Goal: Communication & Community: Answer question/provide support

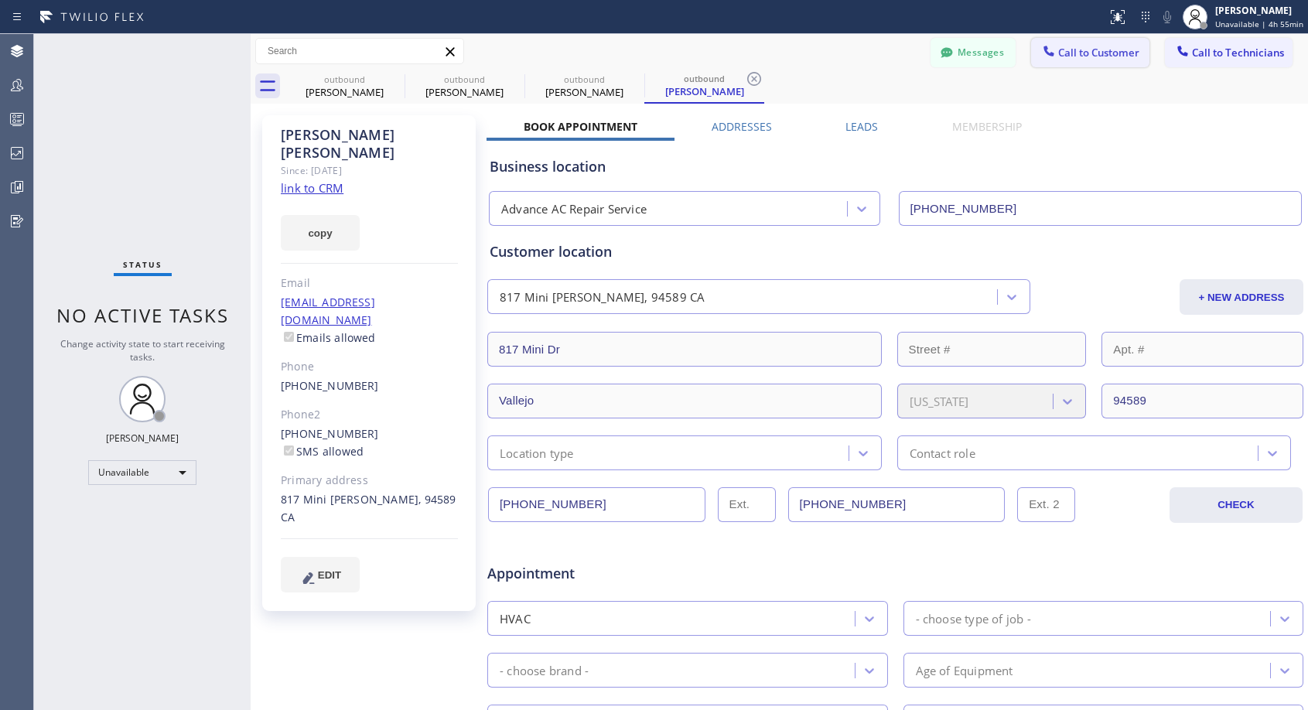
click at [1069, 63] on button "Call to Customer" at bounding box center [1090, 52] width 118 height 29
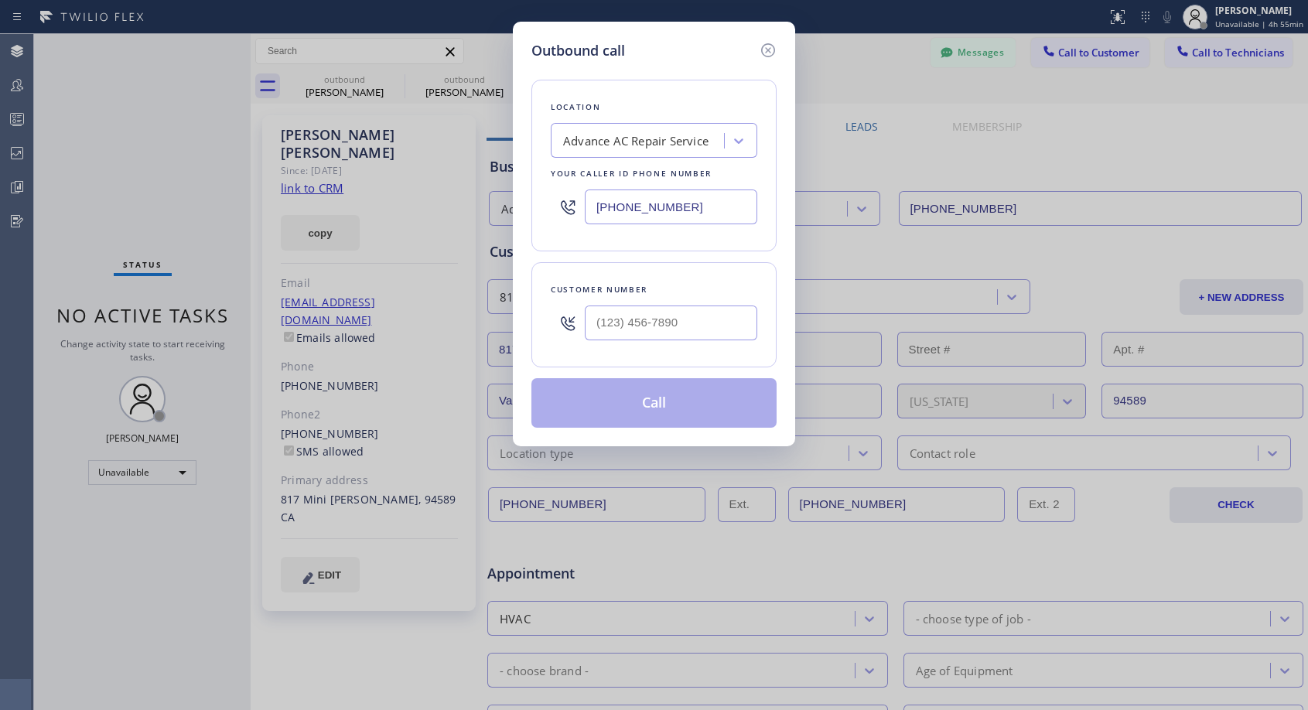
click at [600, 202] on input "[PHONE_NUMBER]" at bounding box center [671, 206] width 172 height 35
click at [602, 322] on input "(___) ___-____" at bounding box center [671, 322] width 172 height 35
paste input "650) 303-3316"
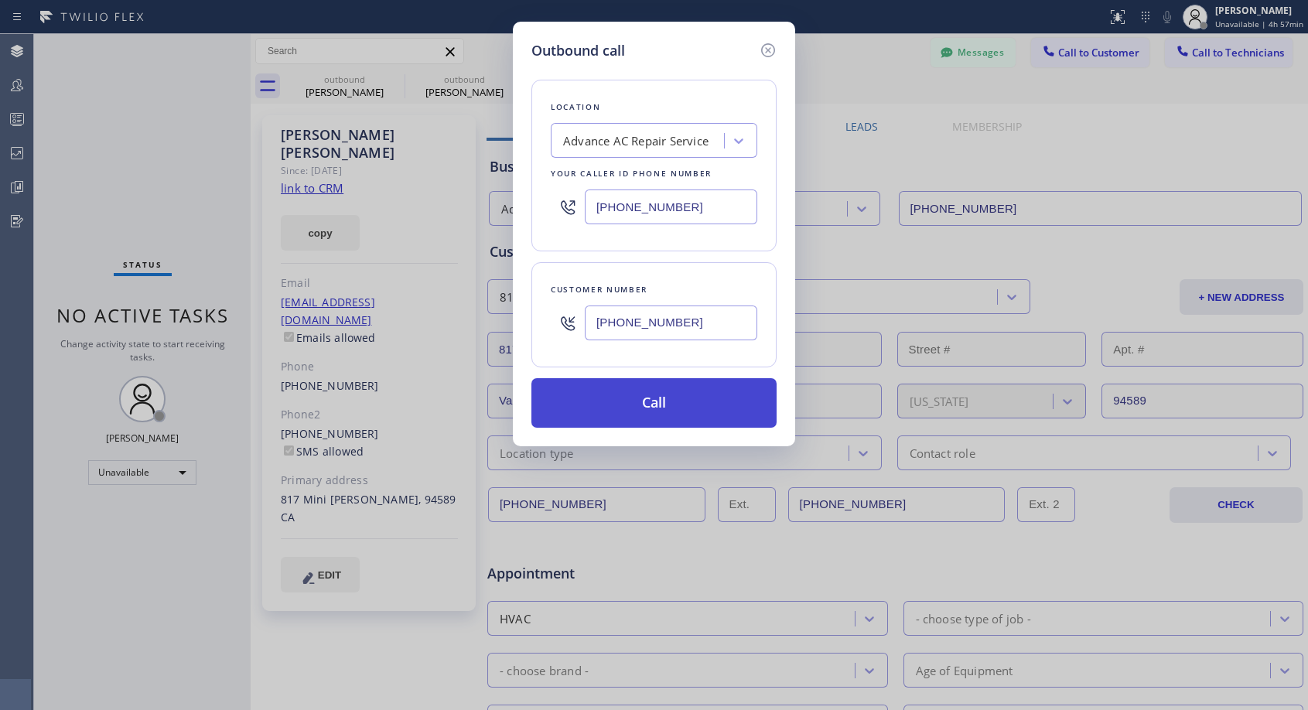
type input "[PHONE_NUMBER]"
click at [692, 409] on button "Call" at bounding box center [653, 402] width 245 height 49
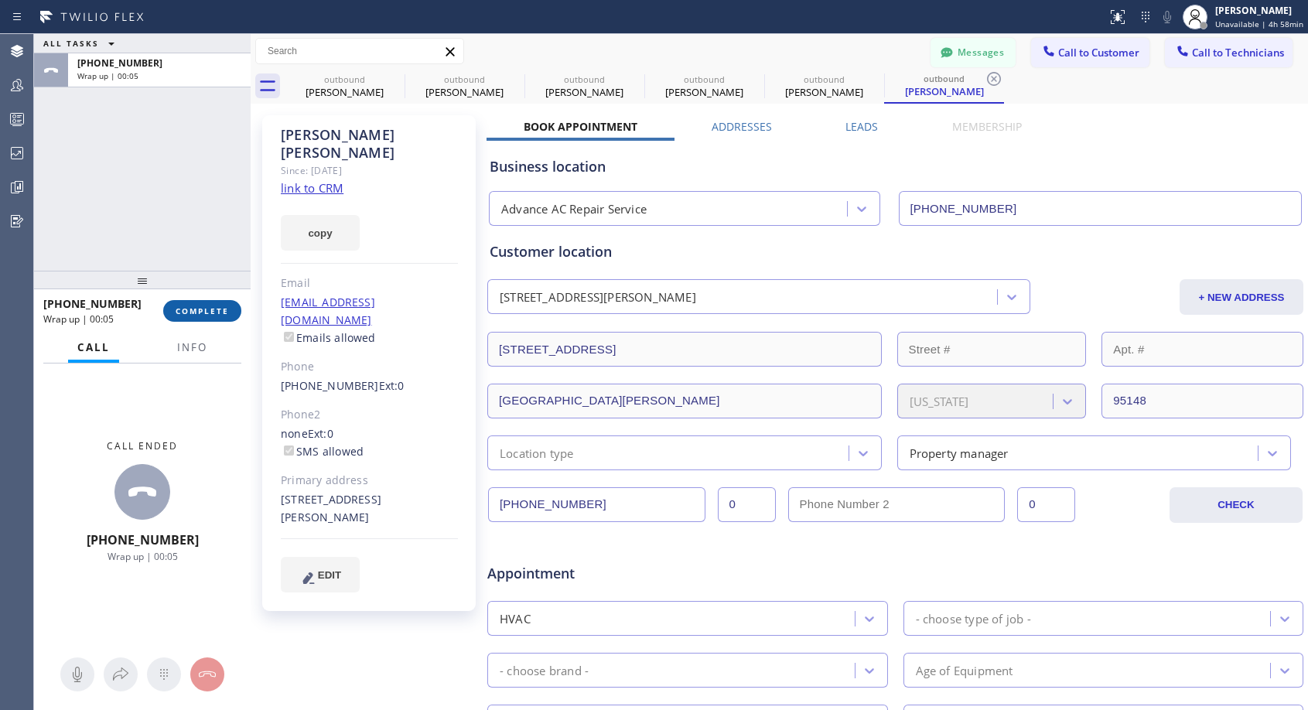
click at [206, 310] on span "COMPLETE" at bounding box center [202, 310] width 53 height 11
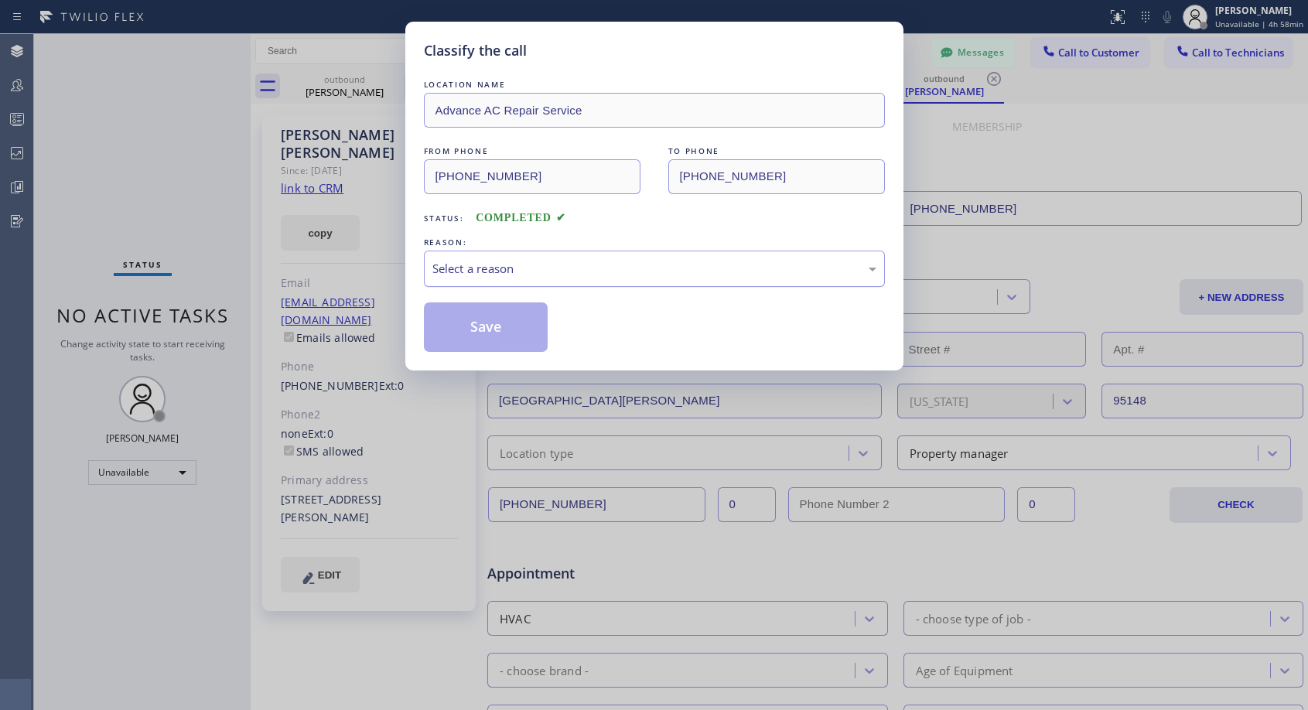
click at [564, 278] on div "Select a reason" at bounding box center [654, 269] width 461 height 36
click at [503, 322] on button "Save" at bounding box center [486, 326] width 124 height 49
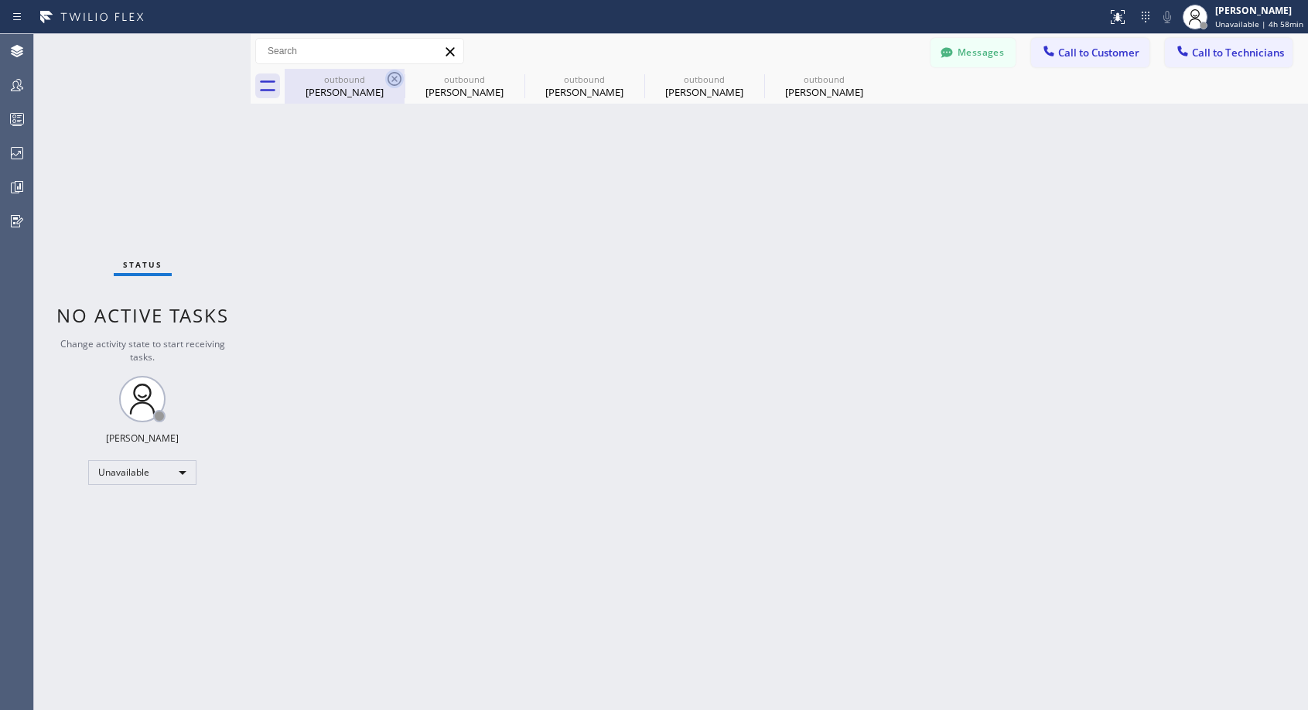
click at [393, 76] on icon at bounding box center [394, 79] width 19 height 19
click at [0, 0] on icon at bounding box center [0, 0] width 0 height 0
type input "[PHONE_NUMBER]"
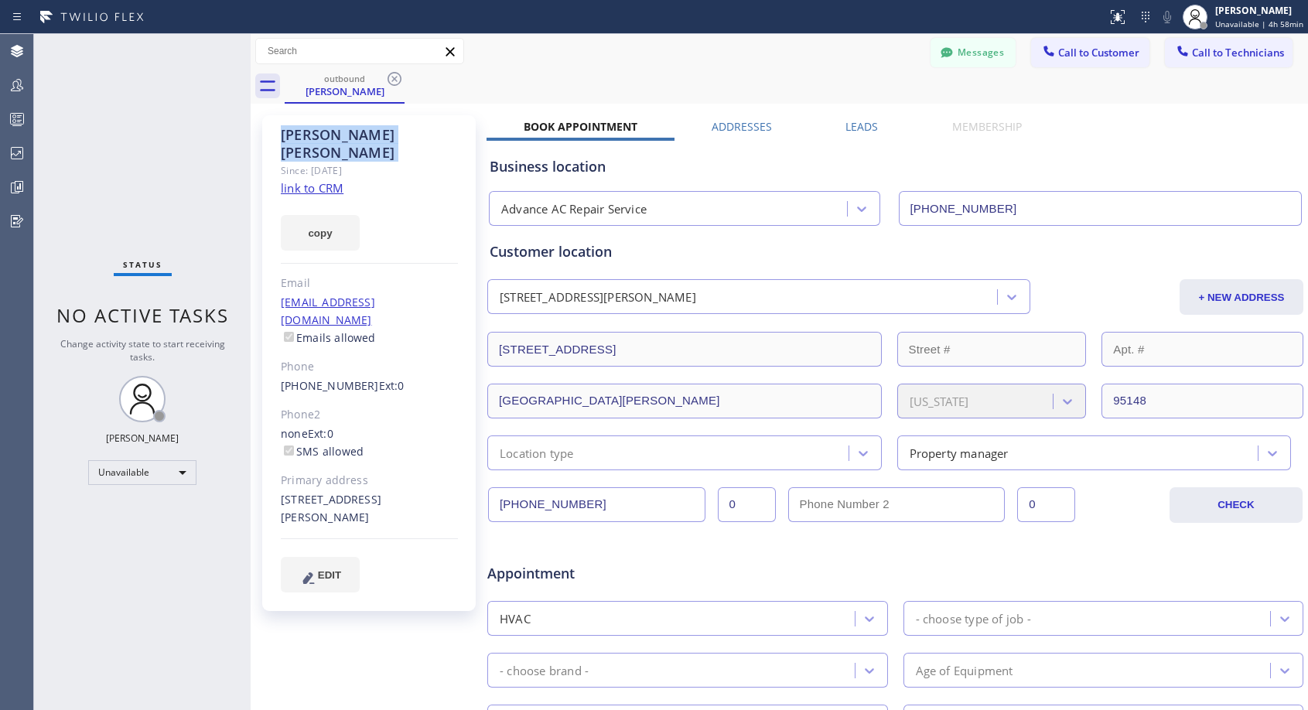
click at [393, 76] on icon at bounding box center [394, 79] width 19 height 19
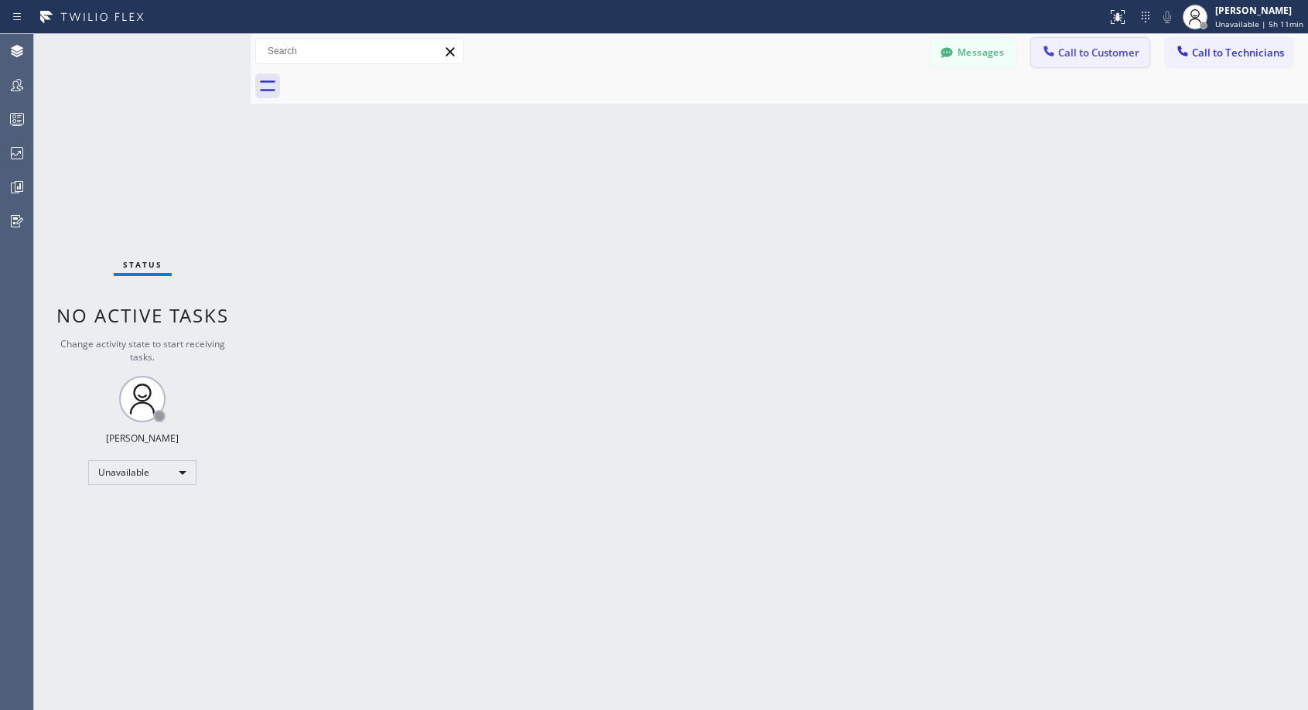
click at [1093, 54] on span "Call to Customer" at bounding box center [1098, 53] width 81 height 14
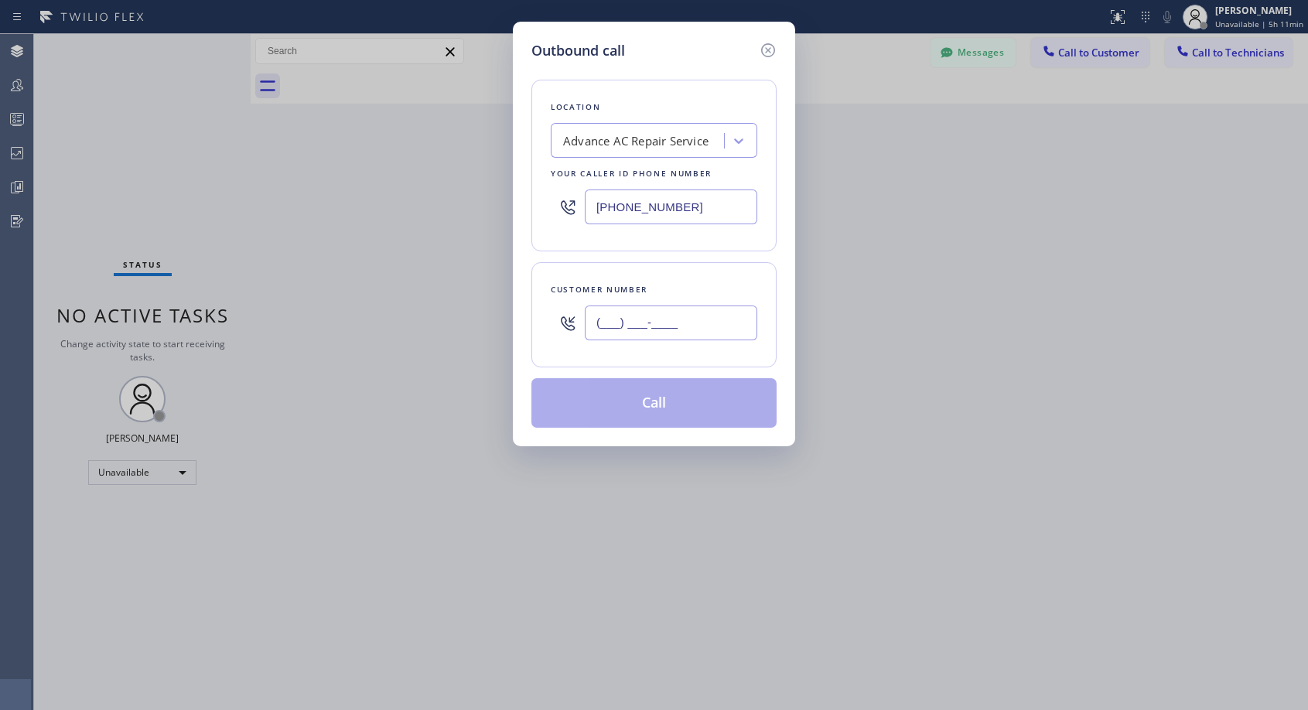
click at [593, 321] on input "(___) ___-____" at bounding box center [671, 322] width 172 height 35
paste input "323) 377-9738"
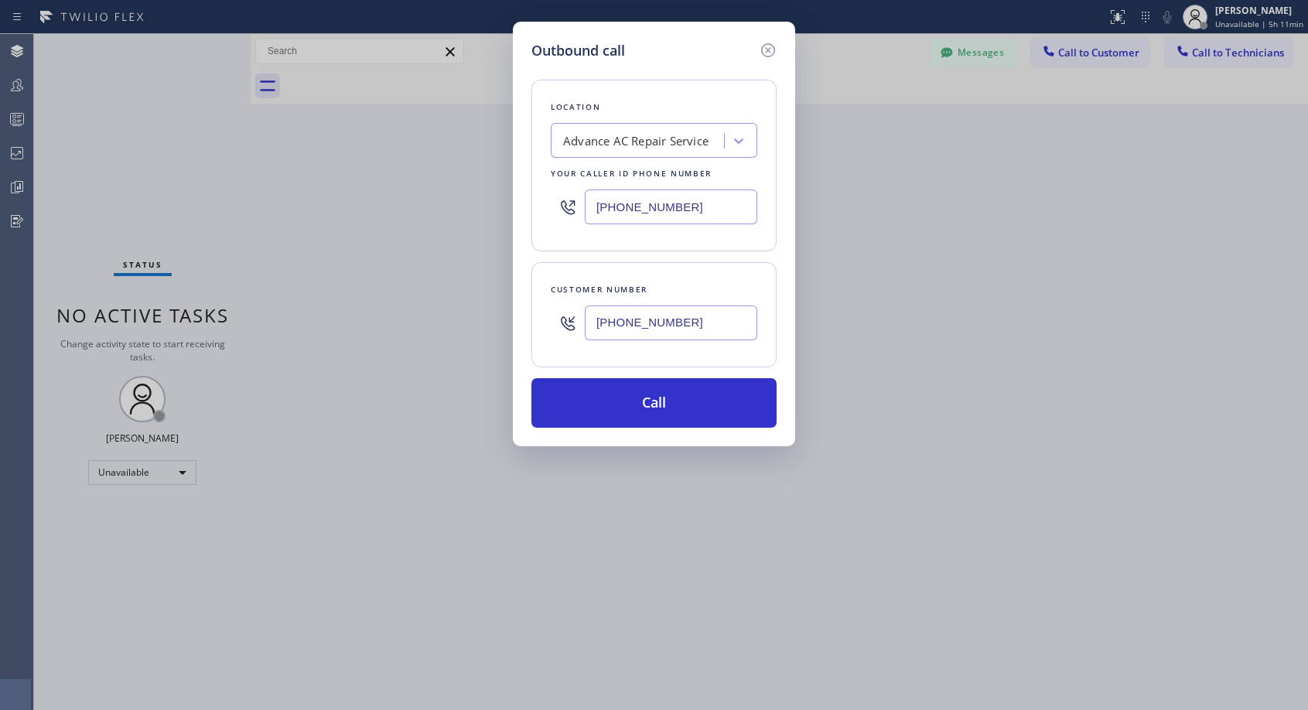
type input "[PHONE_NUMBER]"
click at [606, 205] on input "[PHONE_NUMBER]" at bounding box center [671, 206] width 172 height 35
paste input "818) 614-5337"
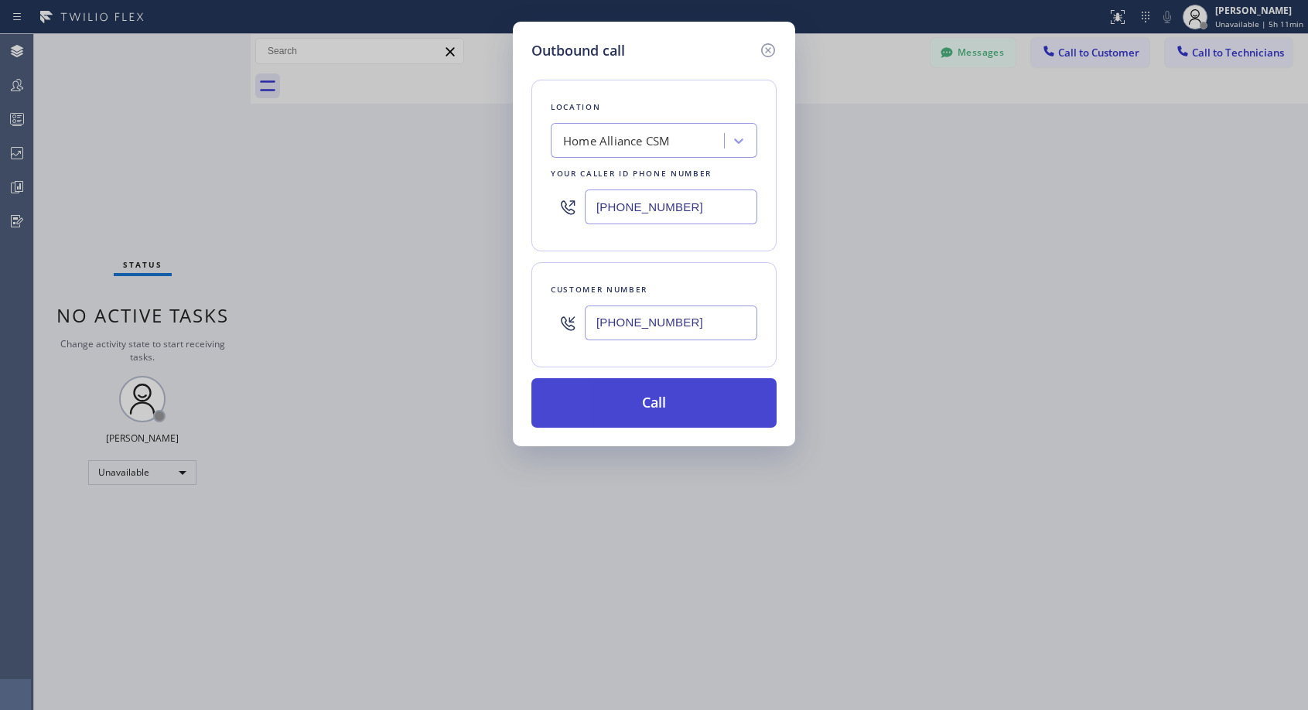
type input "[PHONE_NUMBER]"
click at [663, 407] on button "Call" at bounding box center [653, 402] width 245 height 49
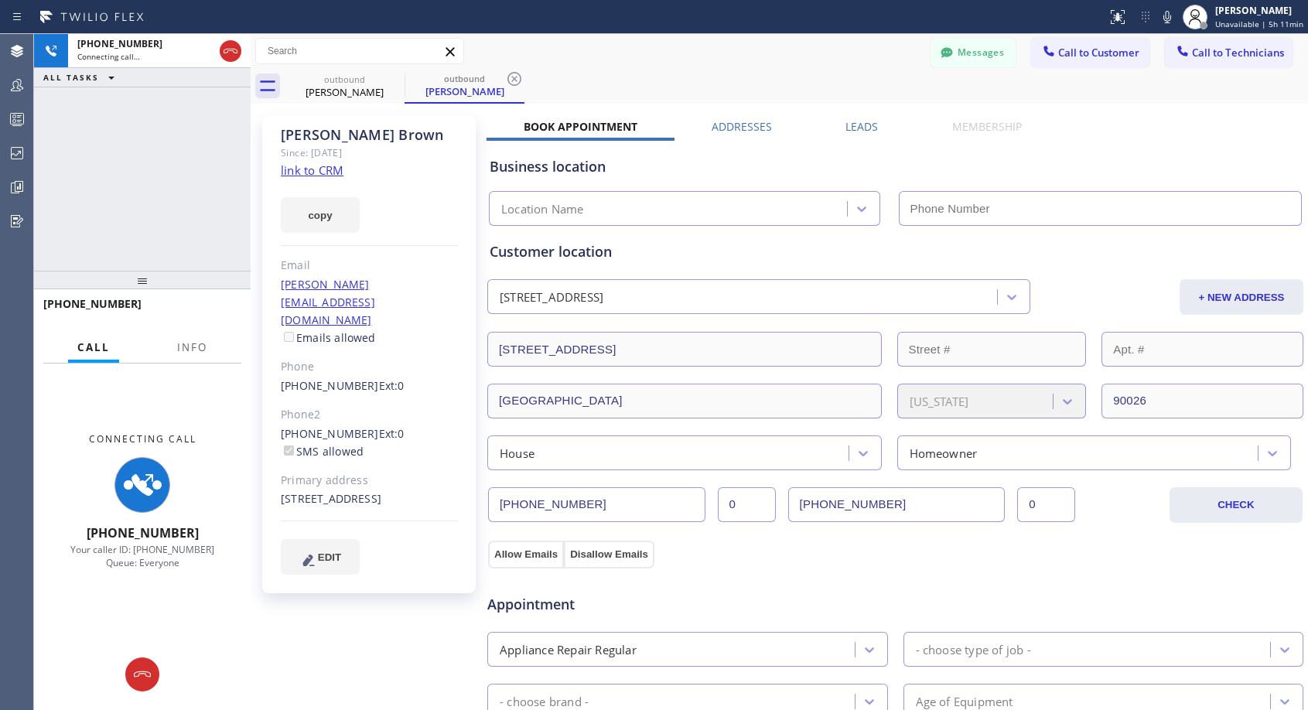
type input "[PHONE_NUMBER]"
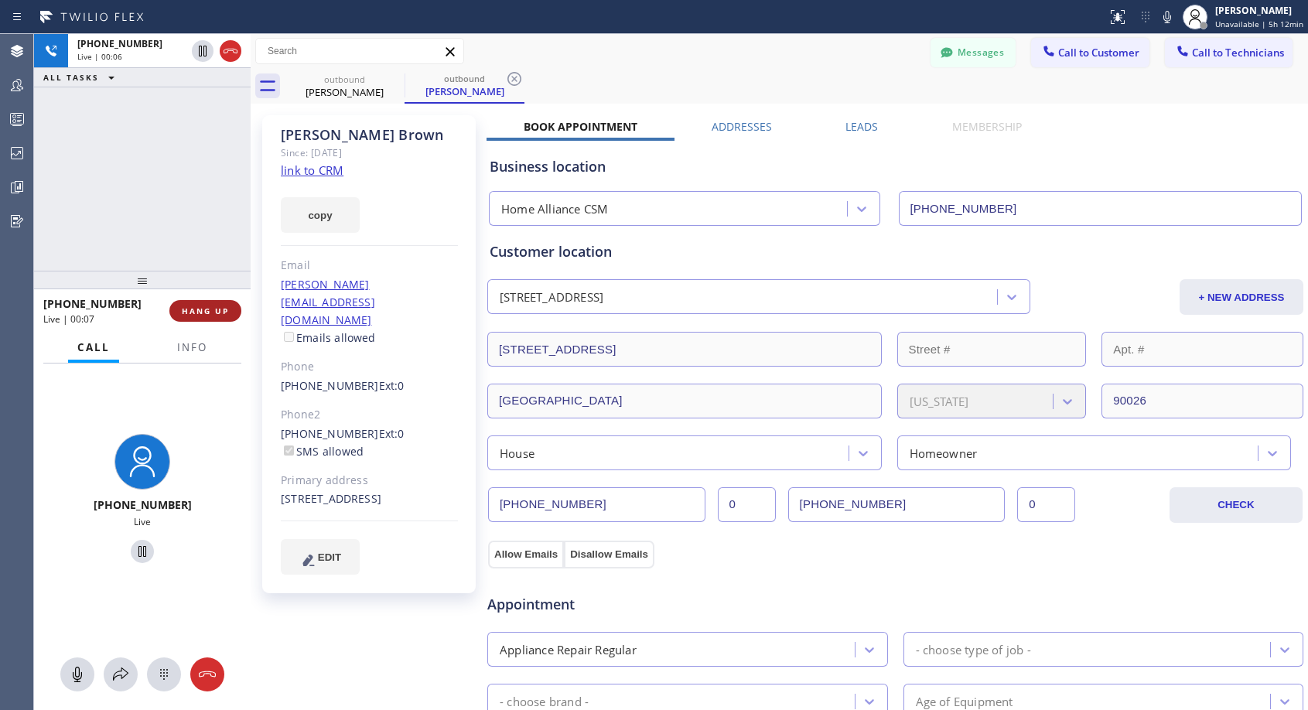
click at [229, 311] on button "HANG UP" at bounding box center [205, 311] width 72 height 22
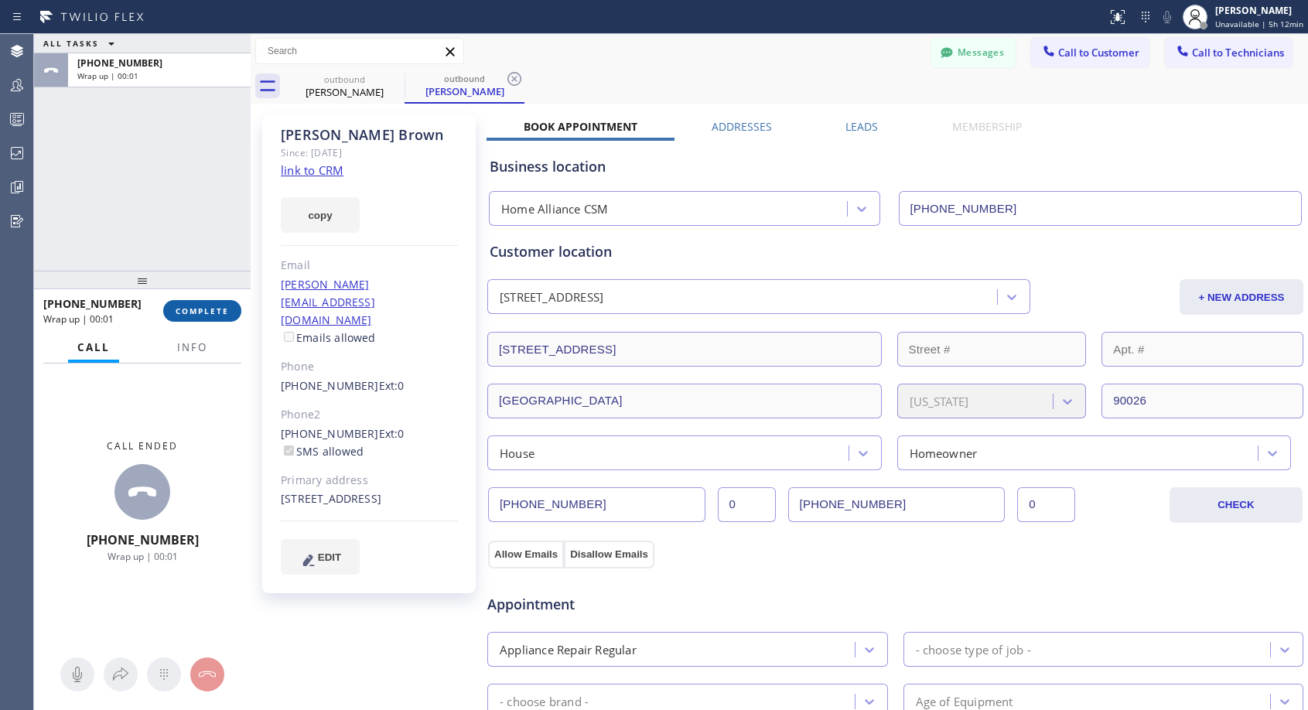
click at [182, 305] on span "COMPLETE" at bounding box center [202, 310] width 53 height 11
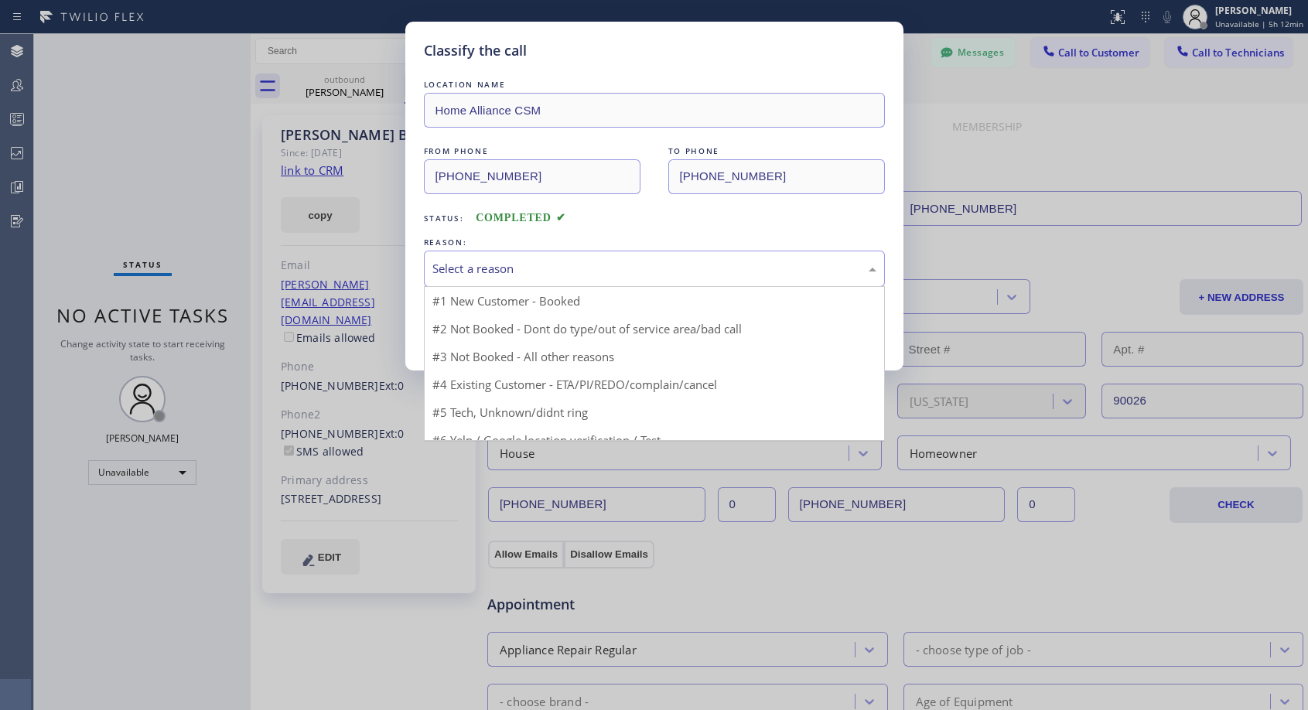
click at [493, 260] on div "Select a reason" at bounding box center [654, 269] width 461 height 36
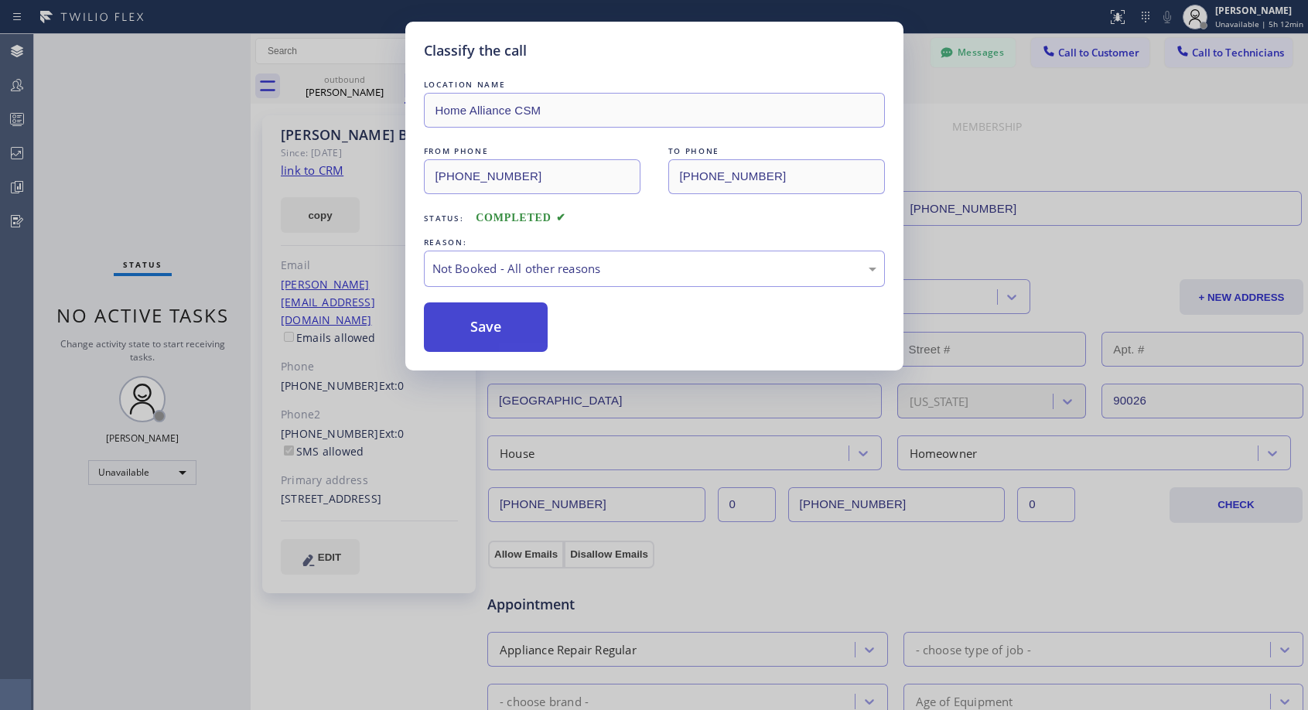
click at [481, 329] on button "Save" at bounding box center [486, 326] width 124 height 49
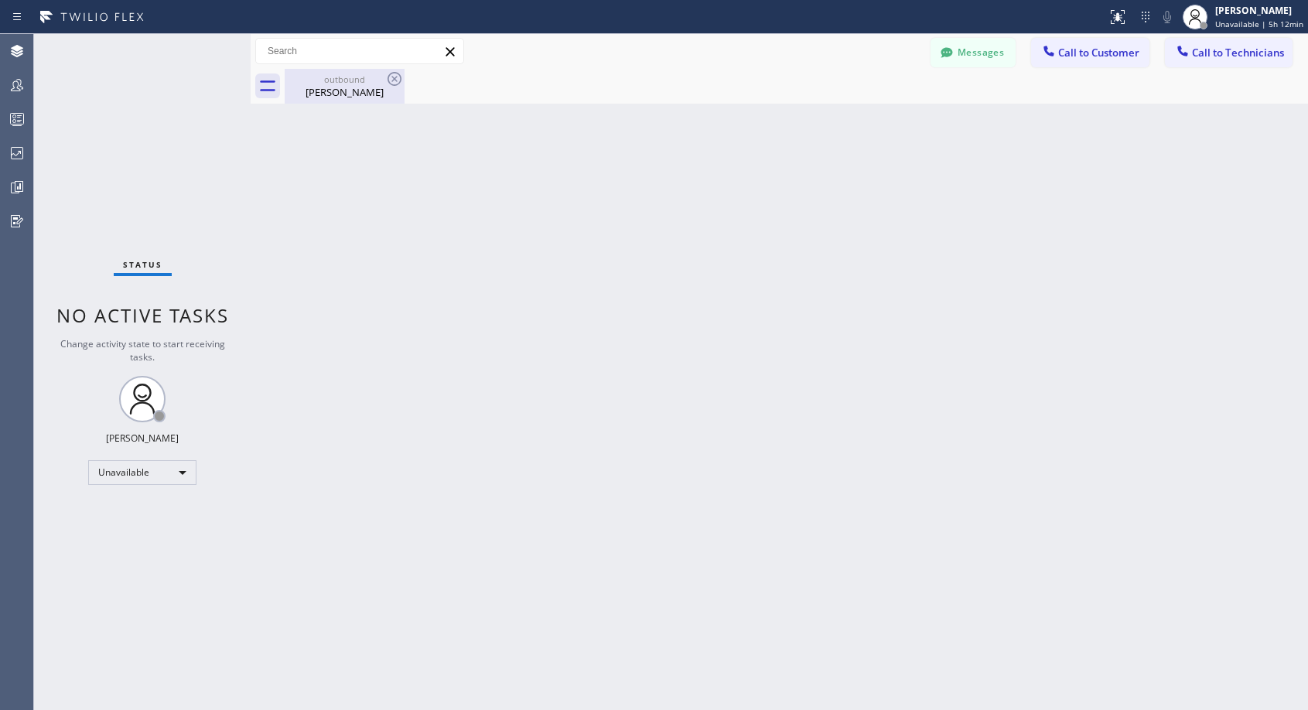
click at [327, 94] on div "[PERSON_NAME]" at bounding box center [344, 92] width 117 height 14
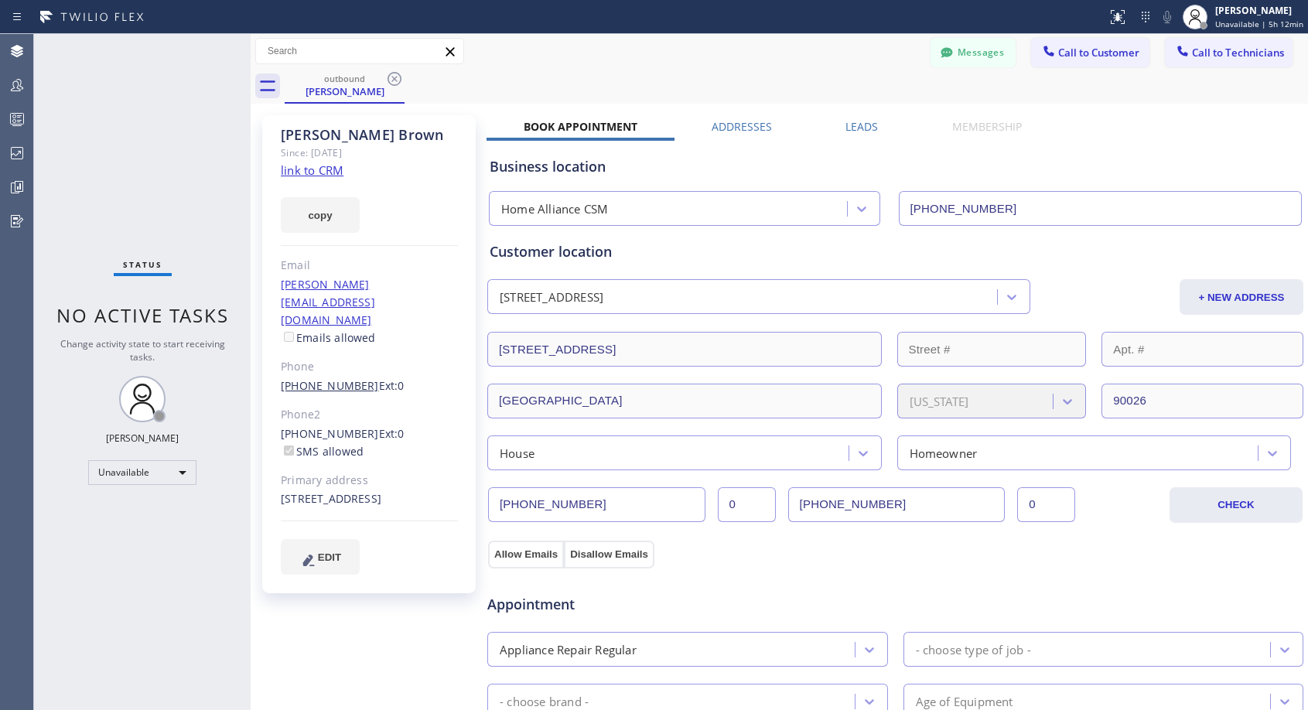
click at [347, 378] on link "[PHONE_NUMBER]" at bounding box center [330, 385] width 98 height 15
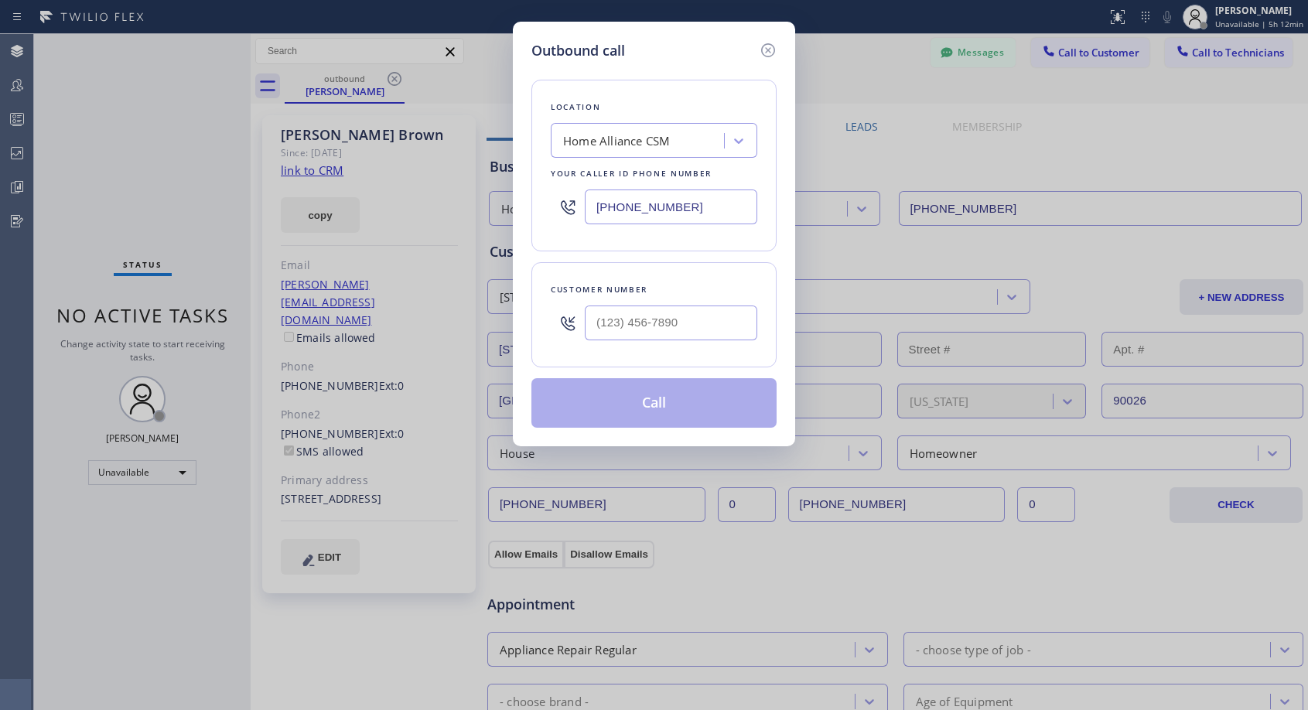
type input "[PHONE_NUMBER]"
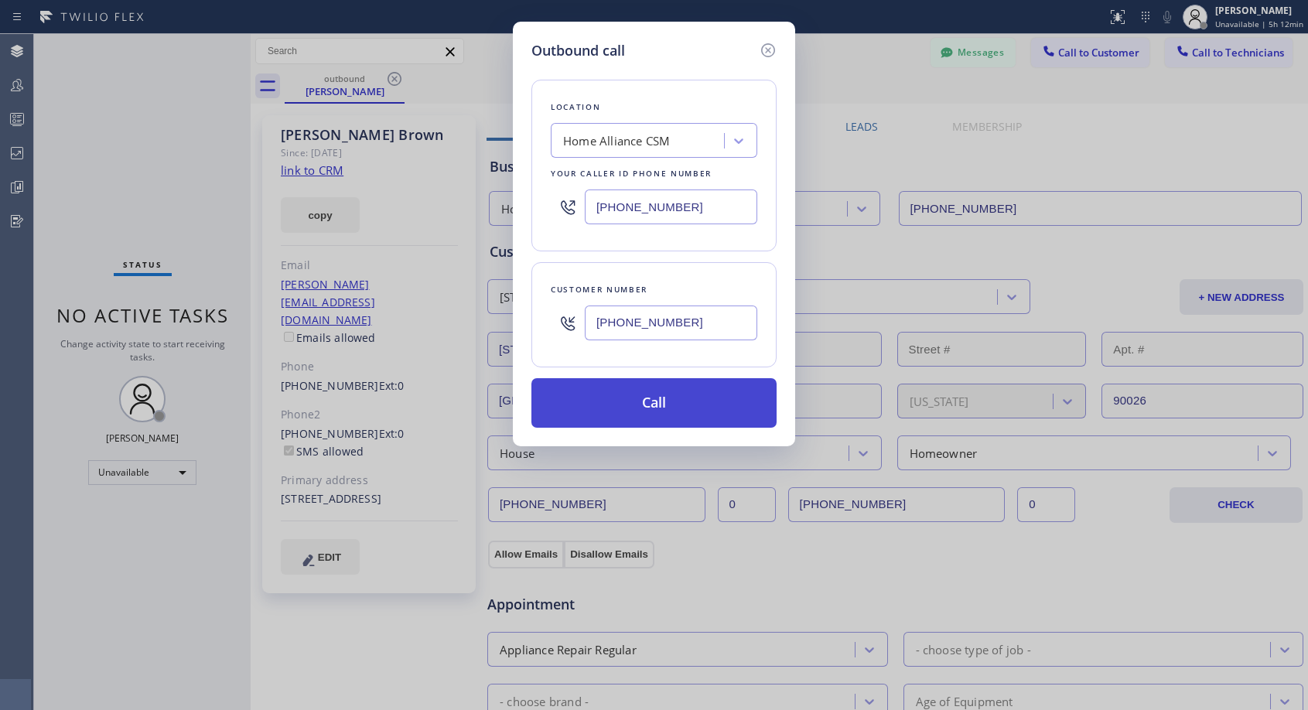
click at [646, 409] on button "Call" at bounding box center [653, 402] width 245 height 49
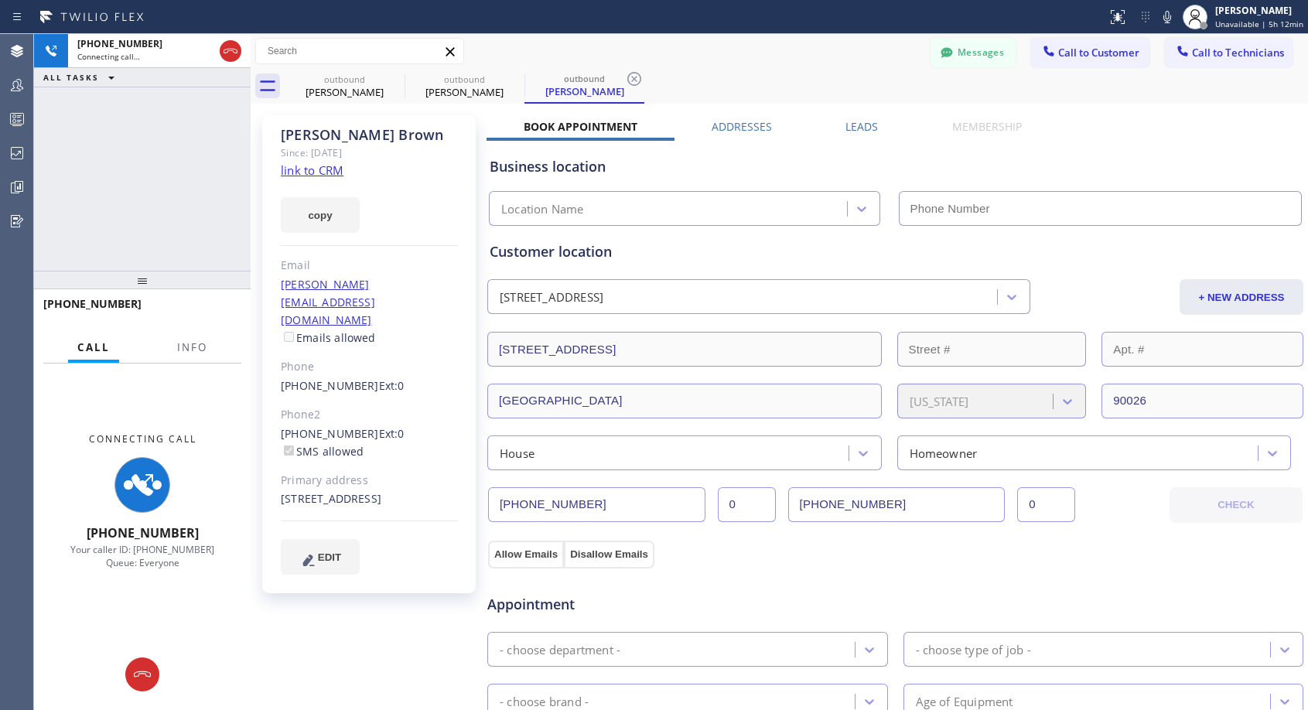
type input "[PHONE_NUMBER]"
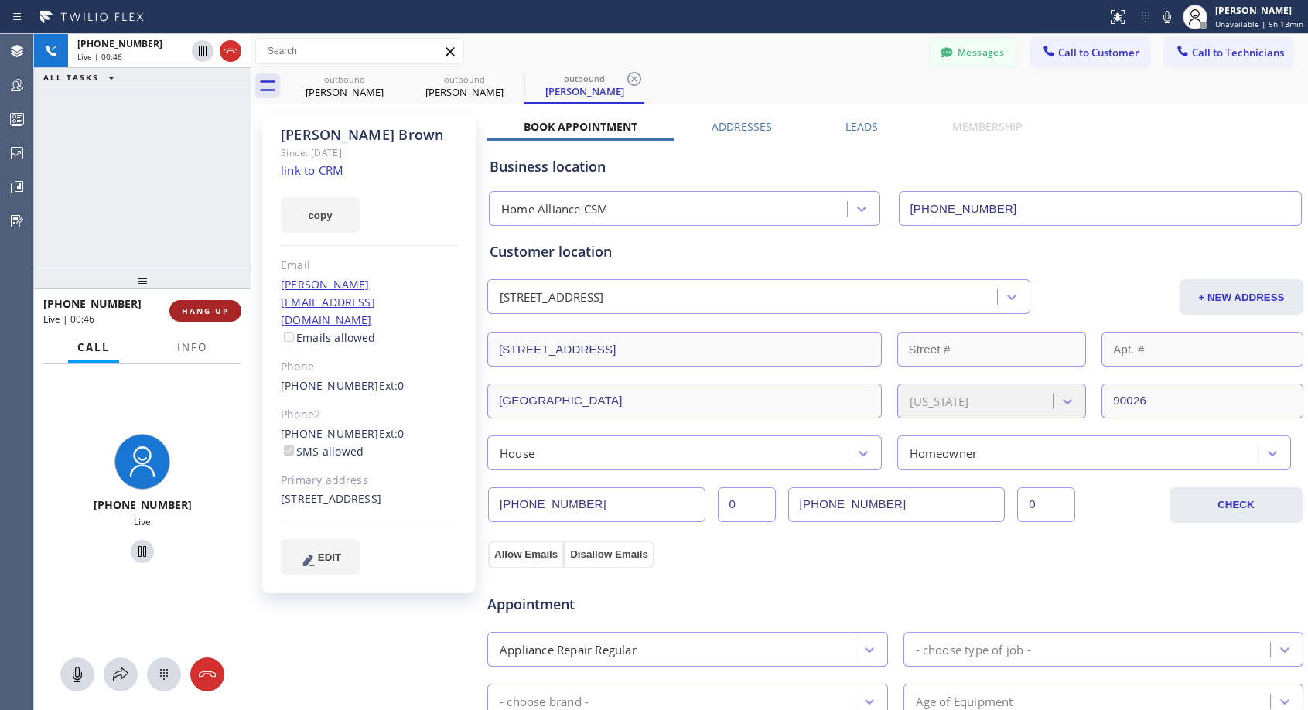
click at [185, 309] on span "HANG UP" at bounding box center [205, 310] width 47 height 11
click at [191, 309] on span "HANG UP" at bounding box center [205, 310] width 47 height 11
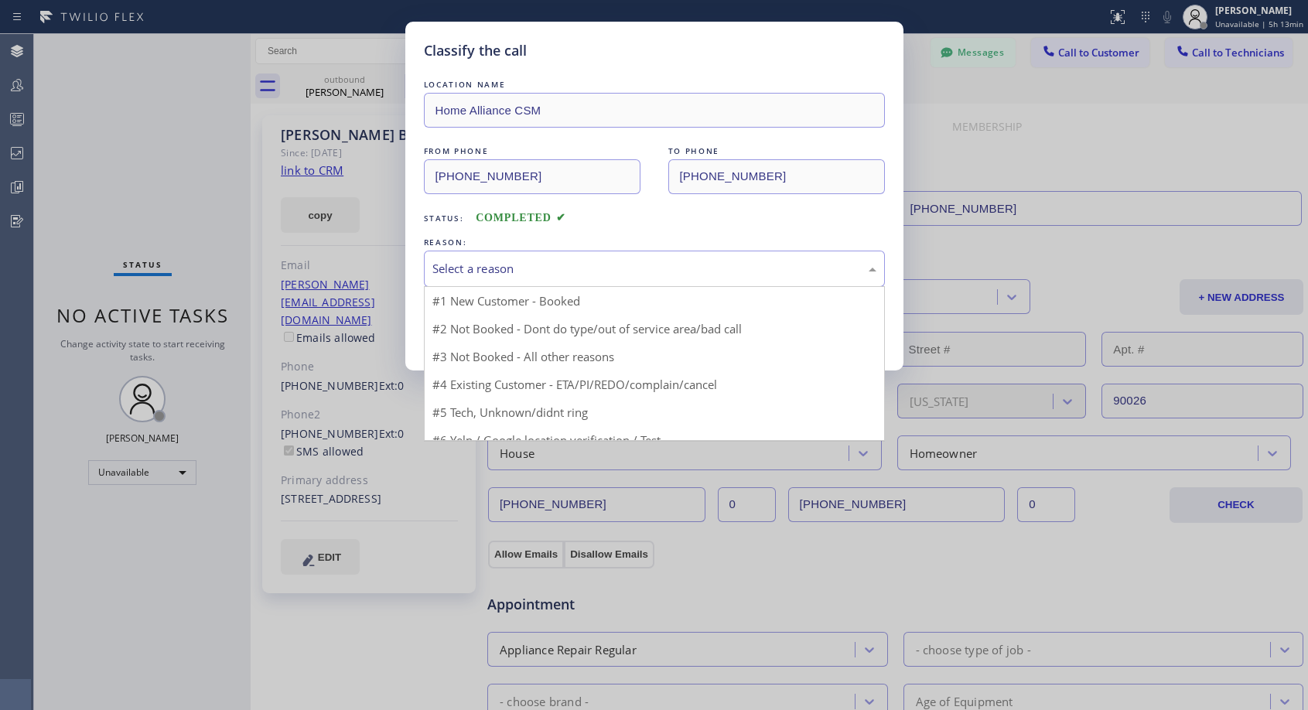
click at [555, 261] on div "Select a reason" at bounding box center [654, 269] width 444 height 18
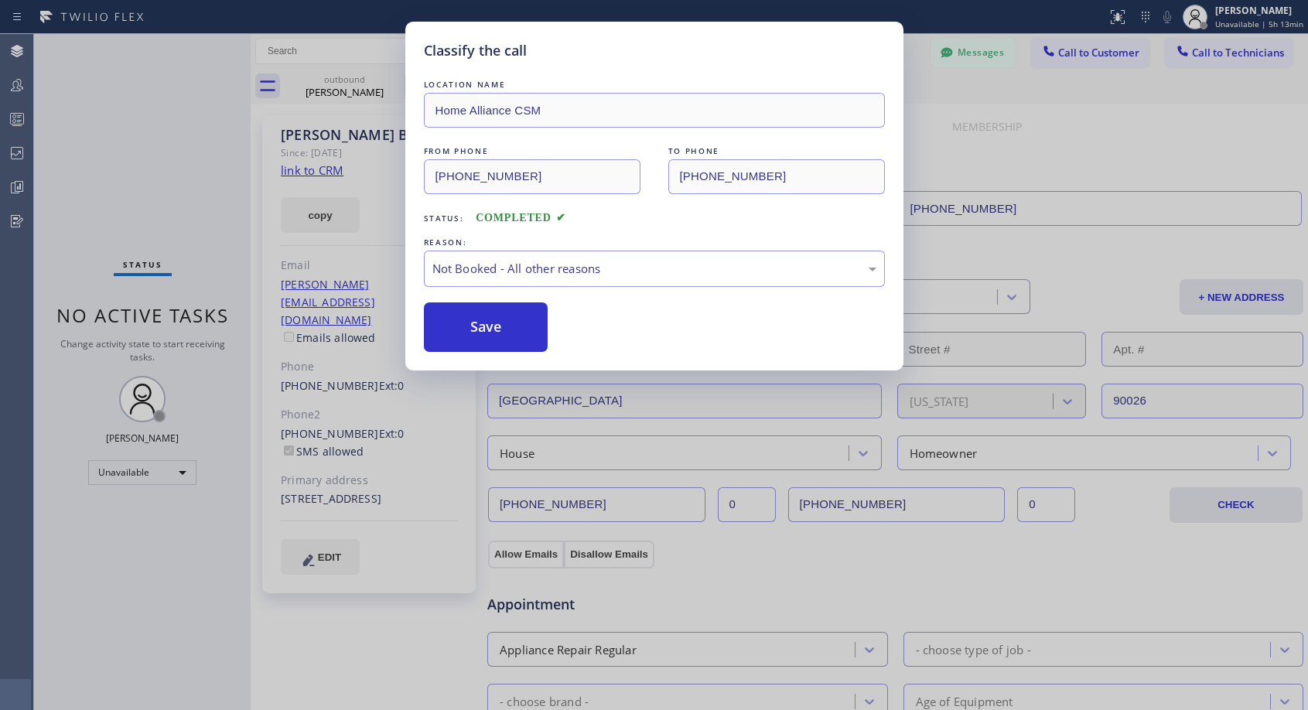
click at [491, 329] on button "Save" at bounding box center [486, 326] width 124 height 49
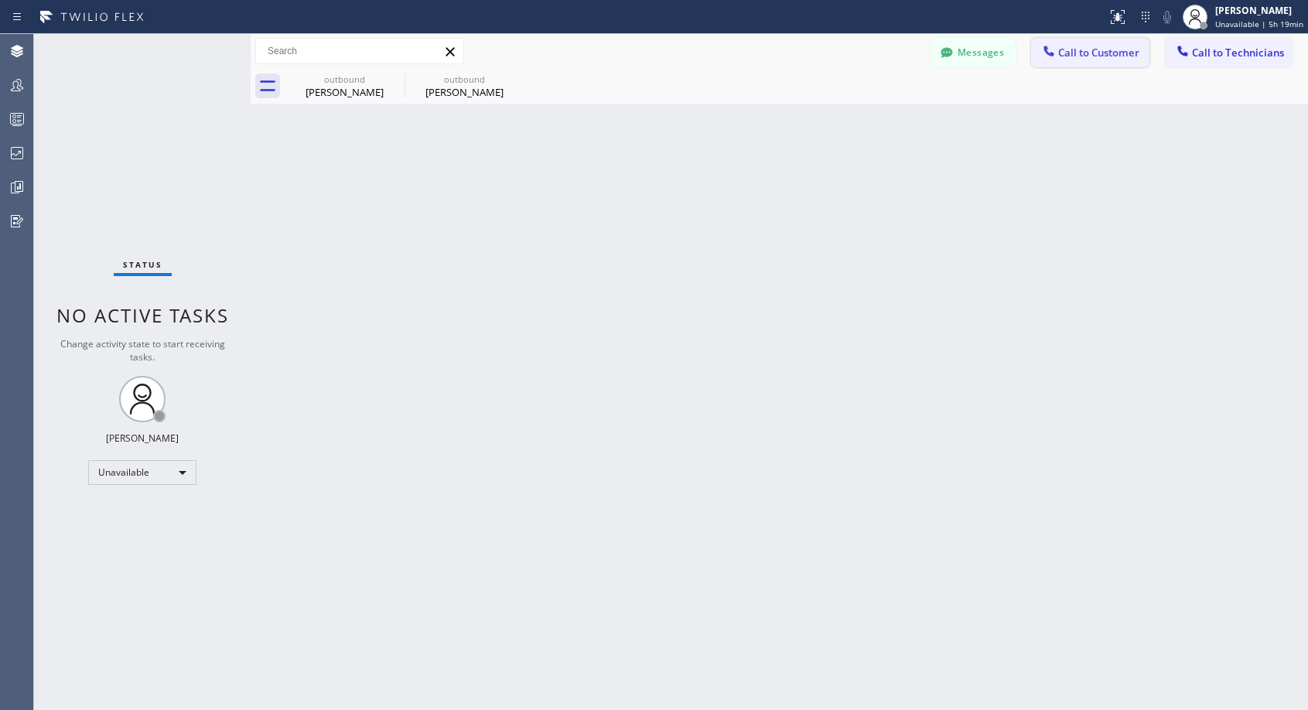
click at [1069, 47] on span "Call to Customer" at bounding box center [1098, 53] width 81 height 14
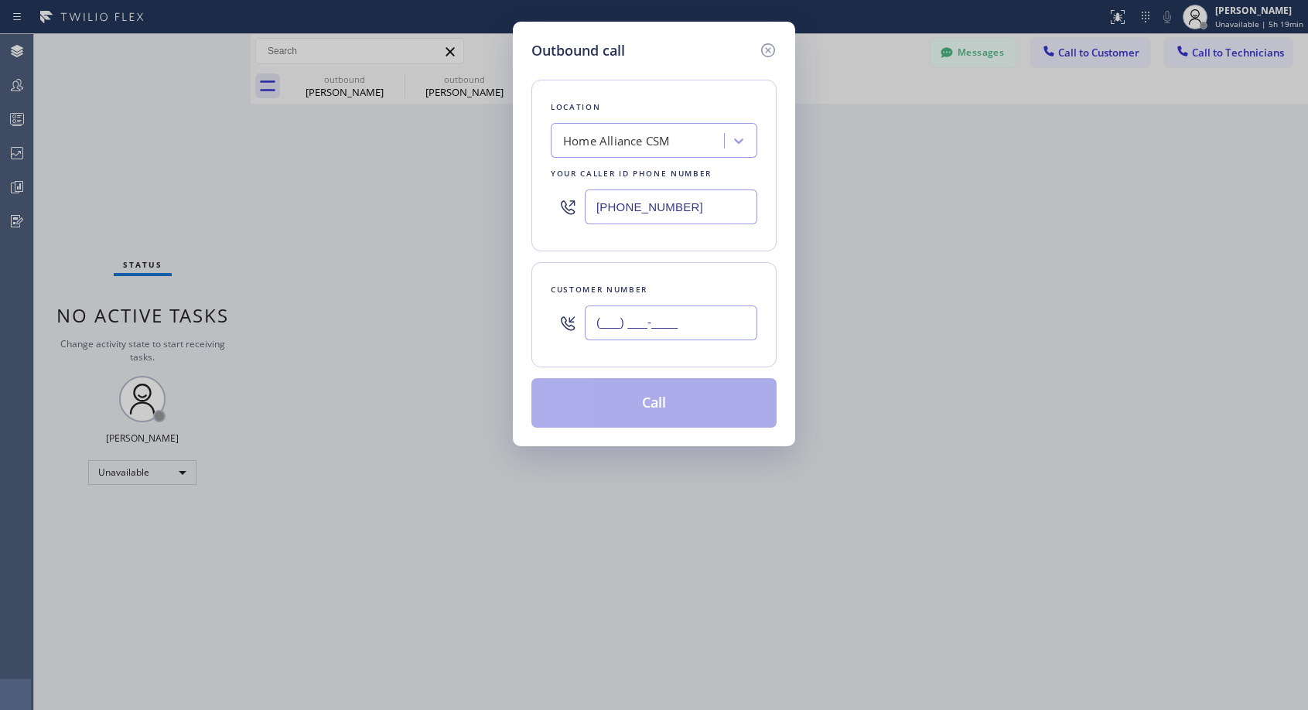
click at [596, 333] on input "(___) ___-____" at bounding box center [671, 322] width 172 height 35
paste input "714) 231-8294"
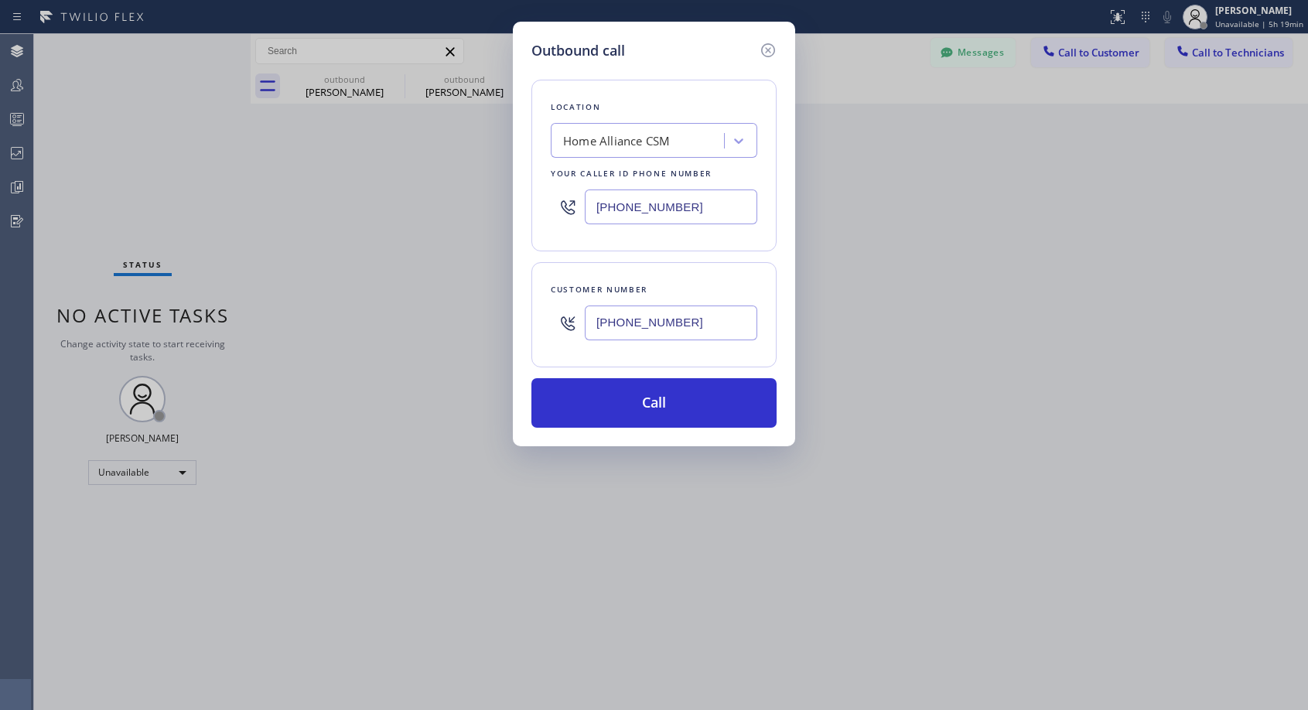
type input "[PHONE_NUMBER]"
click at [646, 408] on button "Call" at bounding box center [653, 402] width 245 height 49
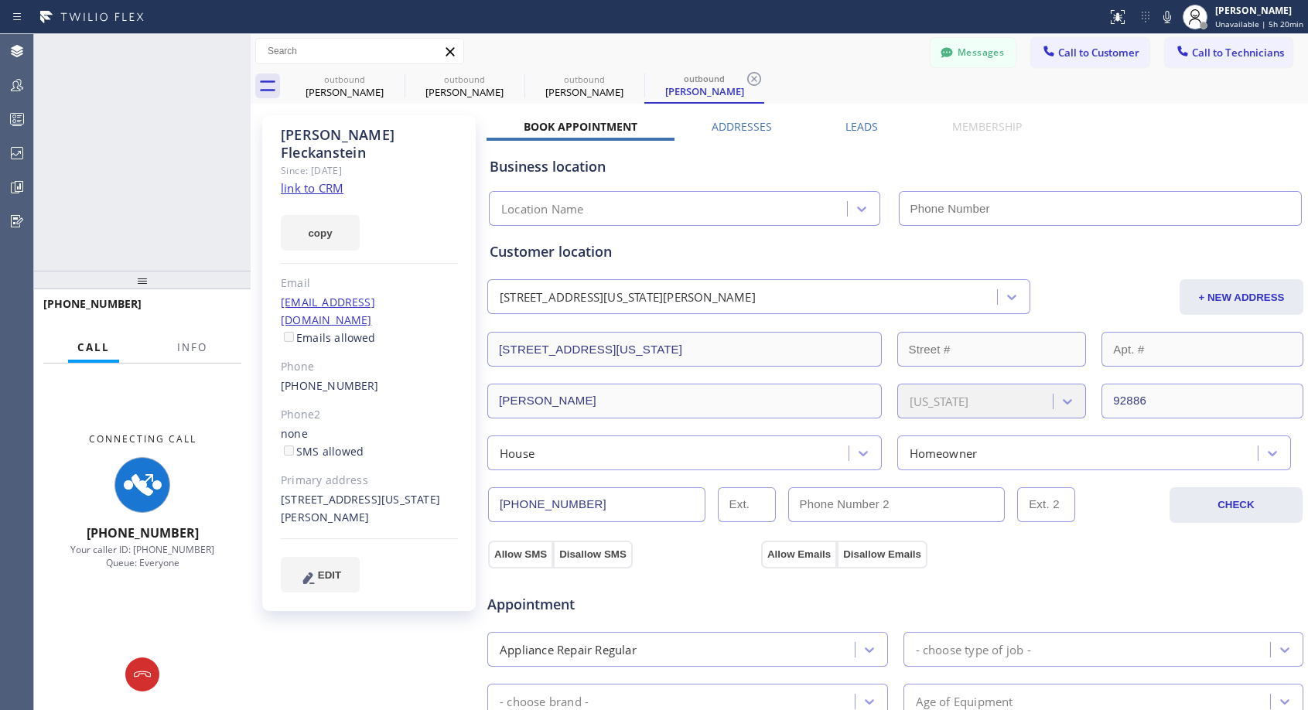
type input "[PHONE_NUMBER]"
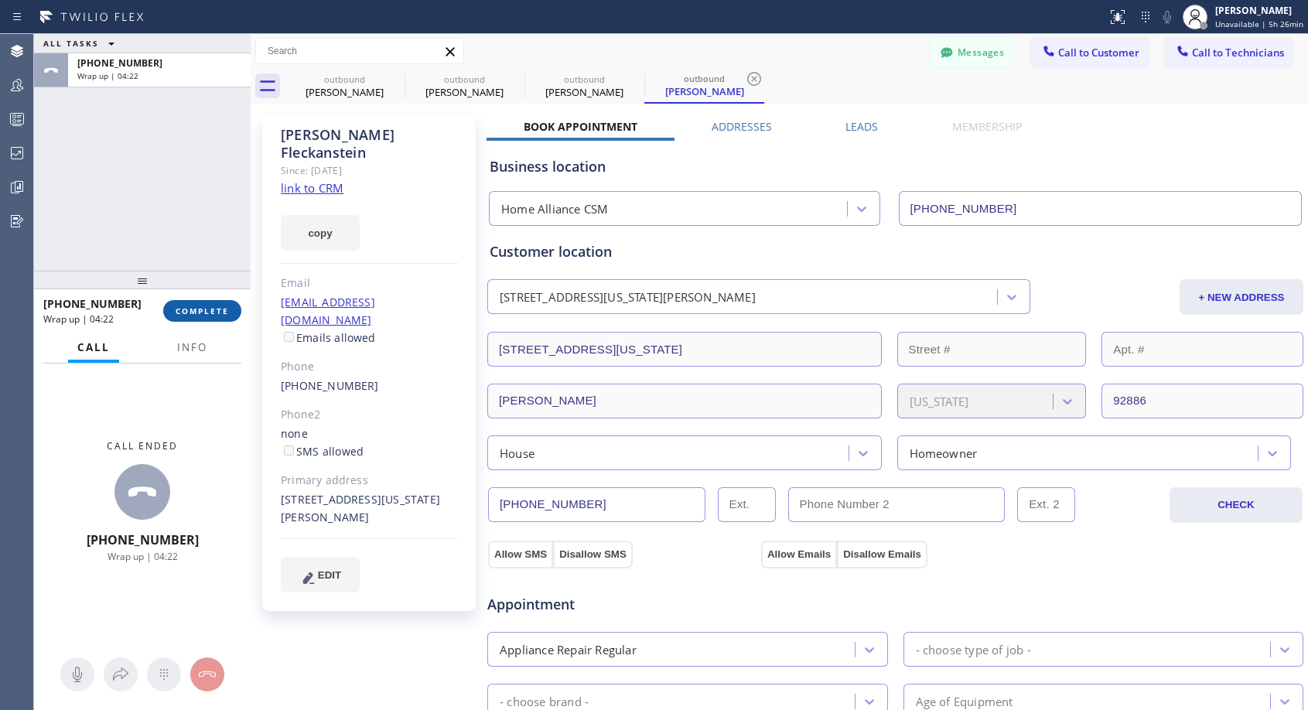
click at [213, 305] on span "COMPLETE" at bounding box center [202, 310] width 53 height 11
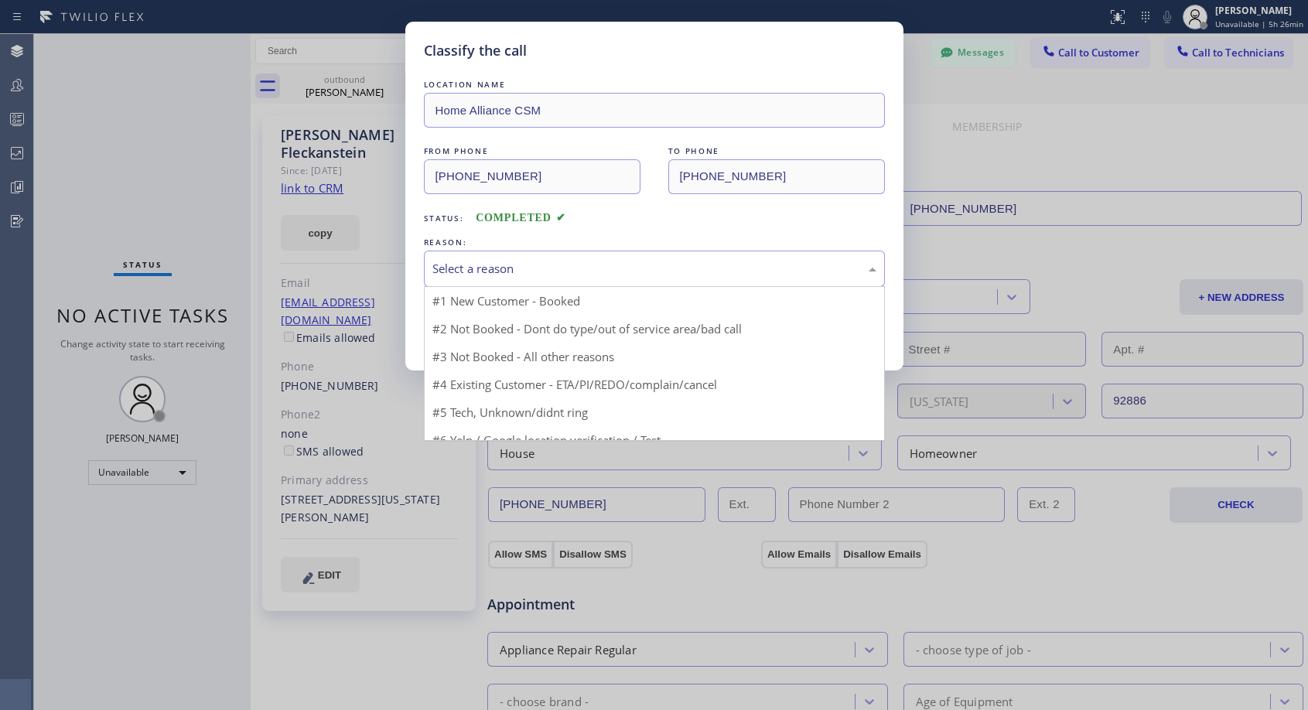
click at [559, 258] on div "Select a reason" at bounding box center [654, 269] width 461 height 36
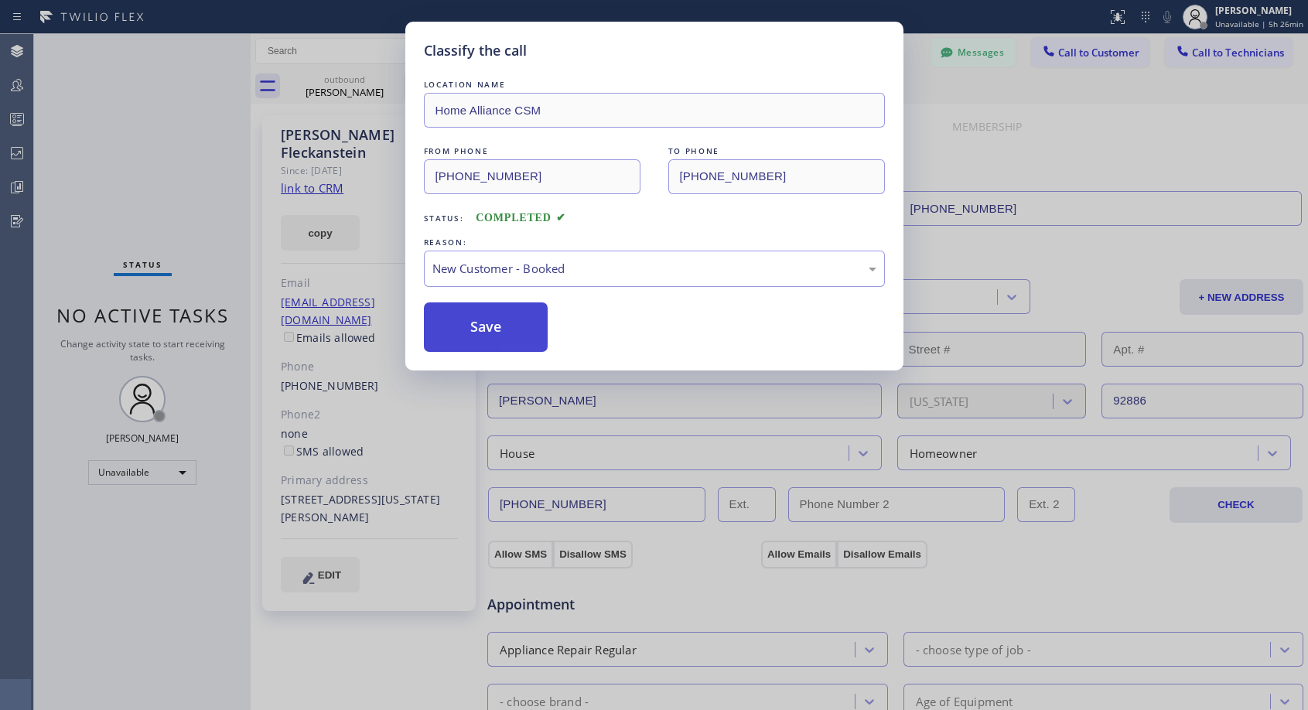
click at [503, 318] on button "Save" at bounding box center [486, 326] width 124 height 49
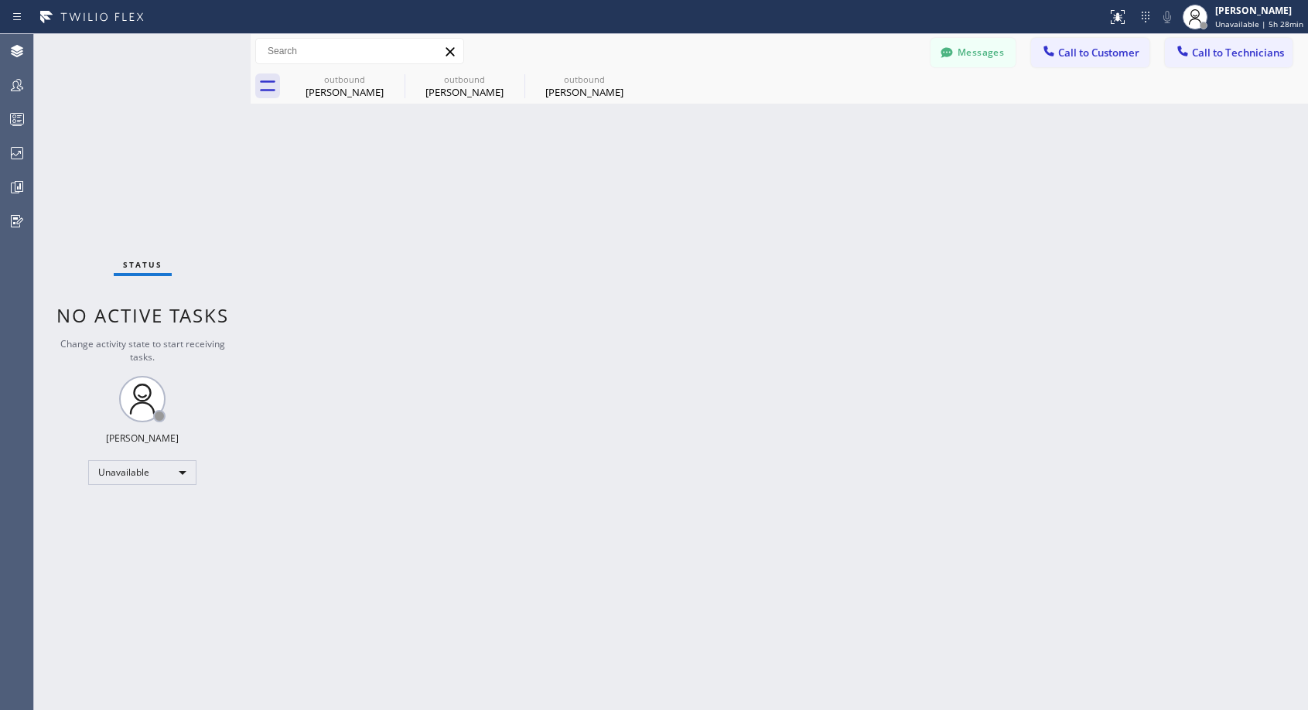
drag, startPoint x: 1090, startPoint y: 56, endPoint x: 762, endPoint y: 200, distance: 358.3
click at [1090, 58] on span "Call to Customer" at bounding box center [1098, 53] width 81 height 14
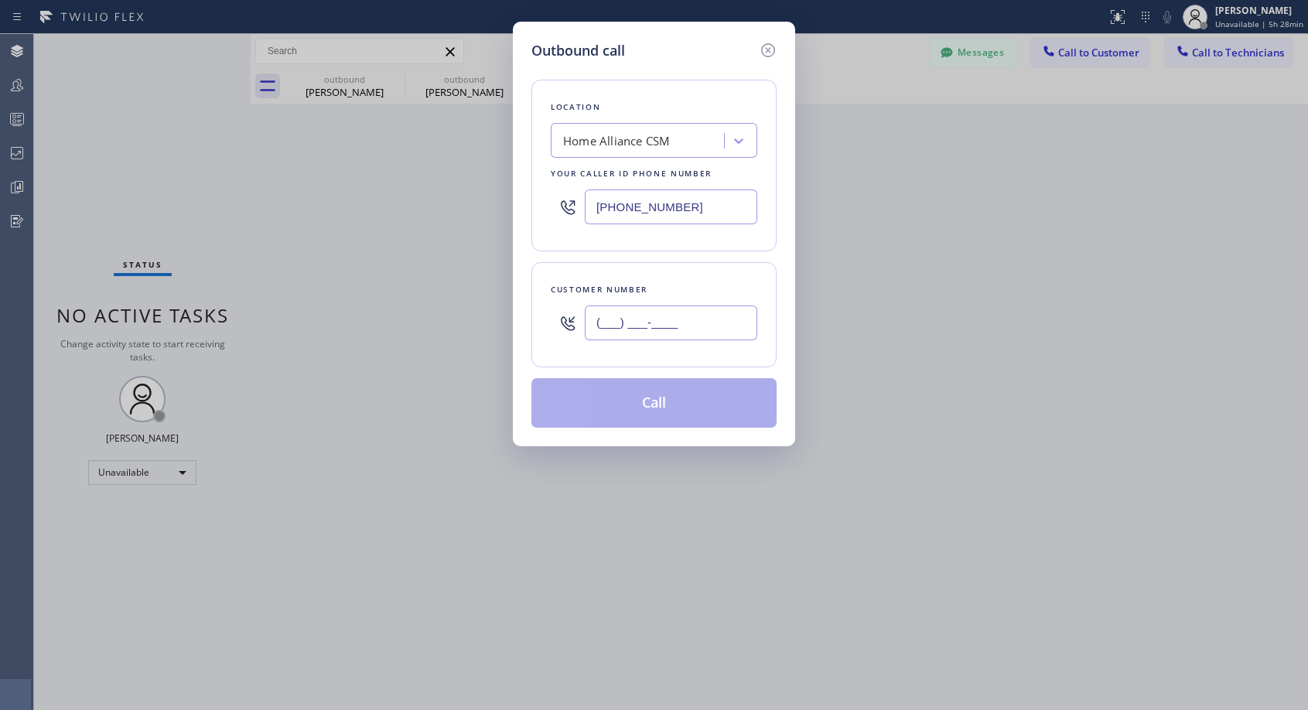
click at [592, 315] on input "(___) ___-____" at bounding box center [671, 322] width 172 height 35
paste input "516) 780-3112"
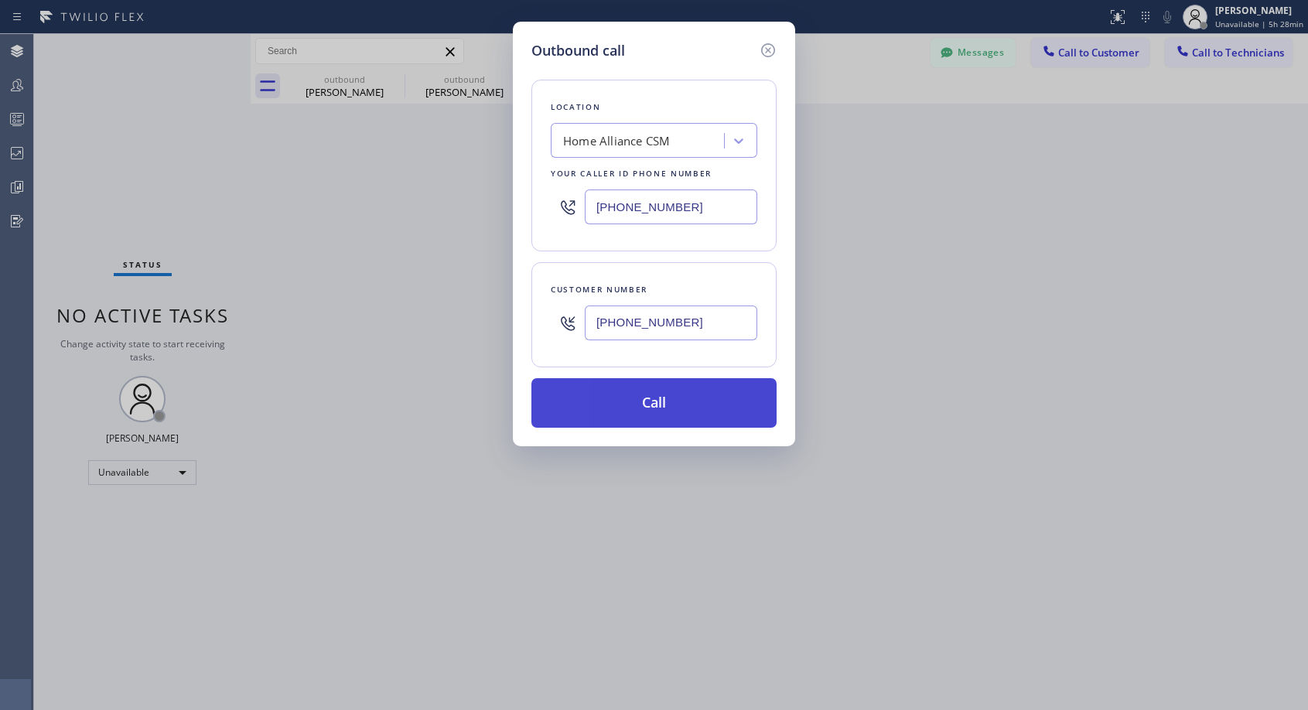
type input "[PHONE_NUMBER]"
drag, startPoint x: 657, startPoint y: 409, endPoint x: 653, endPoint y: 16, distance: 392.8
click at [657, 408] on button "Call" at bounding box center [653, 402] width 245 height 49
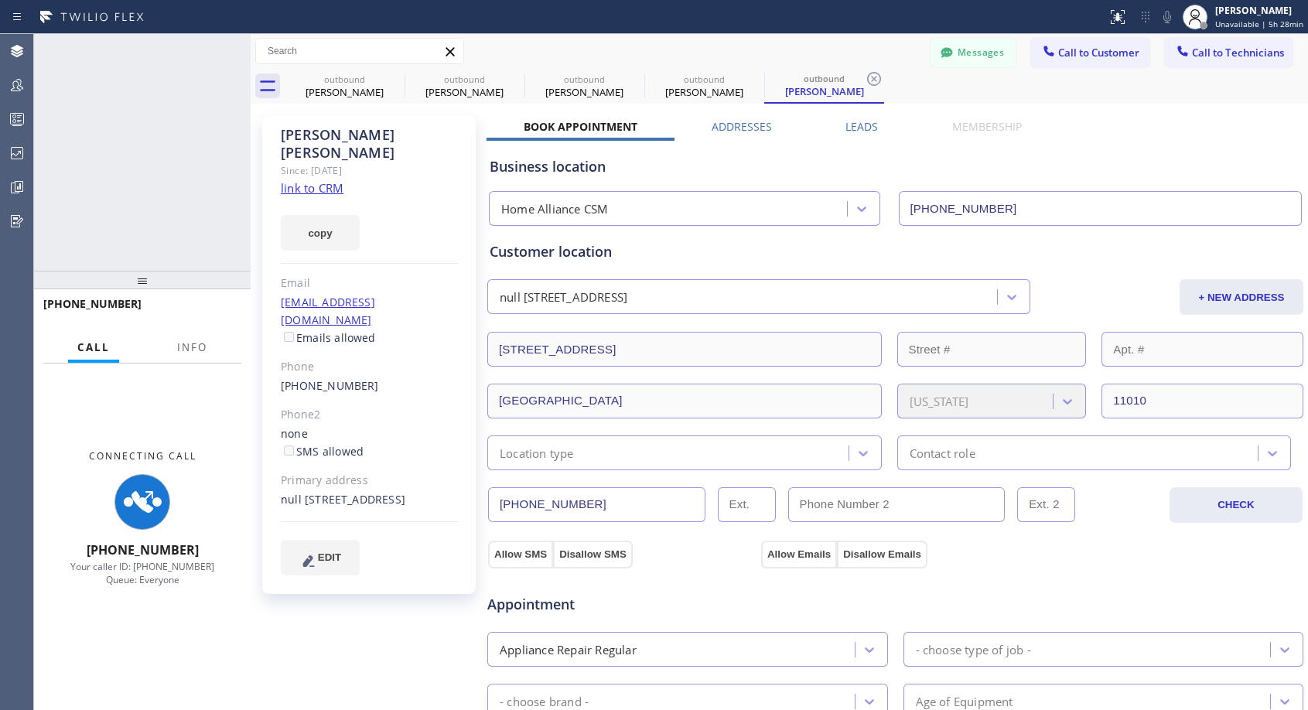
type input "[PHONE_NUMBER]"
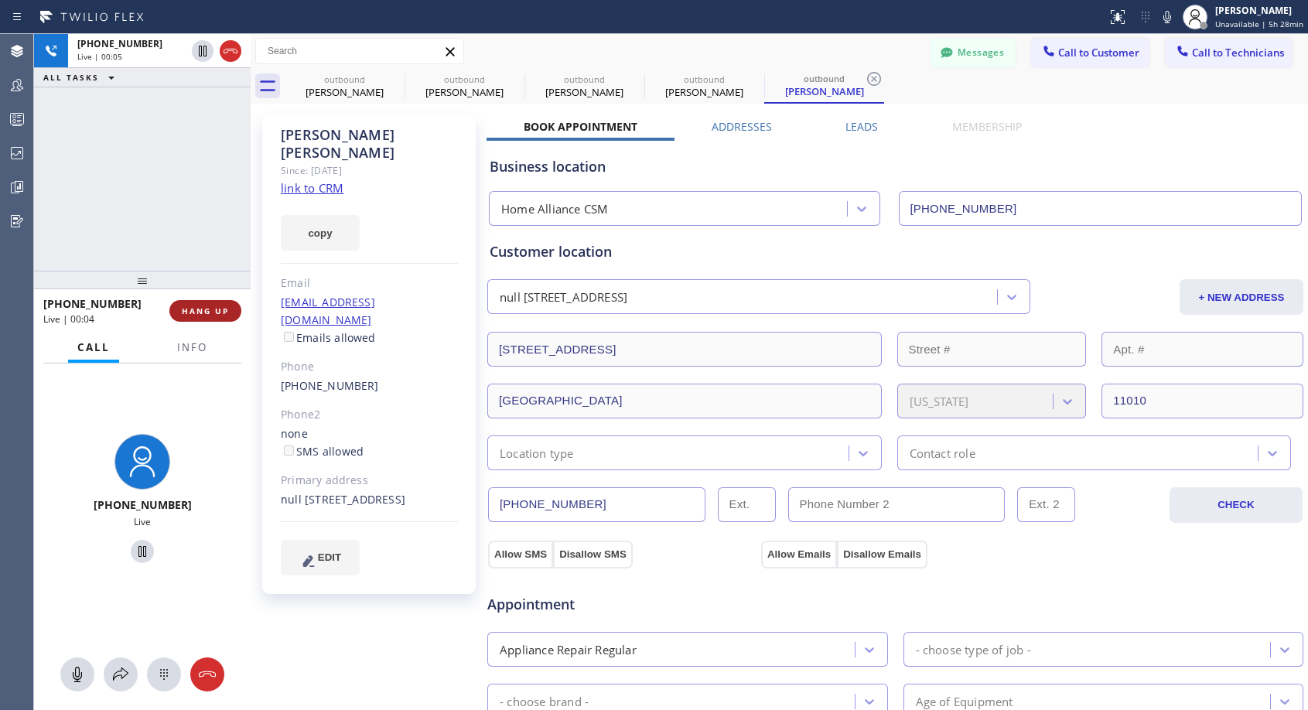
click at [192, 314] on span "HANG UP" at bounding box center [205, 310] width 47 height 11
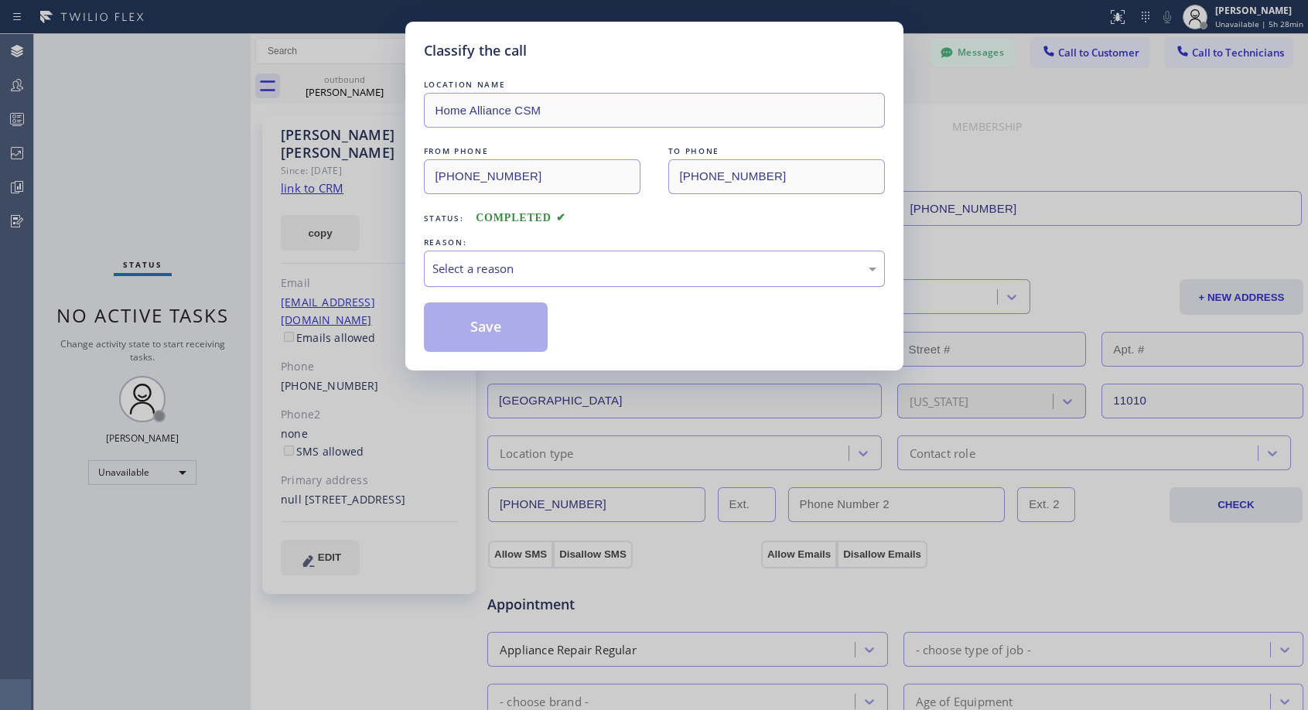
click at [582, 268] on div "Select a reason" at bounding box center [654, 269] width 444 height 18
click at [499, 337] on button "Save" at bounding box center [486, 326] width 124 height 49
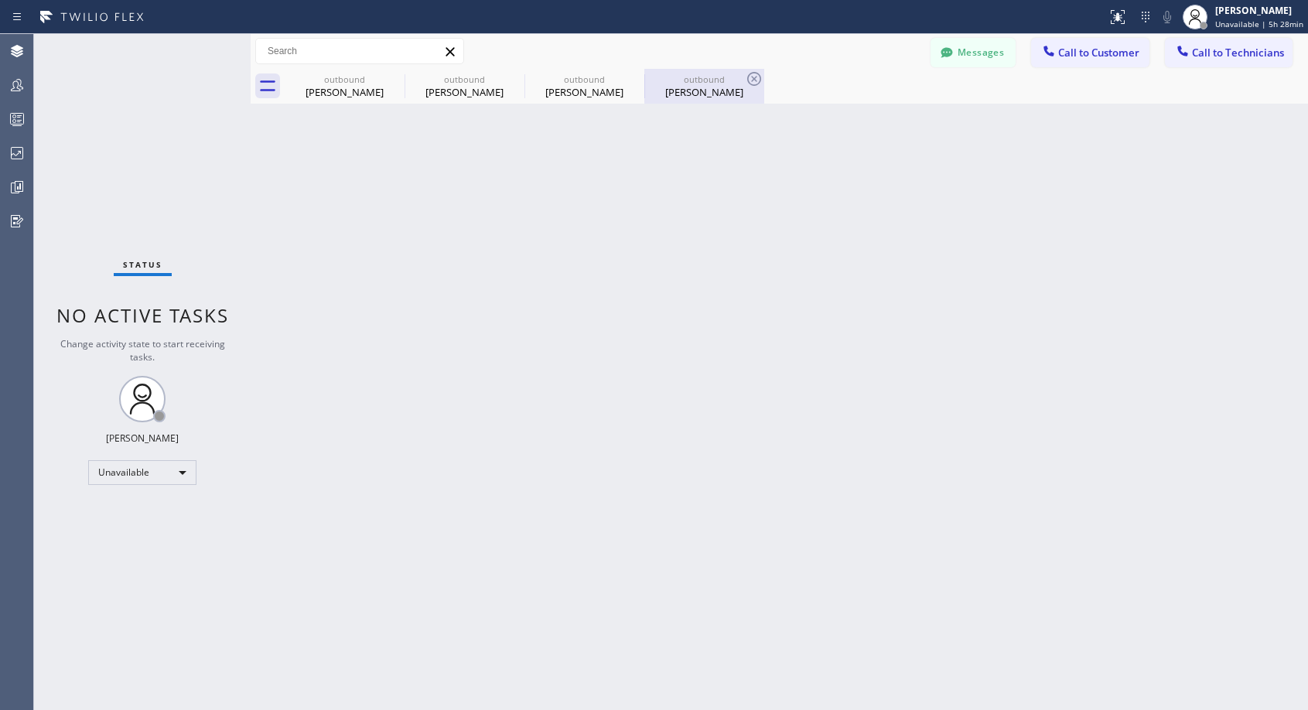
click at [677, 90] on div "[PERSON_NAME]" at bounding box center [704, 92] width 117 height 14
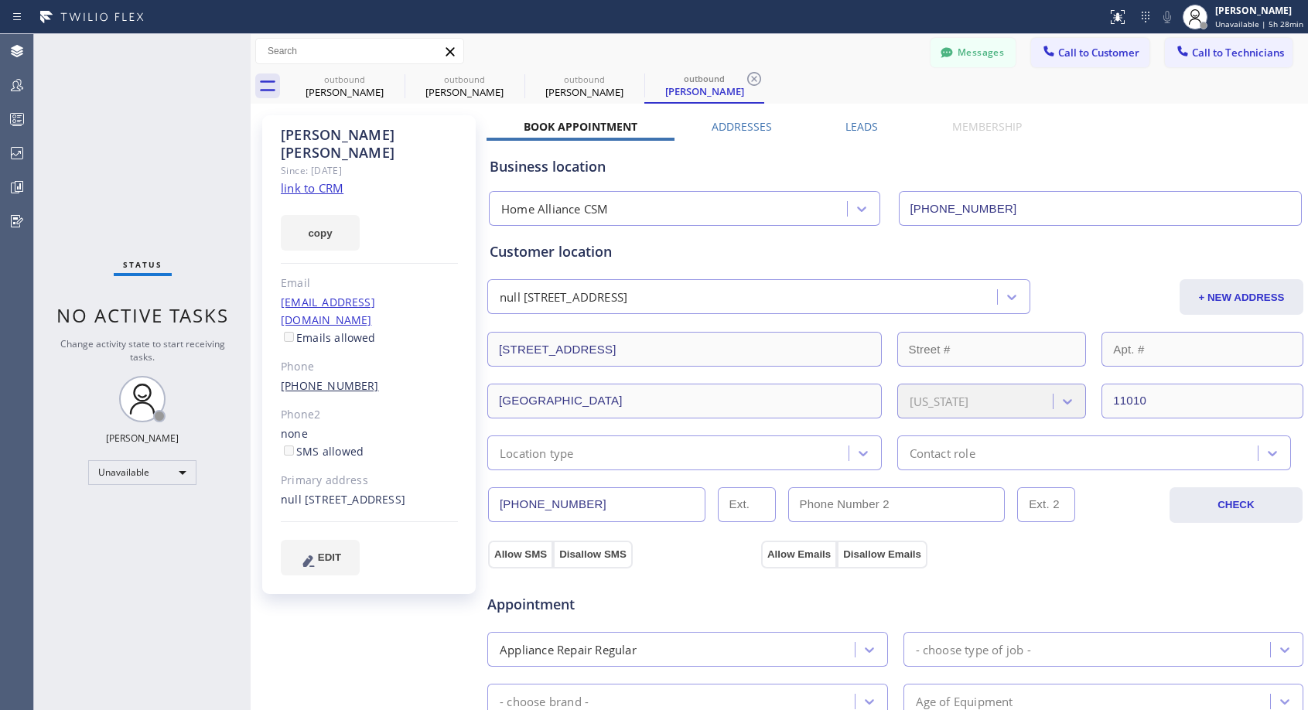
click at [341, 378] on link "[PHONE_NUMBER]" at bounding box center [330, 385] width 98 height 15
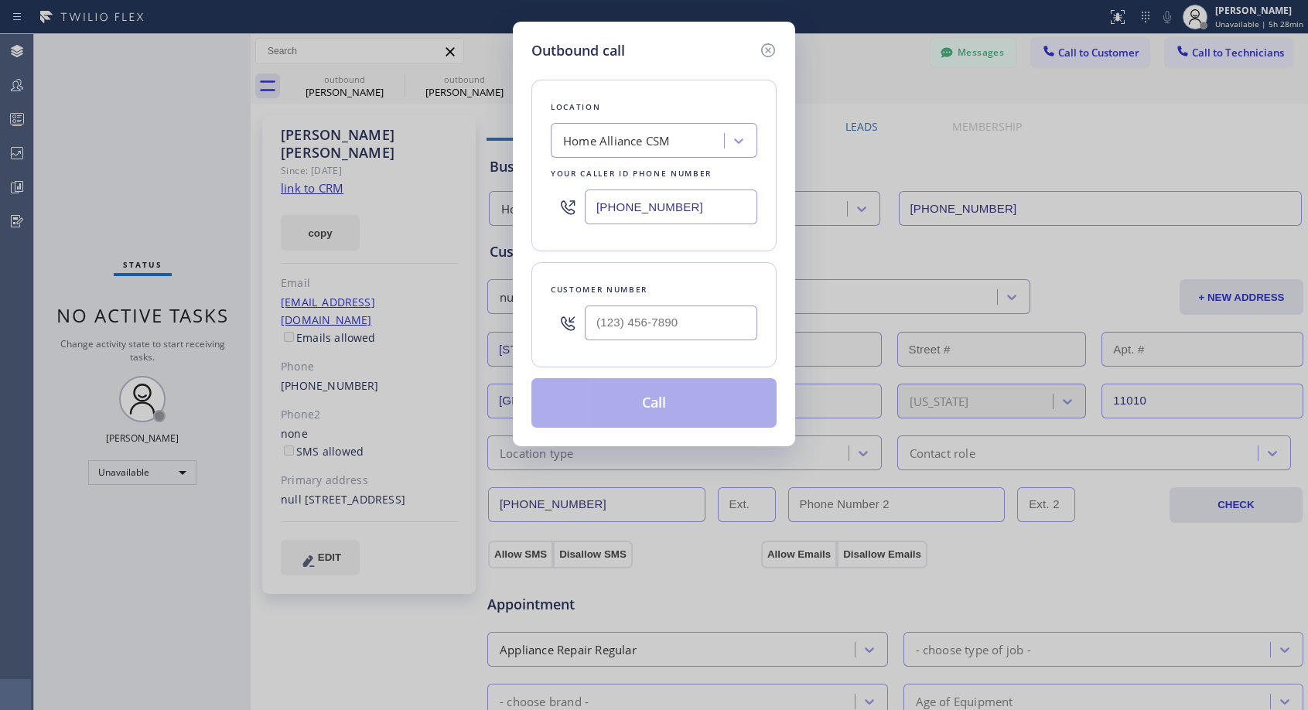
type input "[PHONE_NUMBER]"
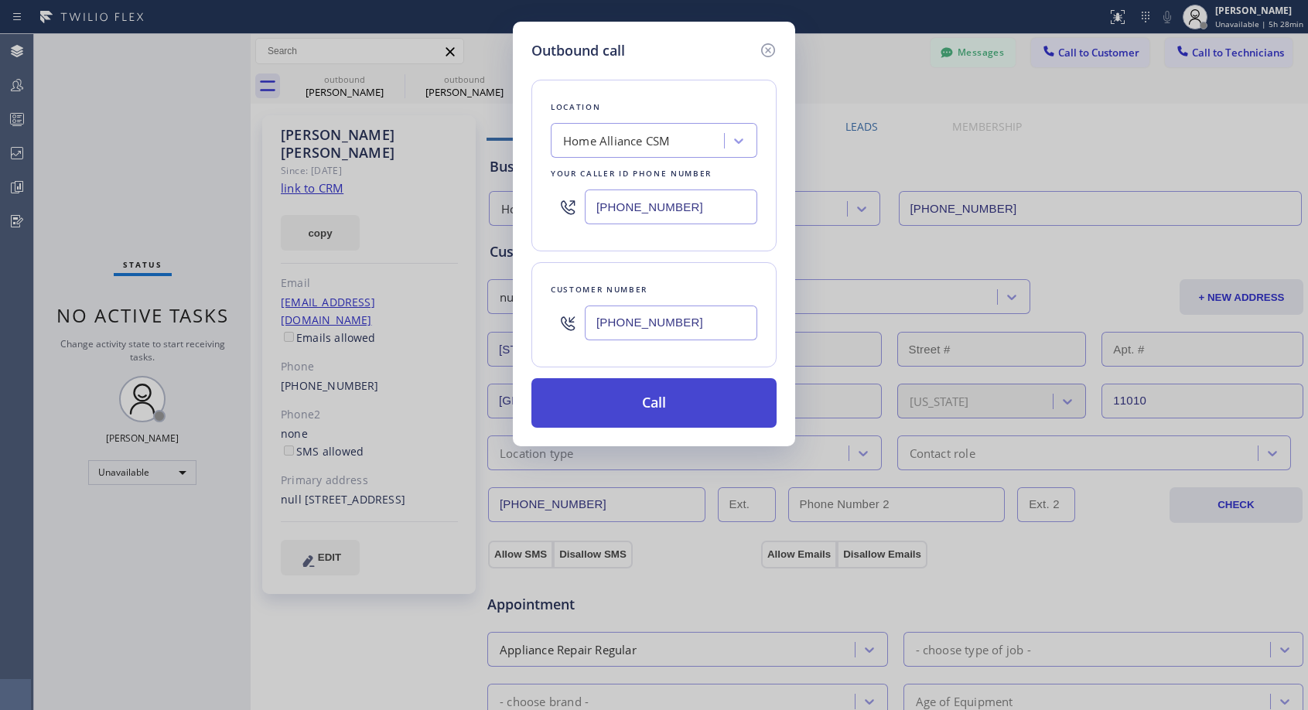
click at [627, 401] on button "Call" at bounding box center [653, 402] width 245 height 49
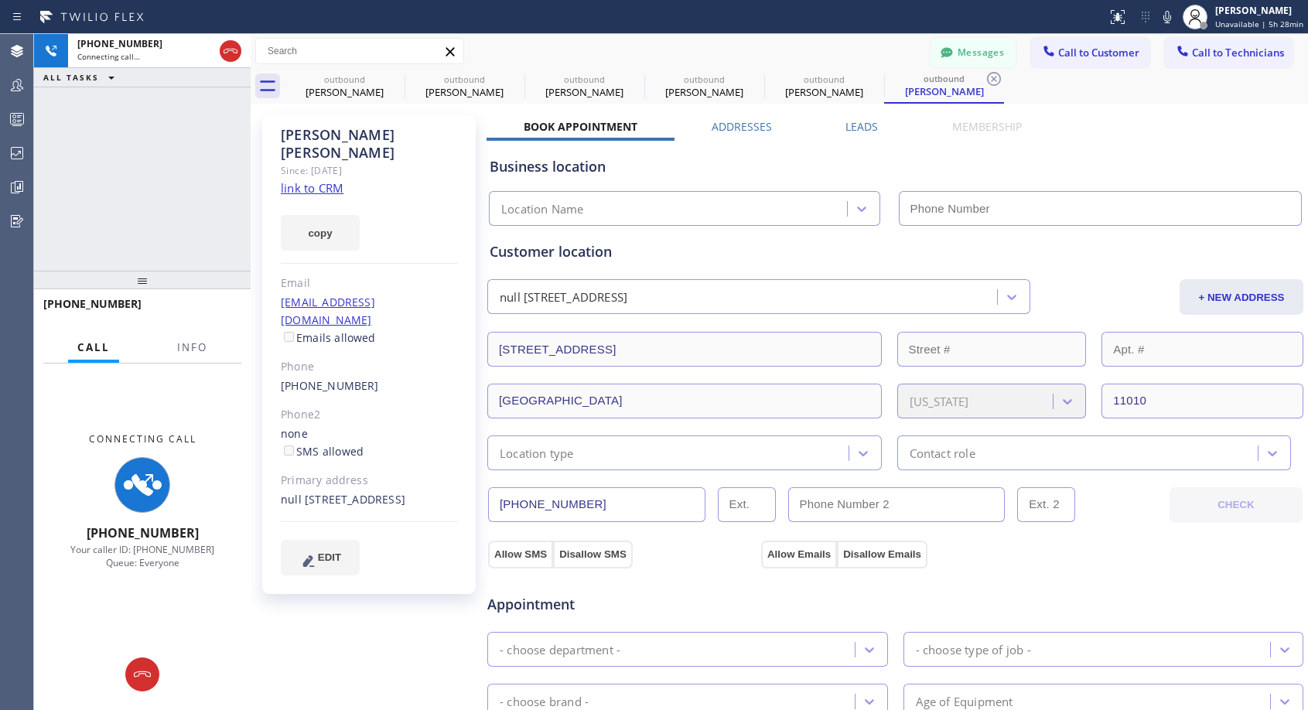
type input "[PHONE_NUMBER]"
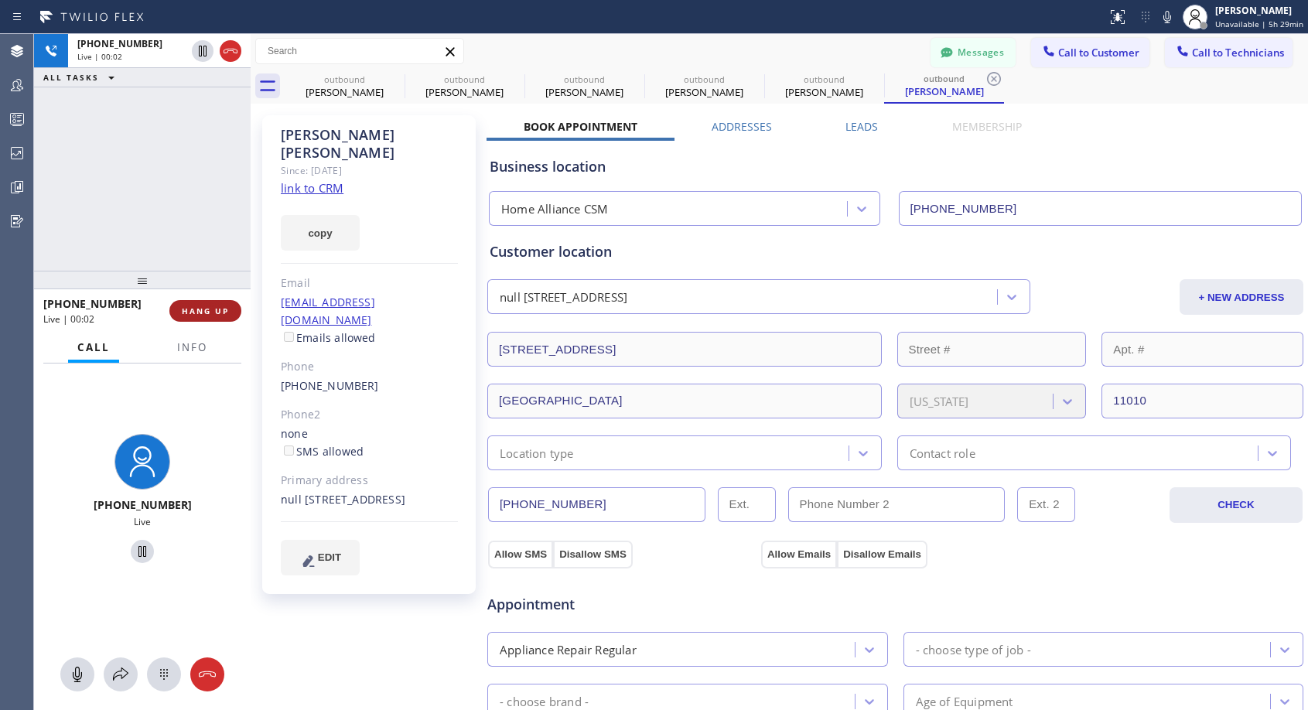
click at [220, 314] on span "HANG UP" at bounding box center [205, 310] width 47 height 11
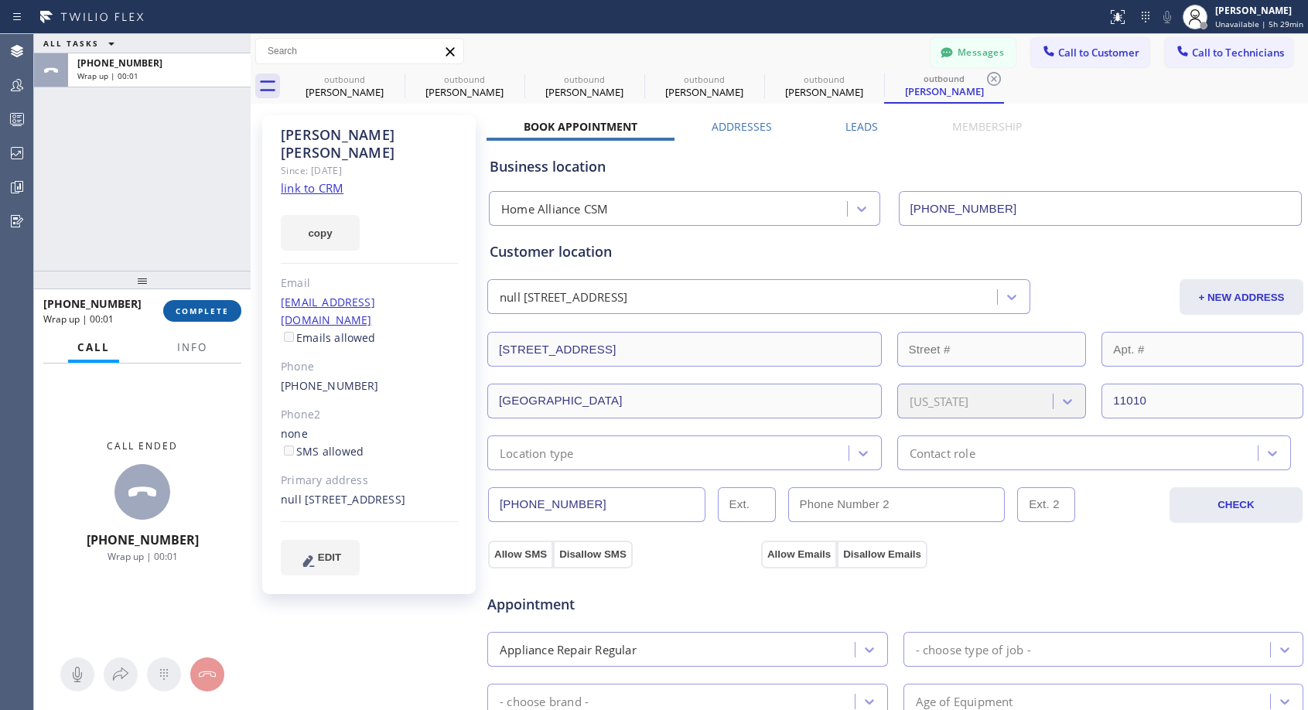
click at [220, 314] on span "COMPLETE" at bounding box center [202, 310] width 53 height 11
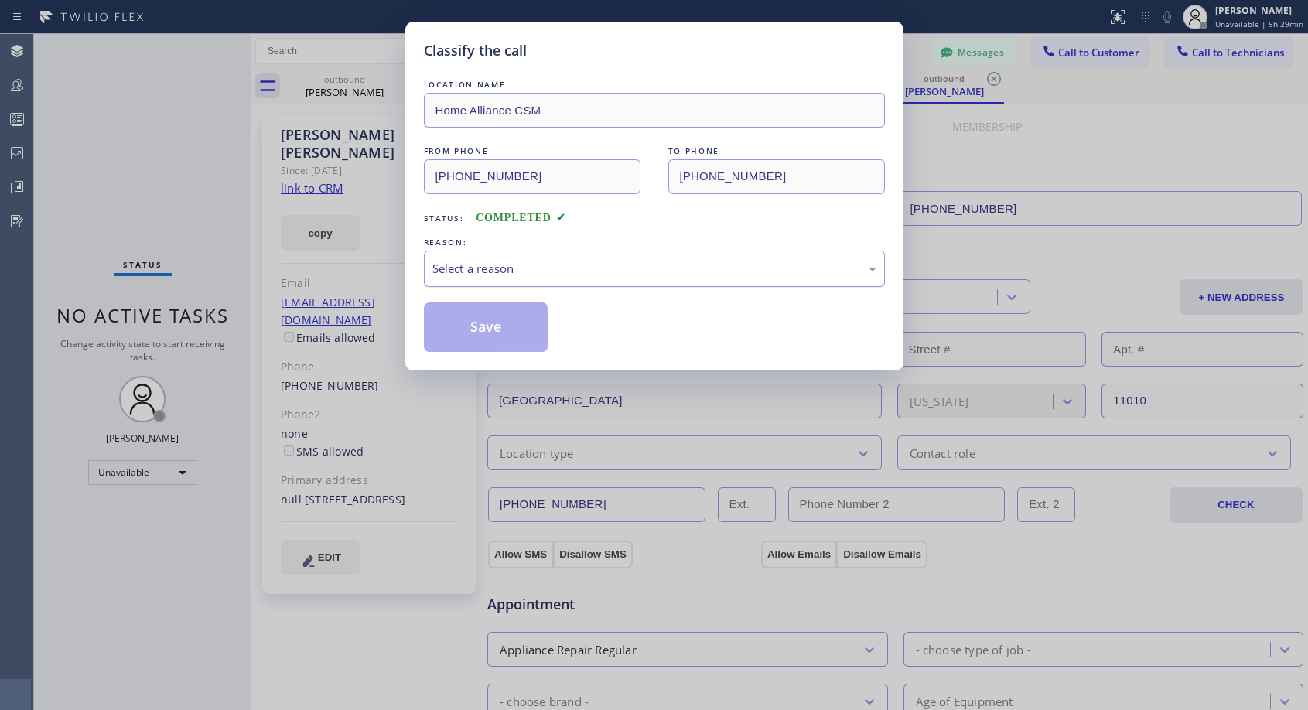
click at [556, 268] on div "Select a reason" at bounding box center [654, 269] width 444 height 18
click at [511, 328] on button "Save" at bounding box center [486, 326] width 124 height 49
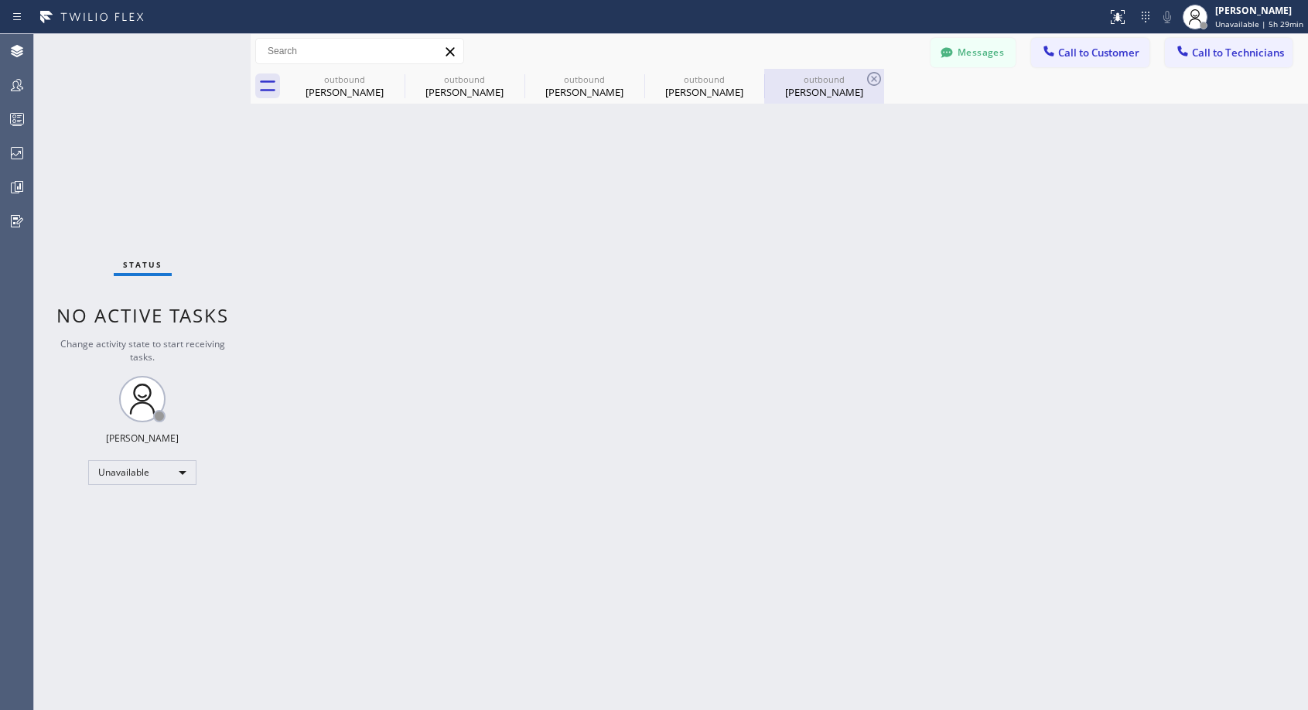
click at [792, 94] on div "[PERSON_NAME]" at bounding box center [824, 92] width 117 height 14
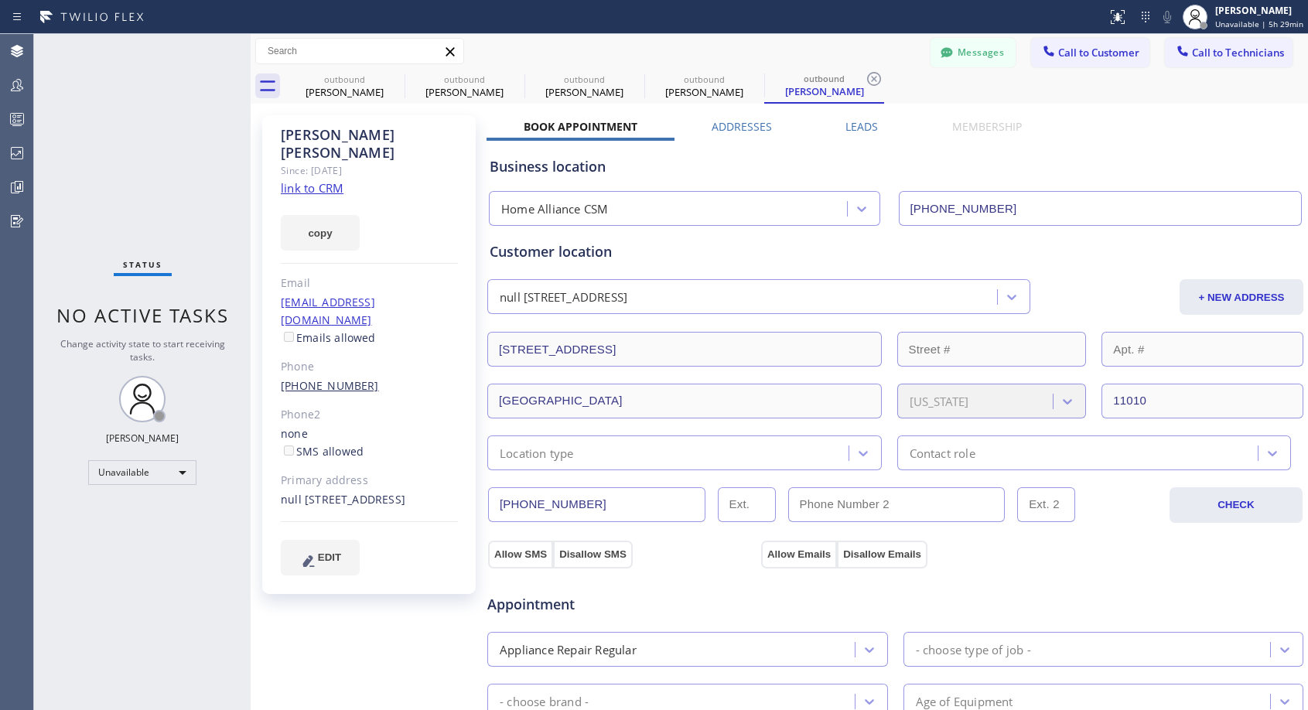
click at [312, 378] on link "[PHONE_NUMBER]" at bounding box center [330, 385] width 98 height 15
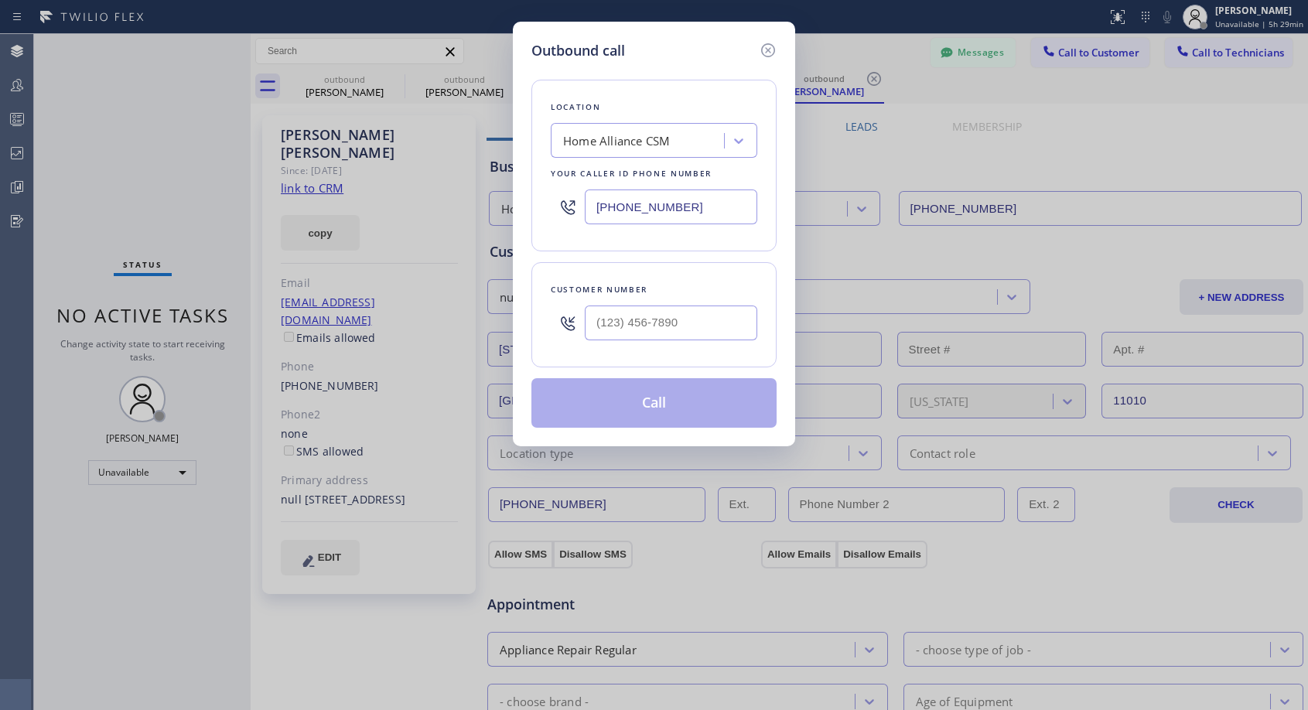
type input "[PHONE_NUMBER]"
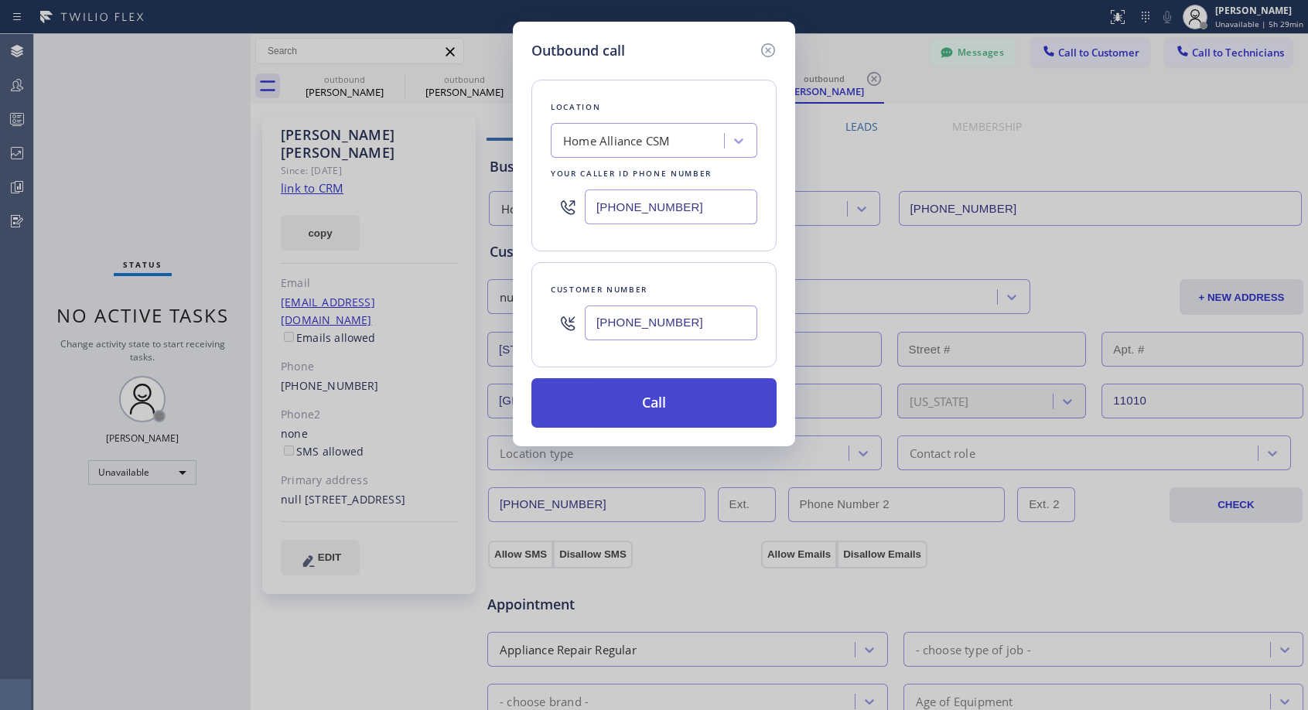
click at [652, 408] on button "Call" at bounding box center [653, 402] width 245 height 49
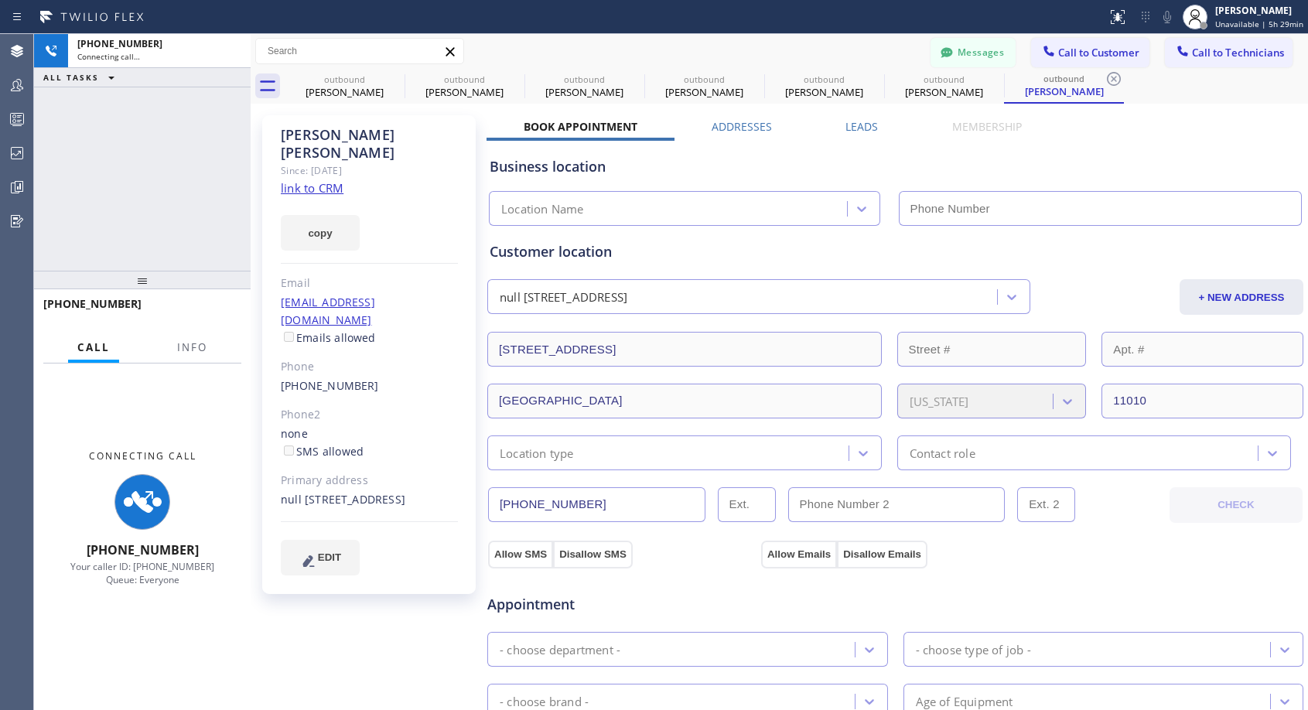
type input "[PHONE_NUMBER]"
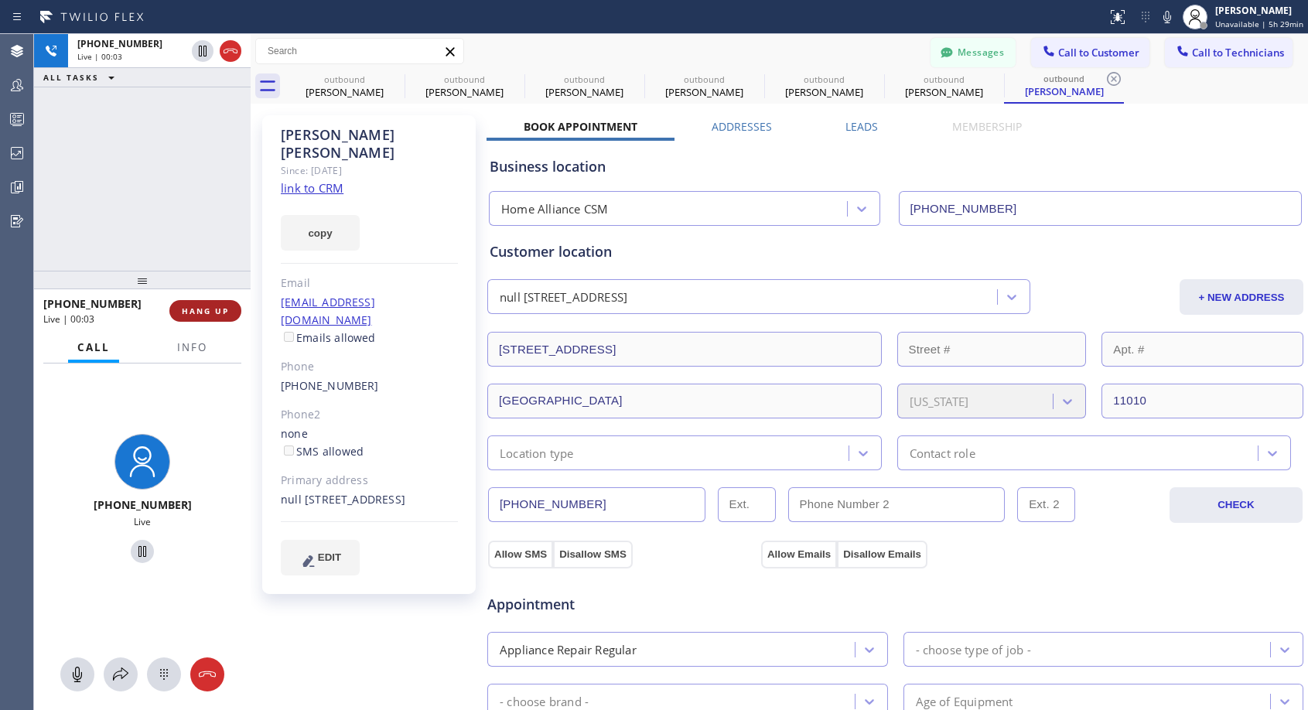
click at [194, 315] on span "HANG UP" at bounding box center [205, 310] width 47 height 11
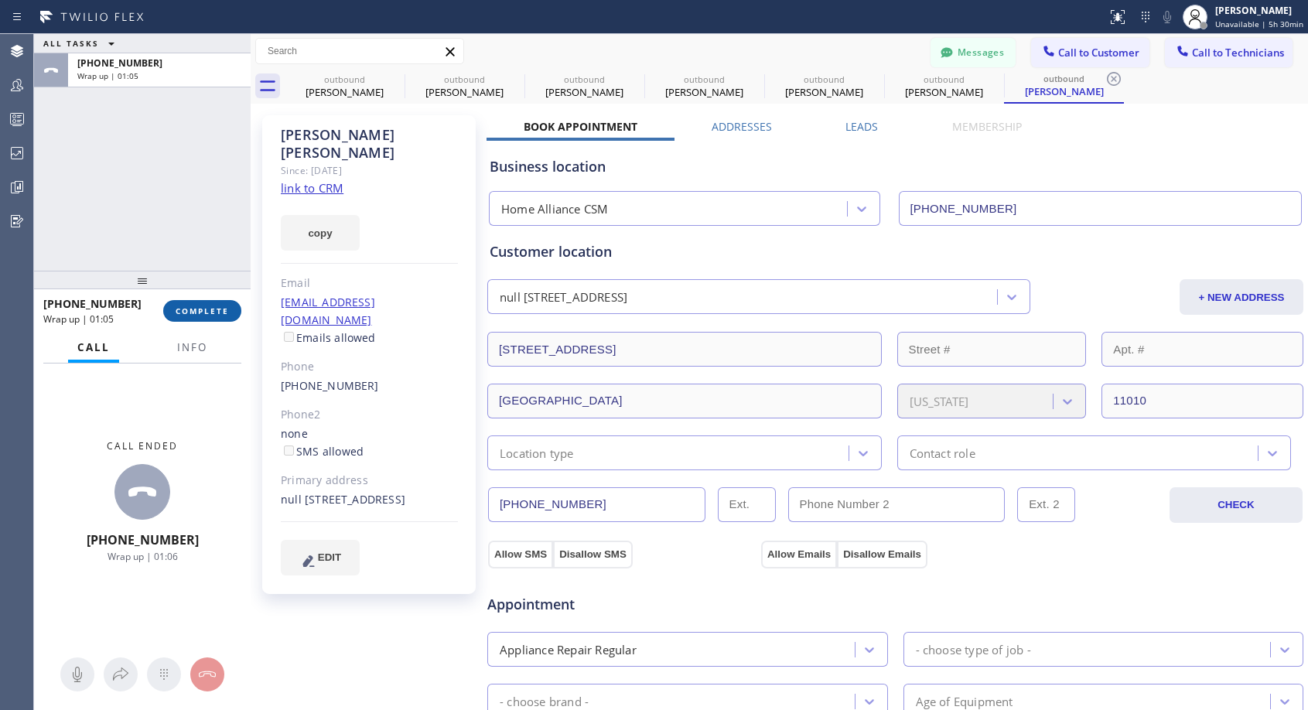
click at [206, 304] on button "COMPLETE" at bounding box center [202, 311] width 78 height 22
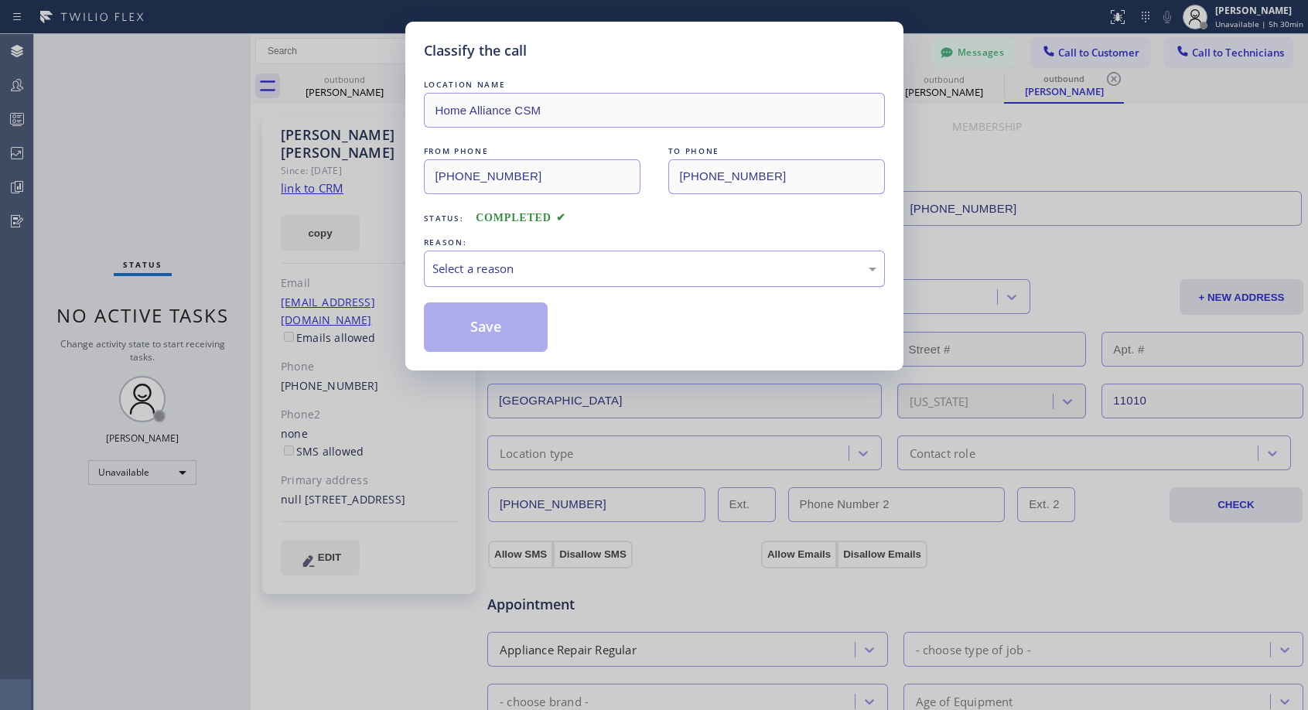
click at [692, 261] on div "Select a reason" at bounding box center [654, 269] width 444 height 18
click at [502, 333] on button "Save" at bounding box center [486, 326] width 124 height 49
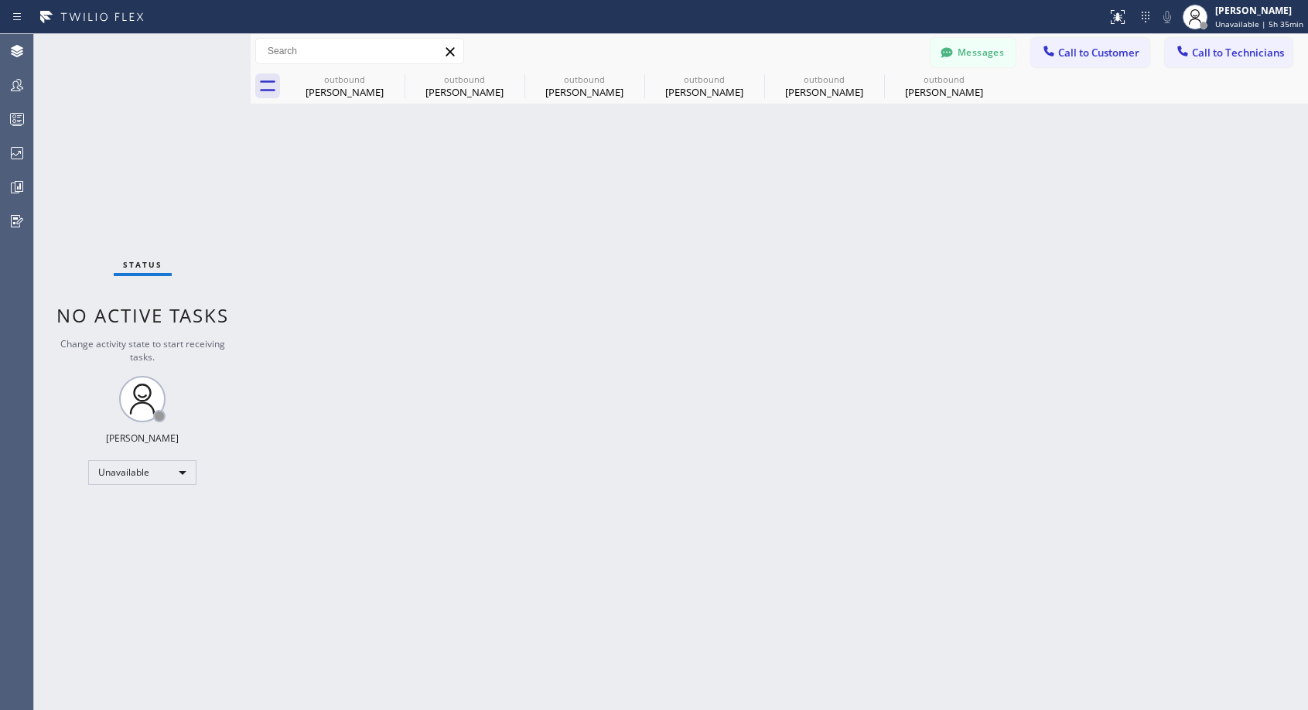
click at [929, 84] on div "outbound" at bounding box center [943, 79] width 117 height 12
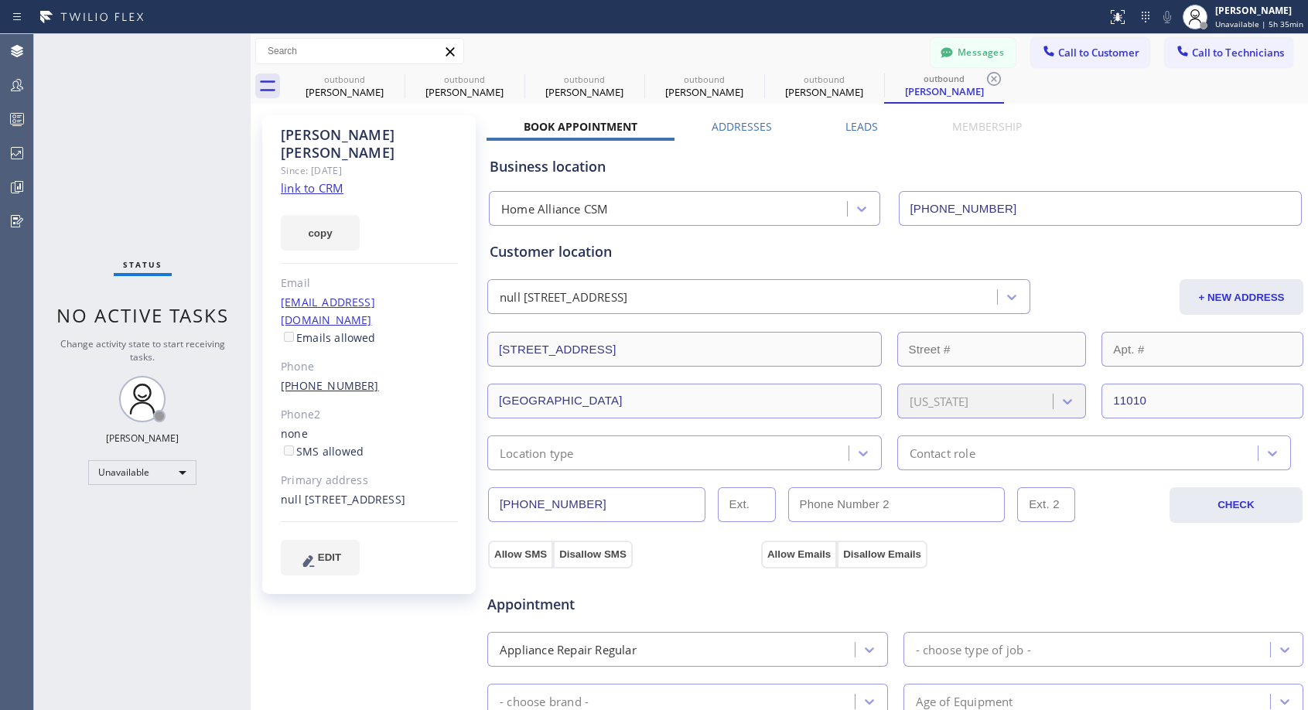
click at [329, 378] on link "[PHONE_NUMBER]" at bounding box center [330, 385] width 98 height 15
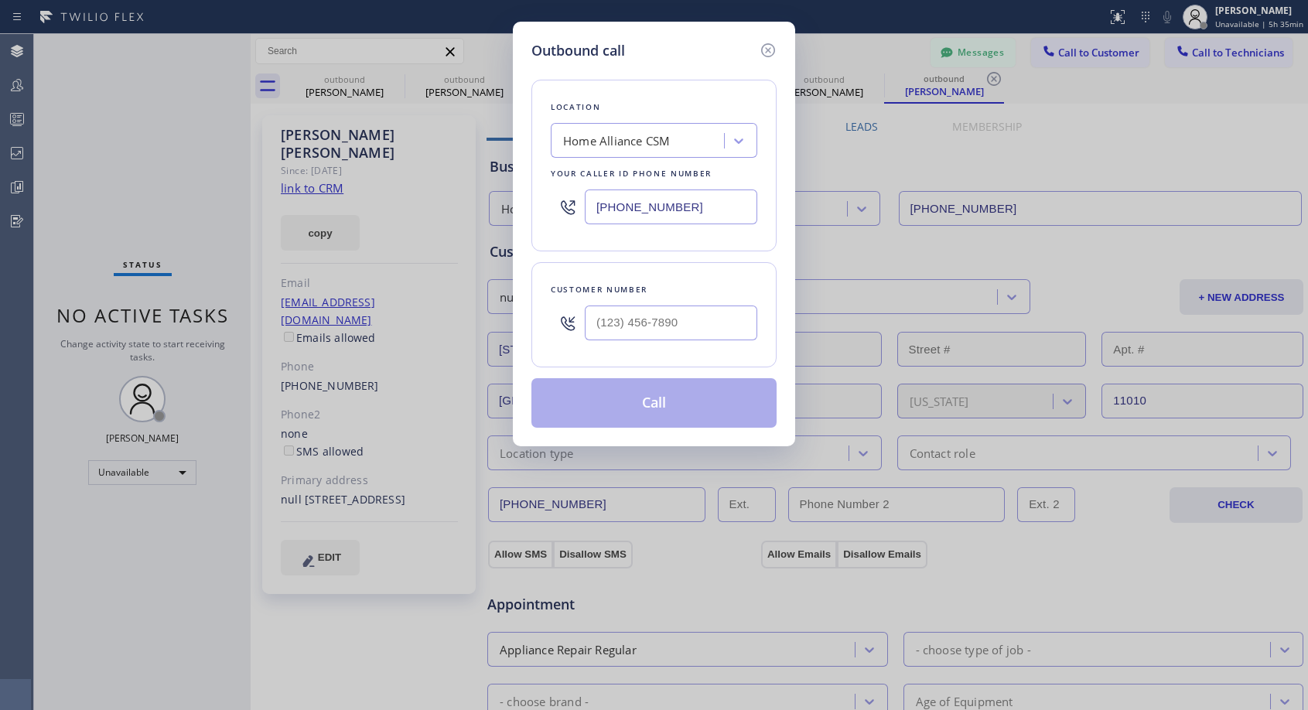
type input "[PHONE_NUMBER]"
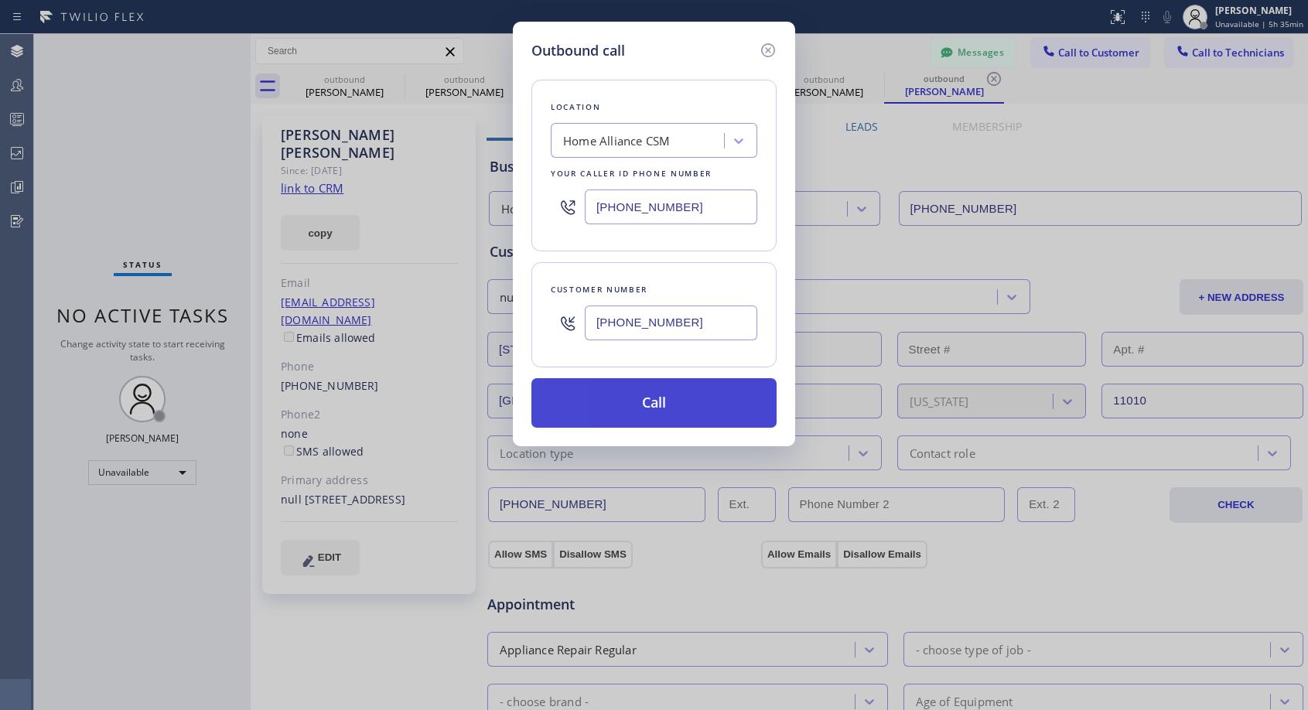
click at [653, 403] on button "Call" at bounding box center [653, 402] width 245 height 49
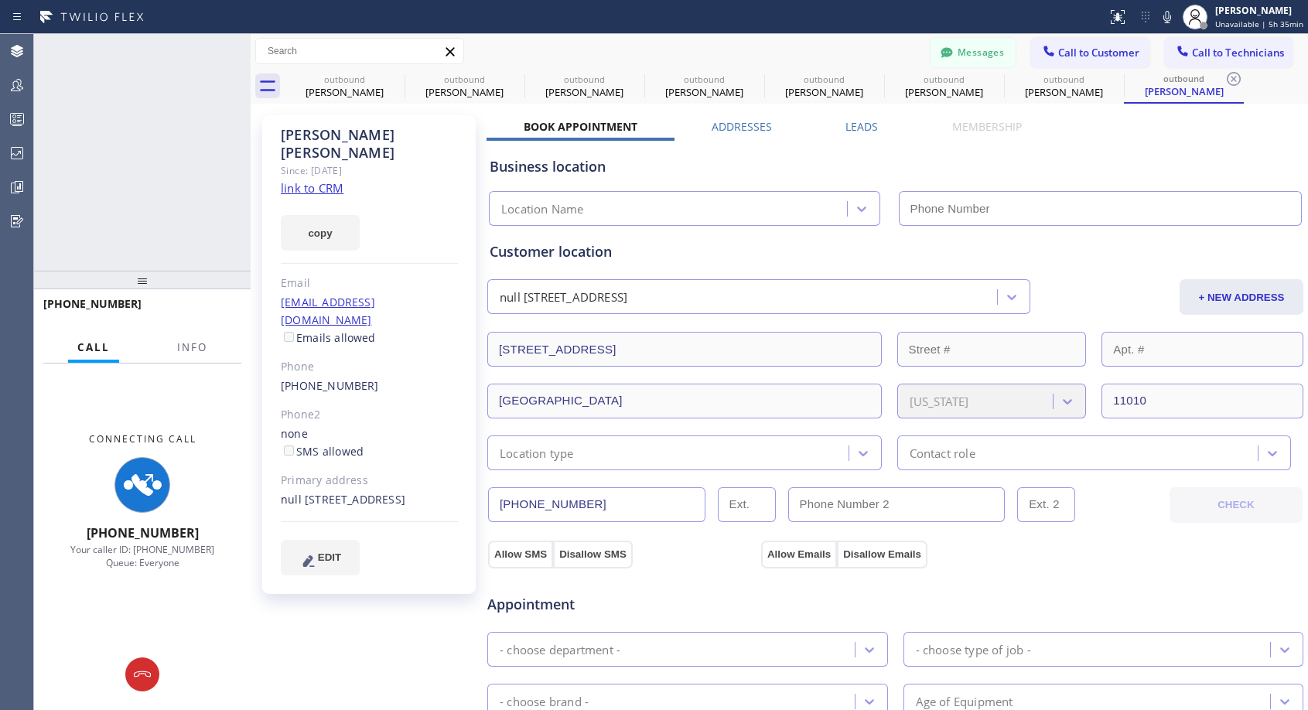
type input "[PHONE_NUMBER]"
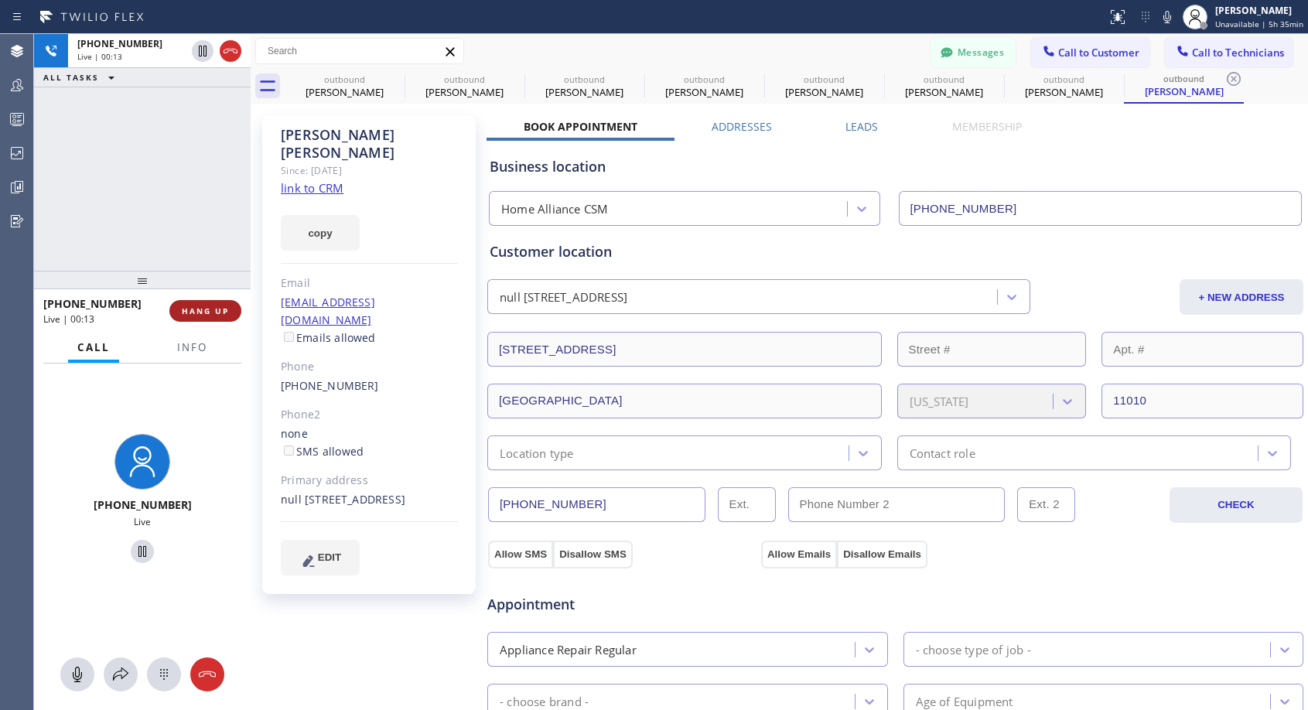
click at [185, 313] on span "HANG UP" at bounding box center [205, 310] width 47 height 11
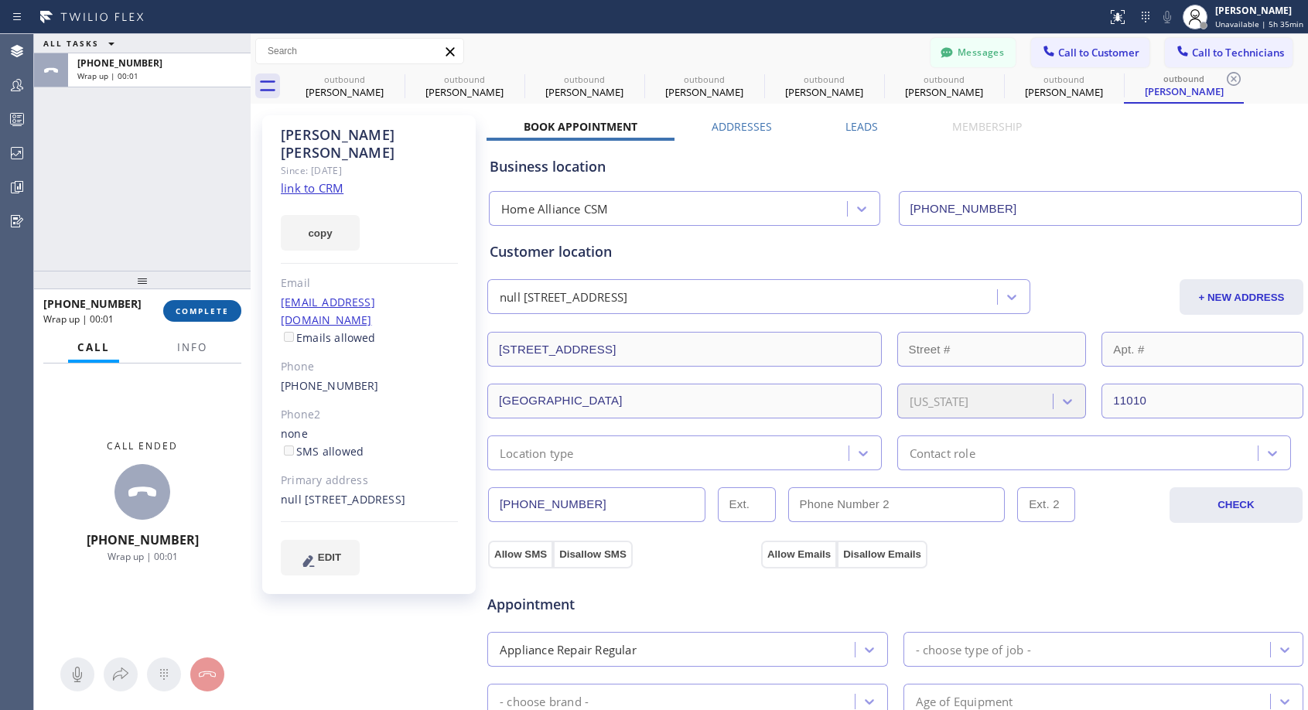
click at [215, 314] on span "COMPLETE" at bounding box center [202, 310] width 53 height 11
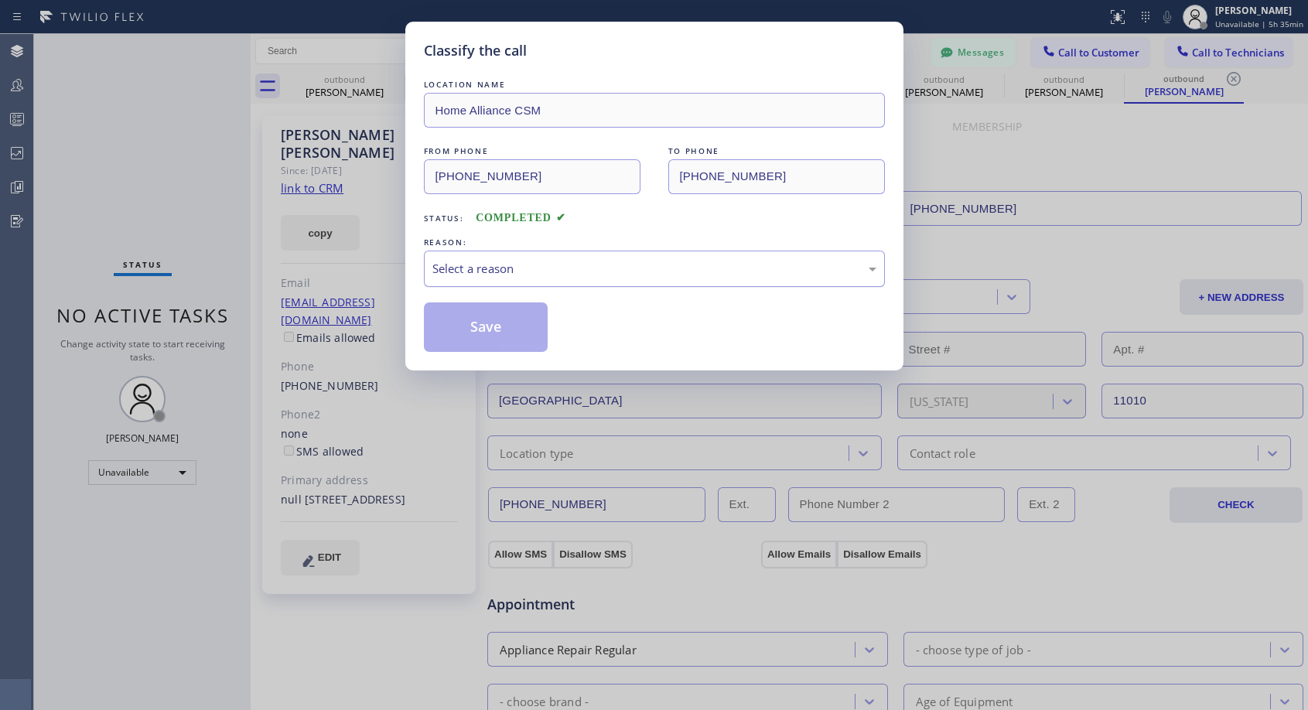
click at [500, 266] on div "Select a reason" at bounding box center [654, 269] width 444 height 18
drag, startPoint x: 479, startPoint y: 331, endPoint x: 495, endPoint y: 302, distance: 32.5
click at [479, 330] on button "Save" at bounding box center [486, 326] width 124 height 49
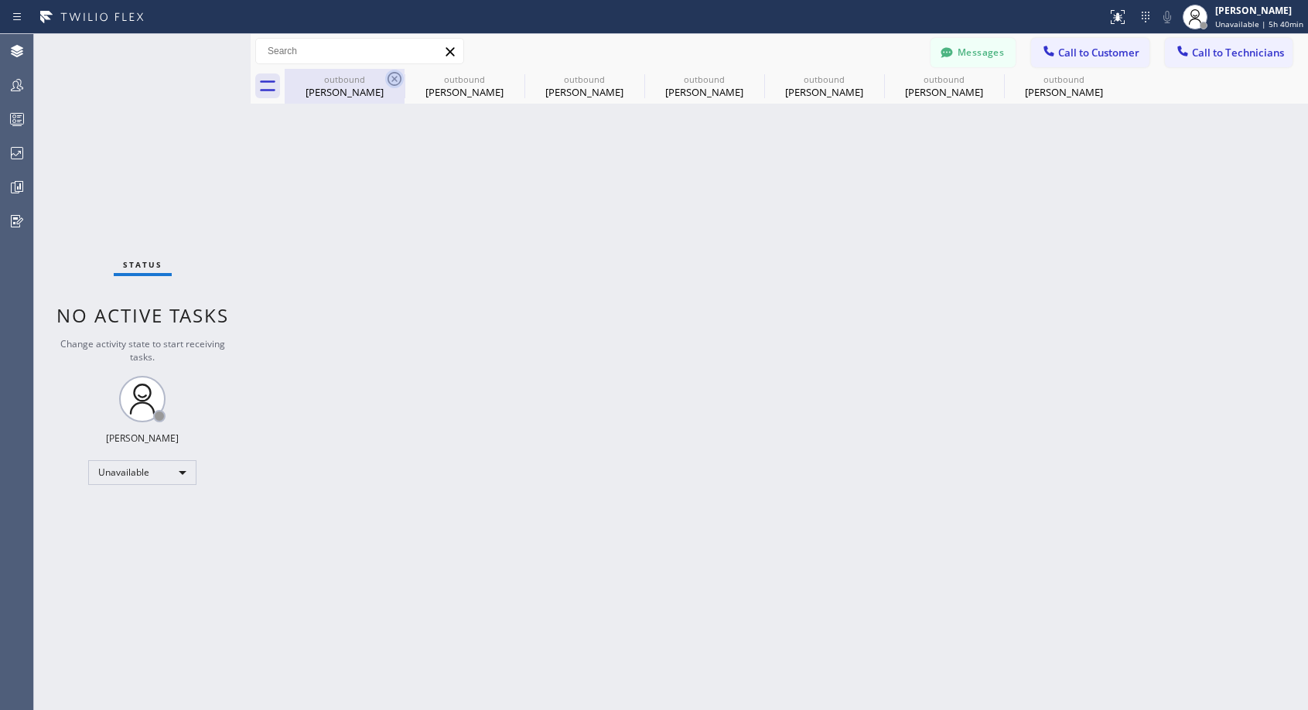
click at [391, 79] on icon at bounding box center [394, 79] width 19 height 19
click at [0, 0] on icon at bounding box center [0, 0] width 0 height 0
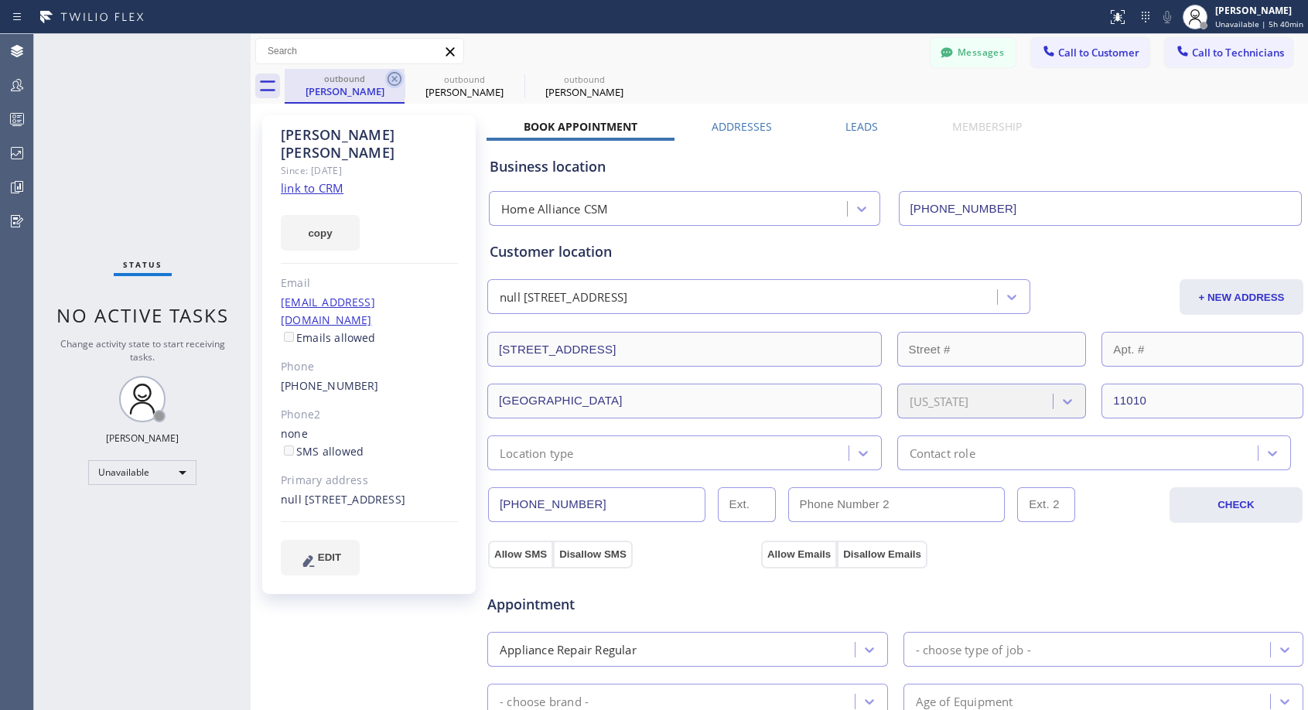
click at [392, 78] on icon at bounding box center [394, 79] width 19 height 19
click at [0, 0] on icon at bounding box center [0, 0] width 0 height 0
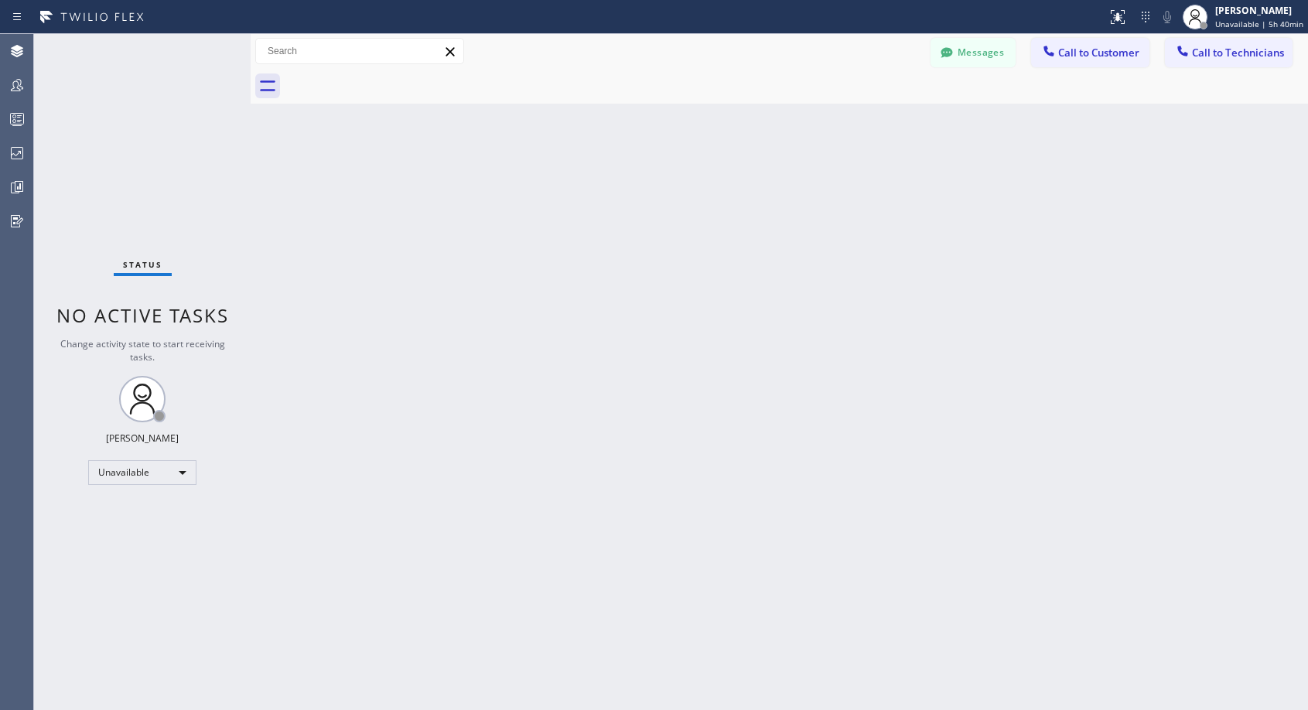
click at [392, 78] on div at bounding box center [796, 86] width 1023 height 35
click at [1079, 63] on button "Call to Customer" at bounding box center [1090, 52] width 118 height 29
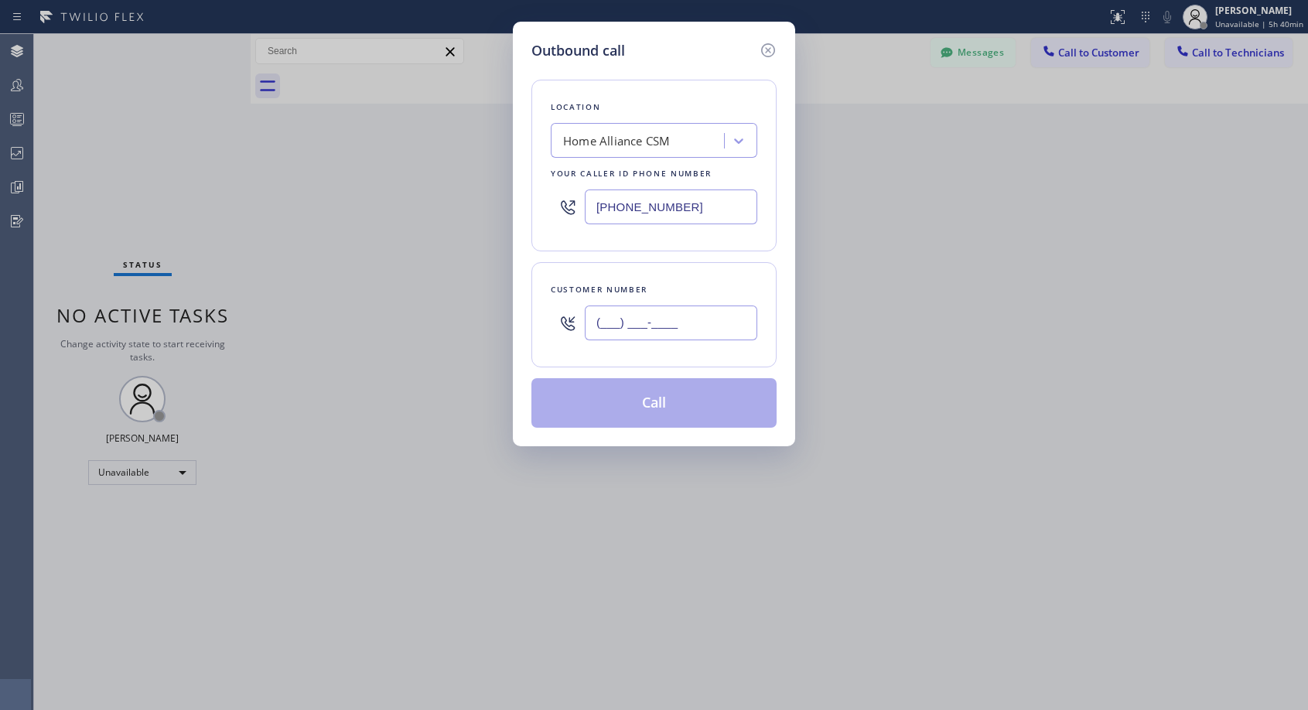
click at [613, 321] on input "(___) ___-____" at bounding box center [671, 322] width 172 height 35
paste input "206) 354-0300"
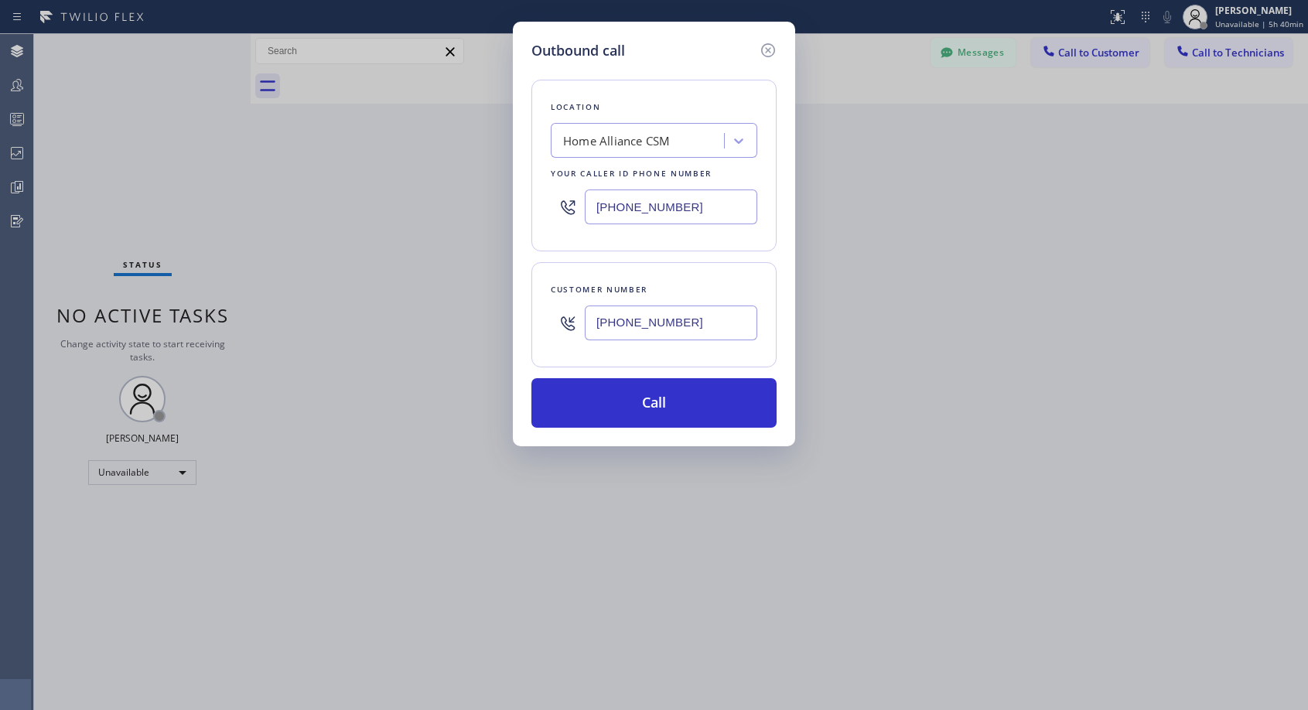
type input "[PHONE_NUMBER]"
click at [645, 408] on button "Call" at bounding box center [653, 402] width 245 height 49
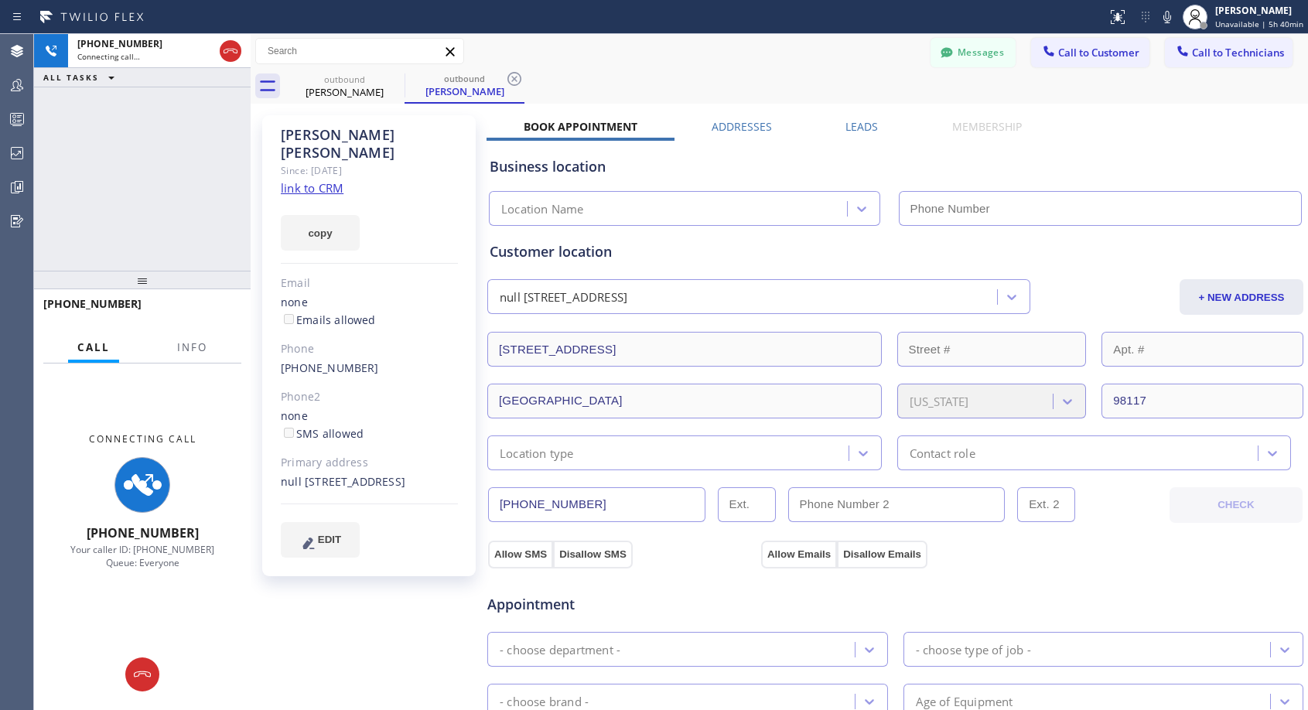
type input "[PHONE_NUMBER]"
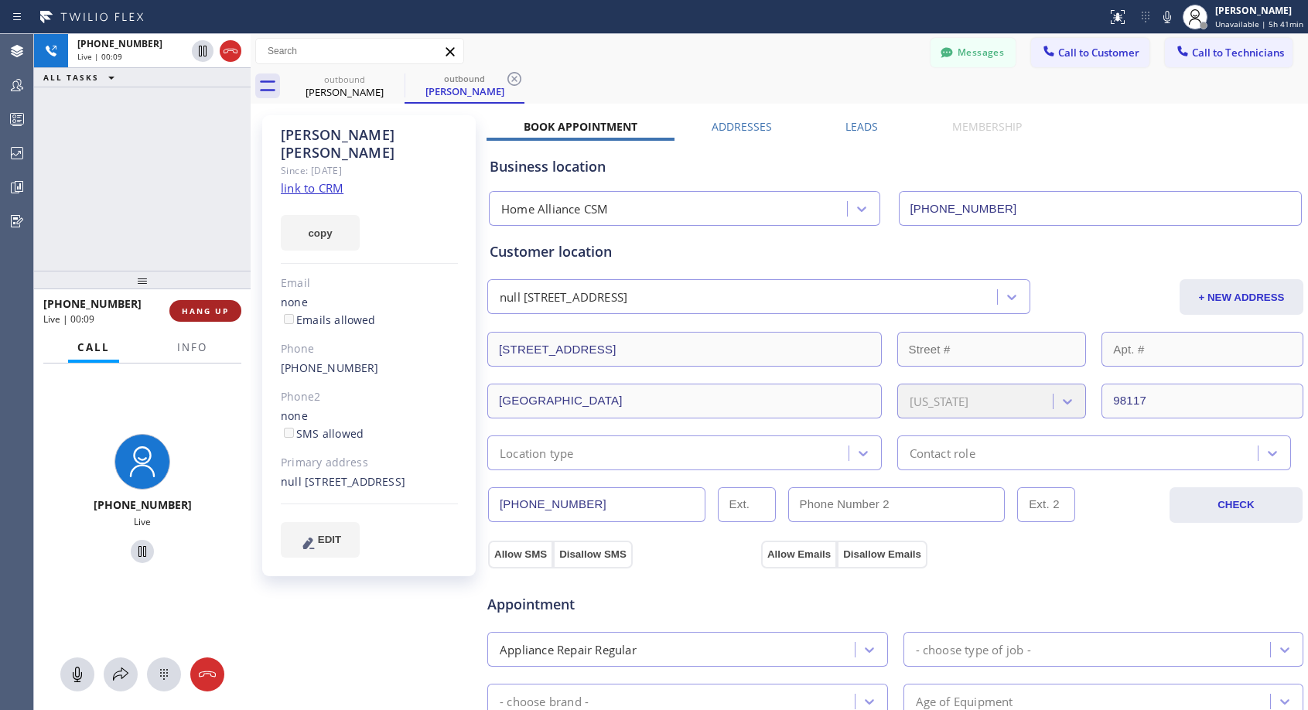
click at [202, 318] on button "HANG UP" at bounding box center [205, 311] width 72 height 22
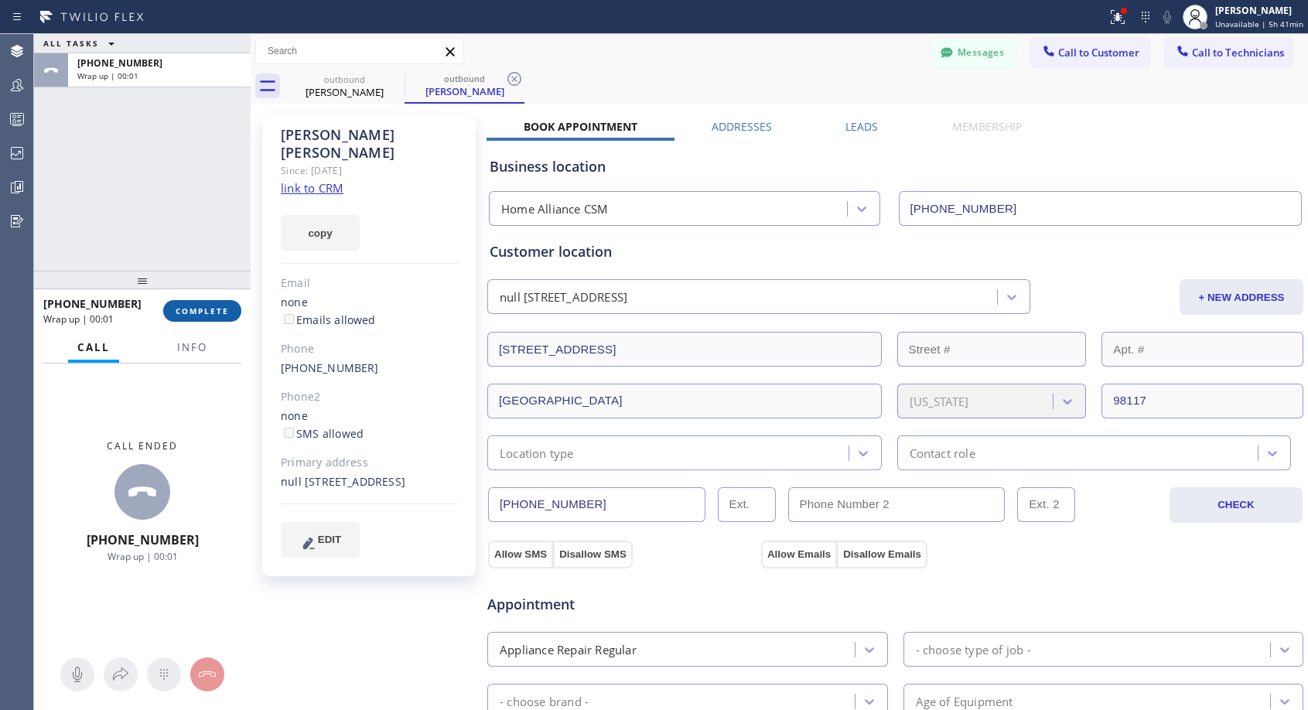
click at [202, 318] on button "COMPLETE" at bounding box center [202, 311] width 78 height 22
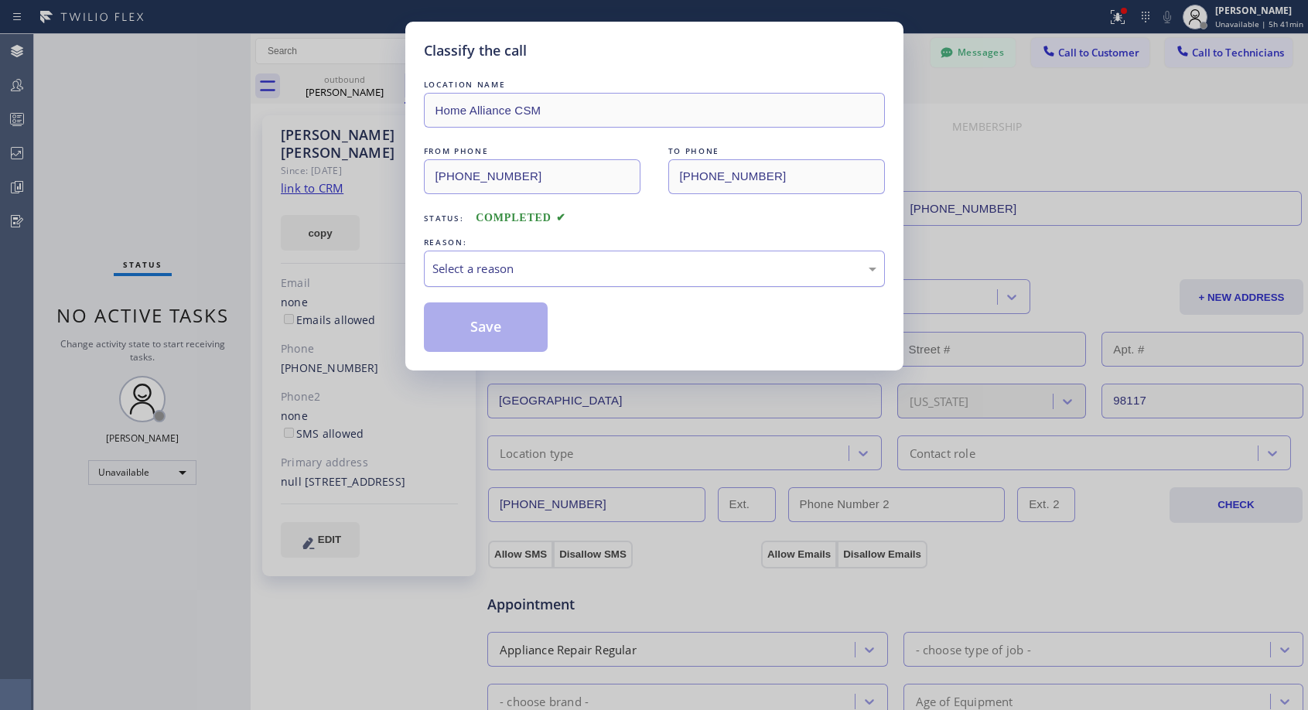
click at [492, 264] on div "Select a reason" at bounding box center [654, 269] width 444 height 18
click at [480, 324] on button "Save" at bounding box center [486, 326] width 124 height 49
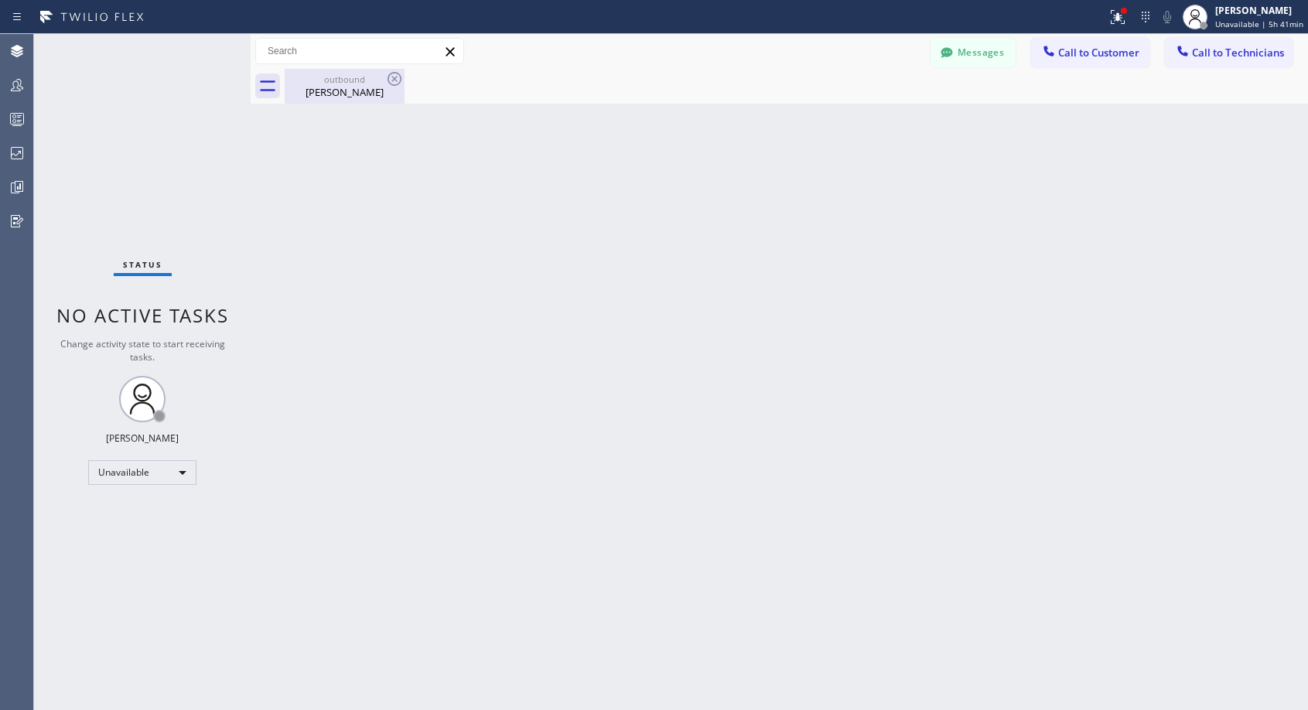
click at [324, 90] on div "[PERSON_NAME]" at bounding box center [344, 92] width 117 height 14
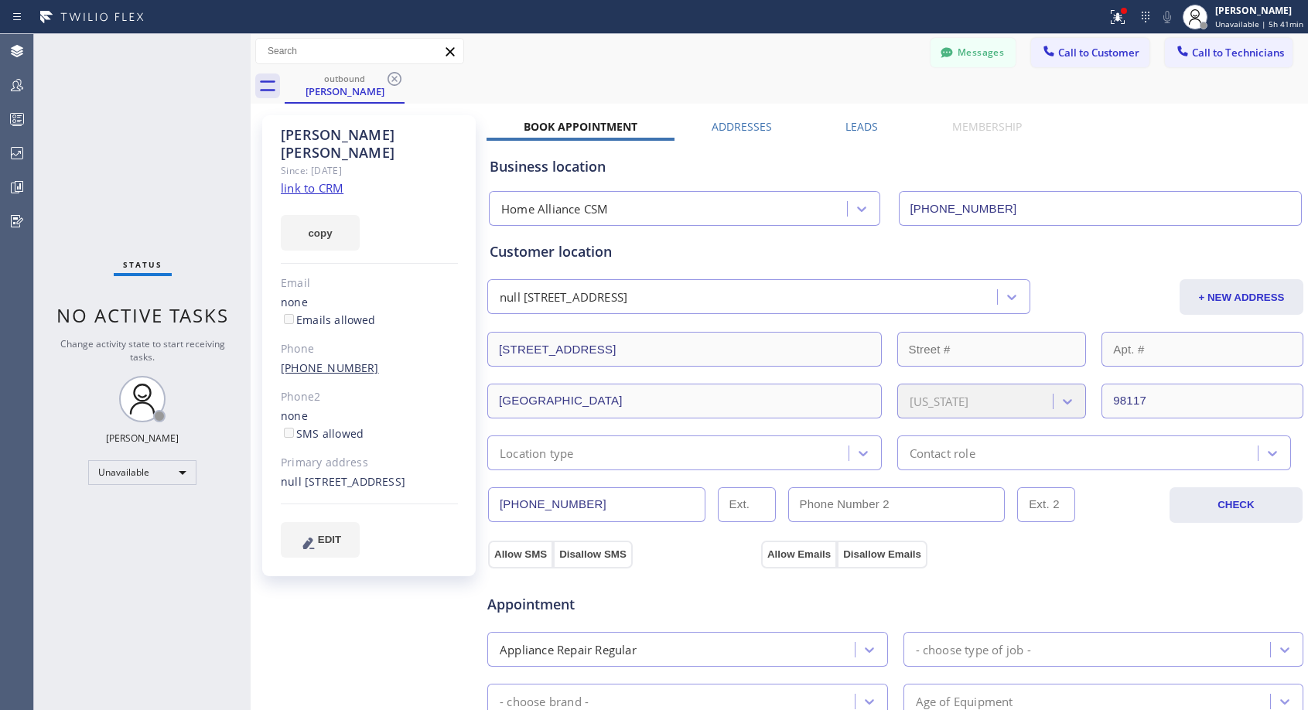
click at [322, 360] on link "[PHONE_NUMBER]" at bounding box center [330, 367] width 98 height 15
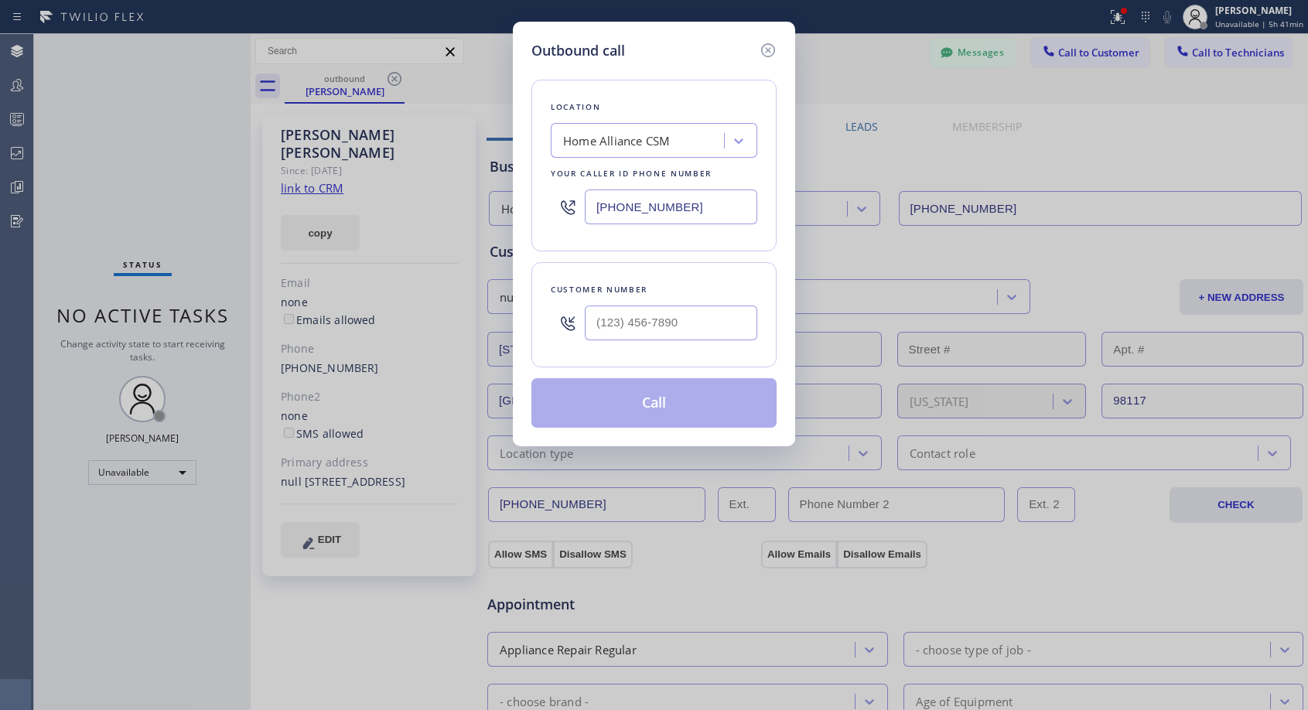
type input "[PHONE_NUMBER]"
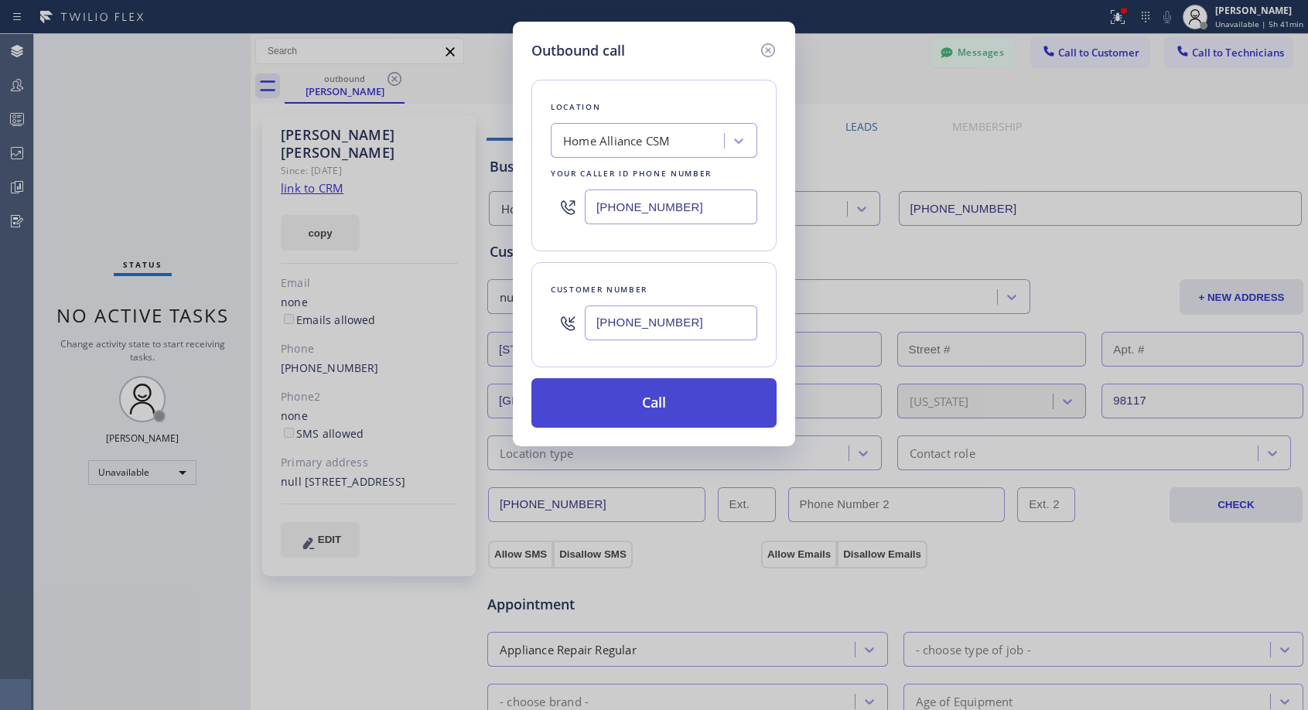
click at [612, 407] on button "Call" at bounding box center [653, 402] width 245 height 49
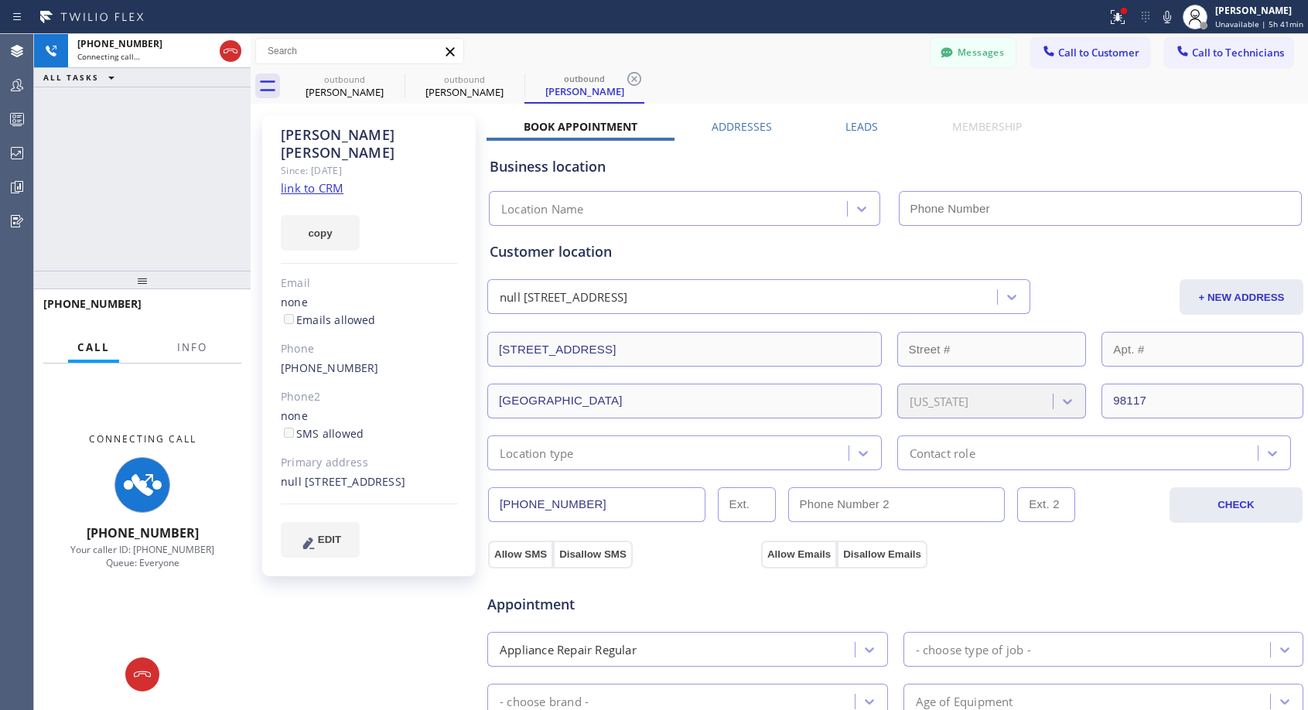
type input "[PHONE_NUMBER]"
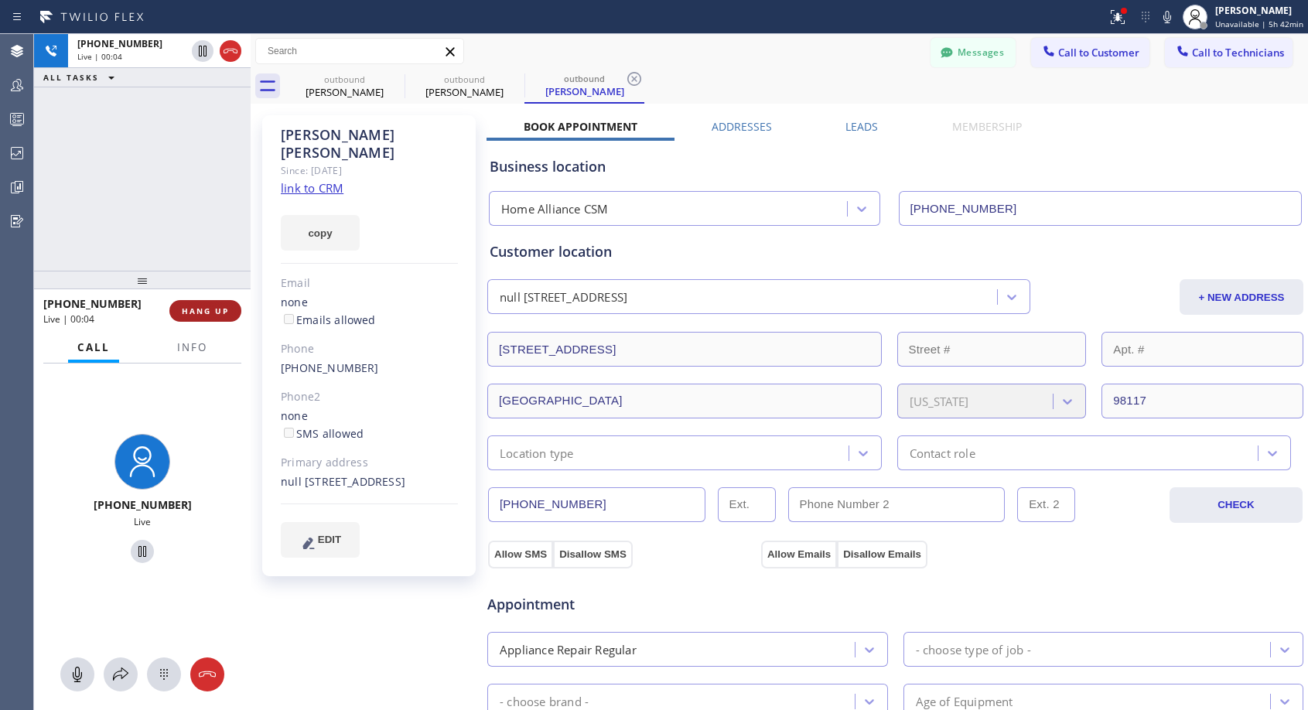
click at [206, 310] on span "HANG UP" at bounding box center [205, 310] width 47 height 11
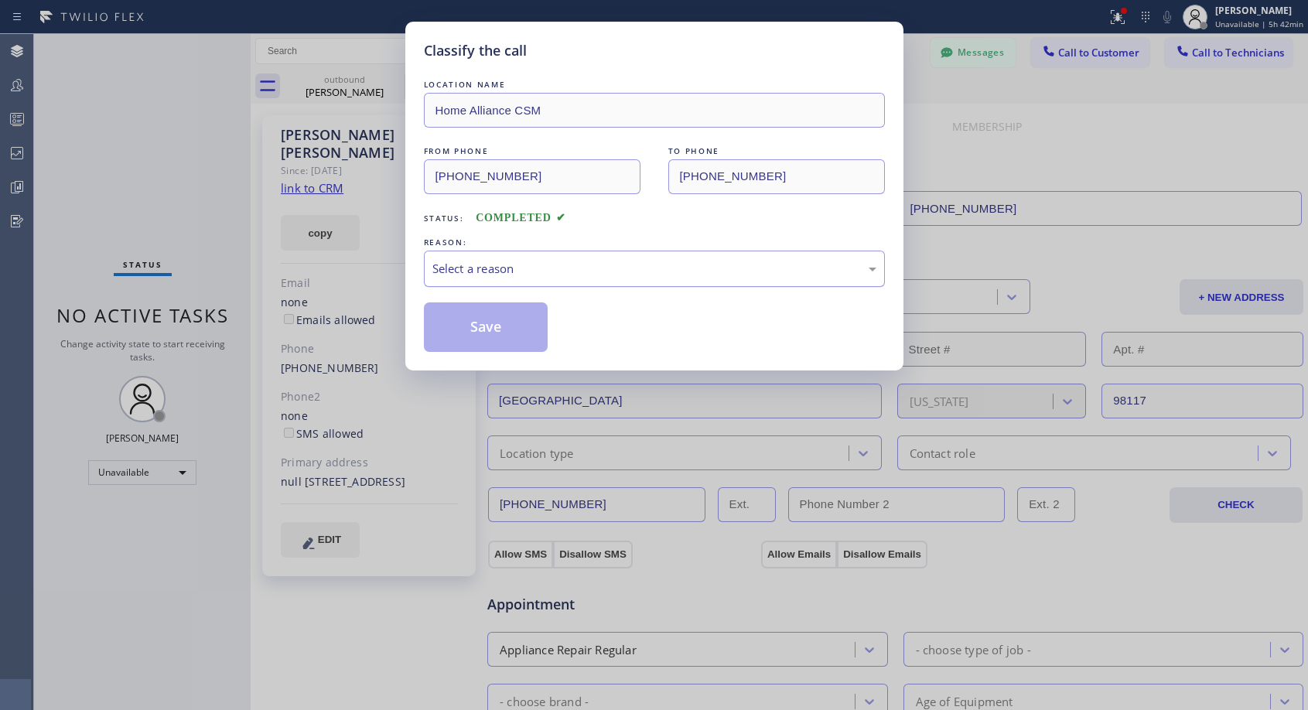
click at [505, 257] on div "Select a reason" at bounding box center [654, 269] width 461 height 36
click at [462, 326] on button "Save" at bounding box center [486, 326] width 124 height 49
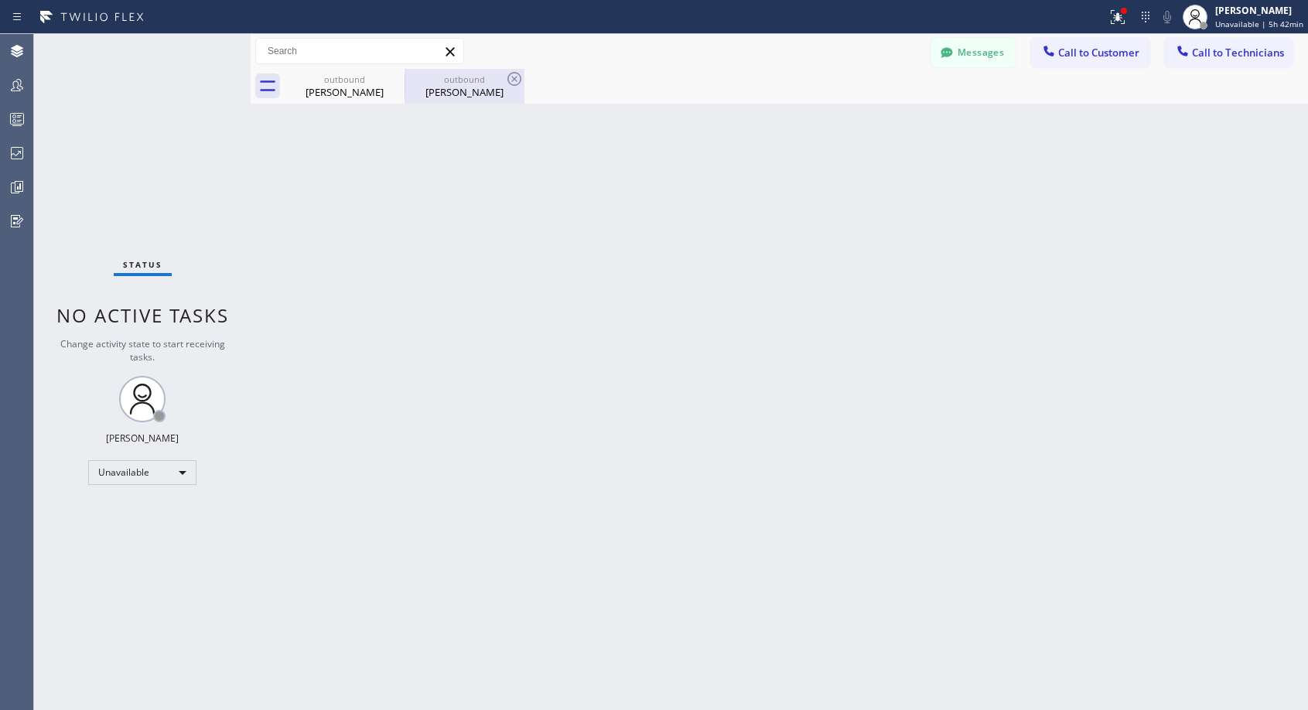
click at [449, 84] on div "outbound" at bounding box center [464, 79] width 117 height 12
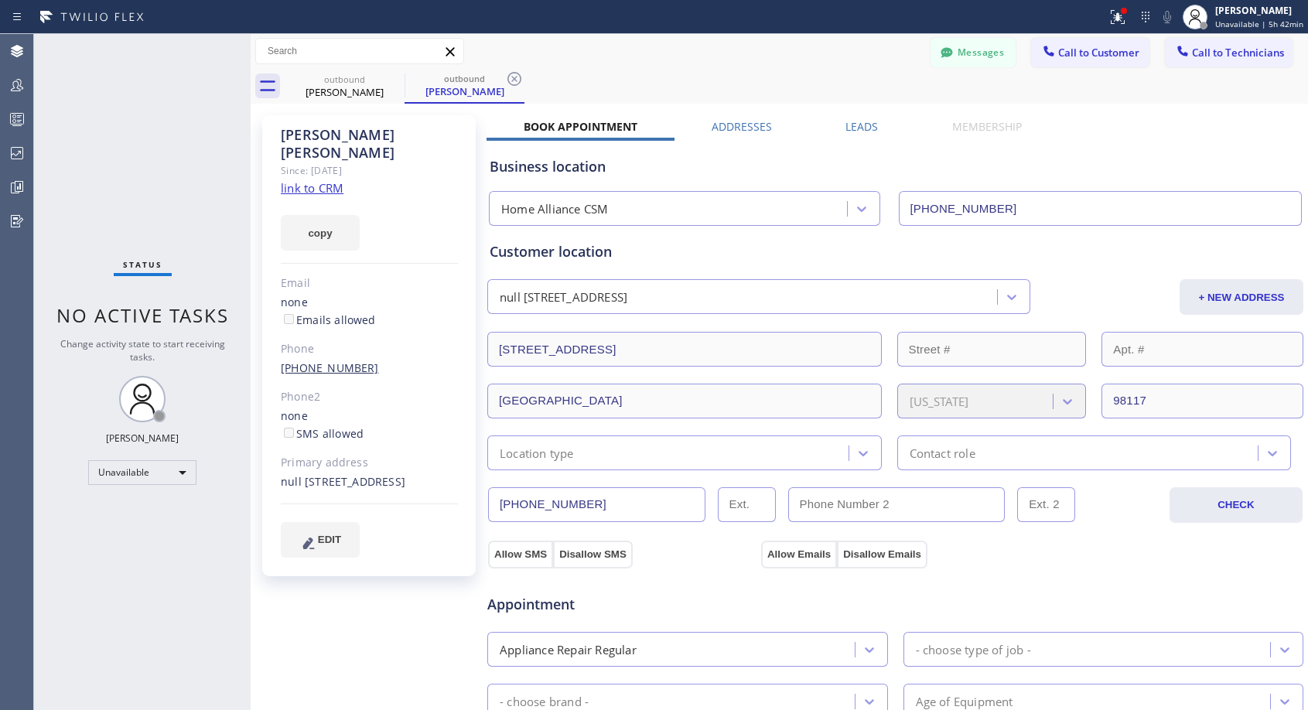
click at [336, 360] on link "[PHONE_NUMBER]" at bounding box center [330, 367] width 98 height 15
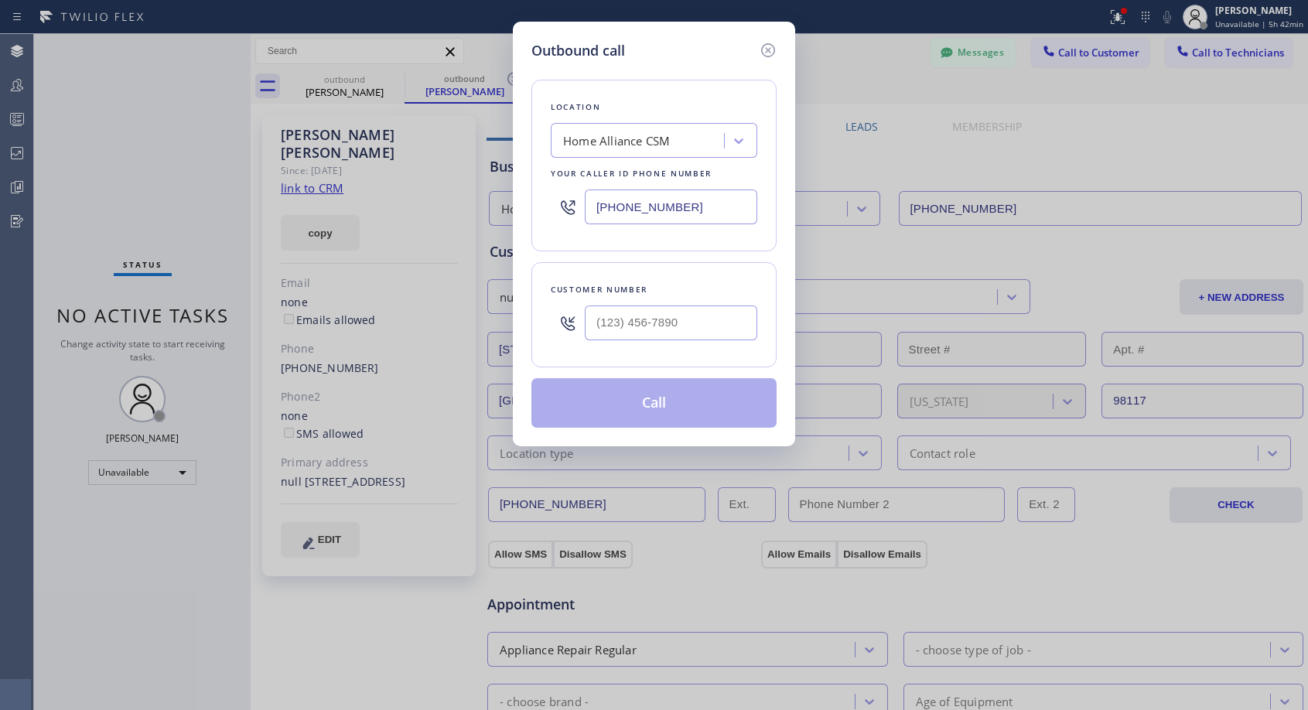
type input "[PHONE_NUMBER]"
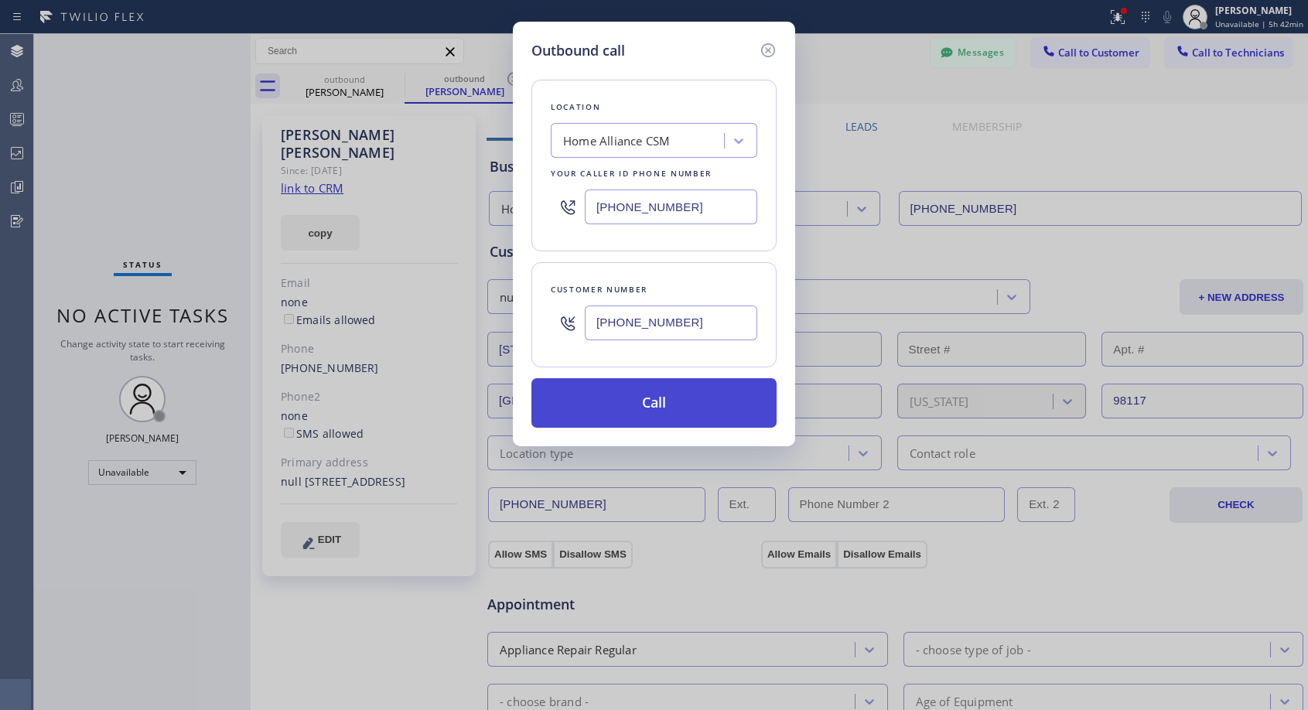
click at [612, 395] on button "Call" at bounding box center [653, 402] width 245 height 49
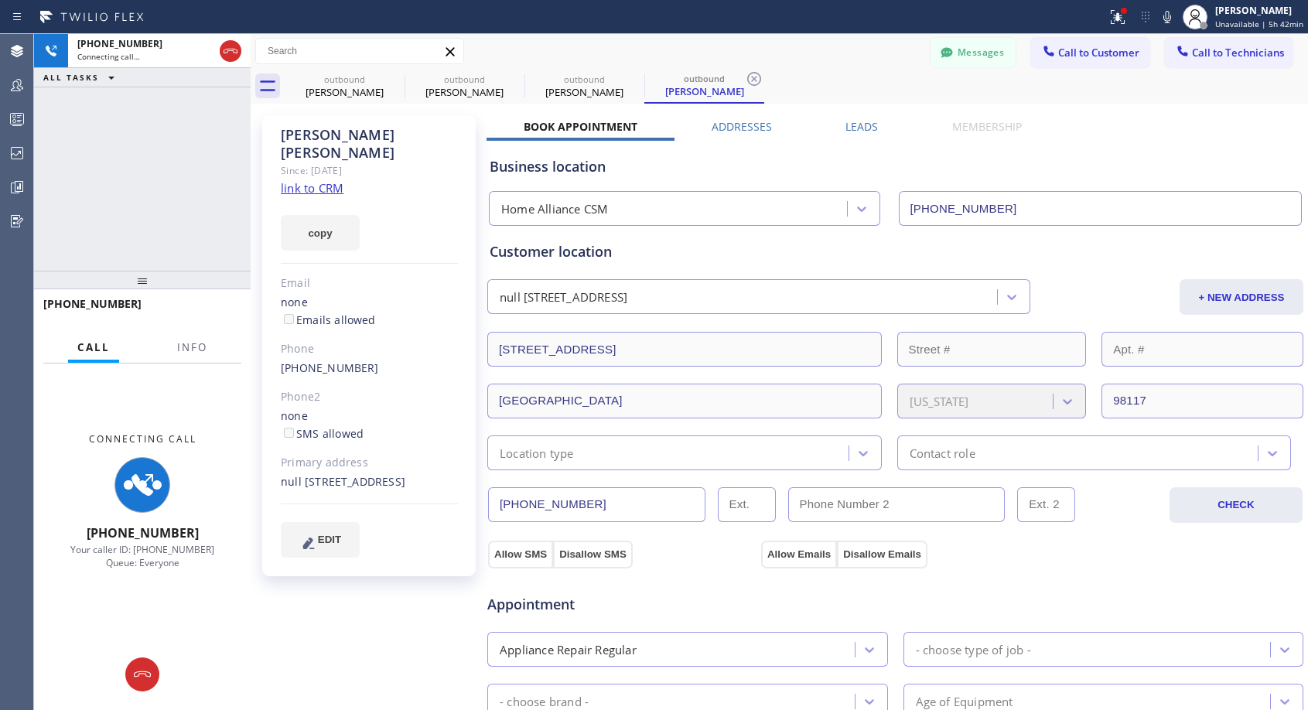
type input "[PHONE_NUMBER]"
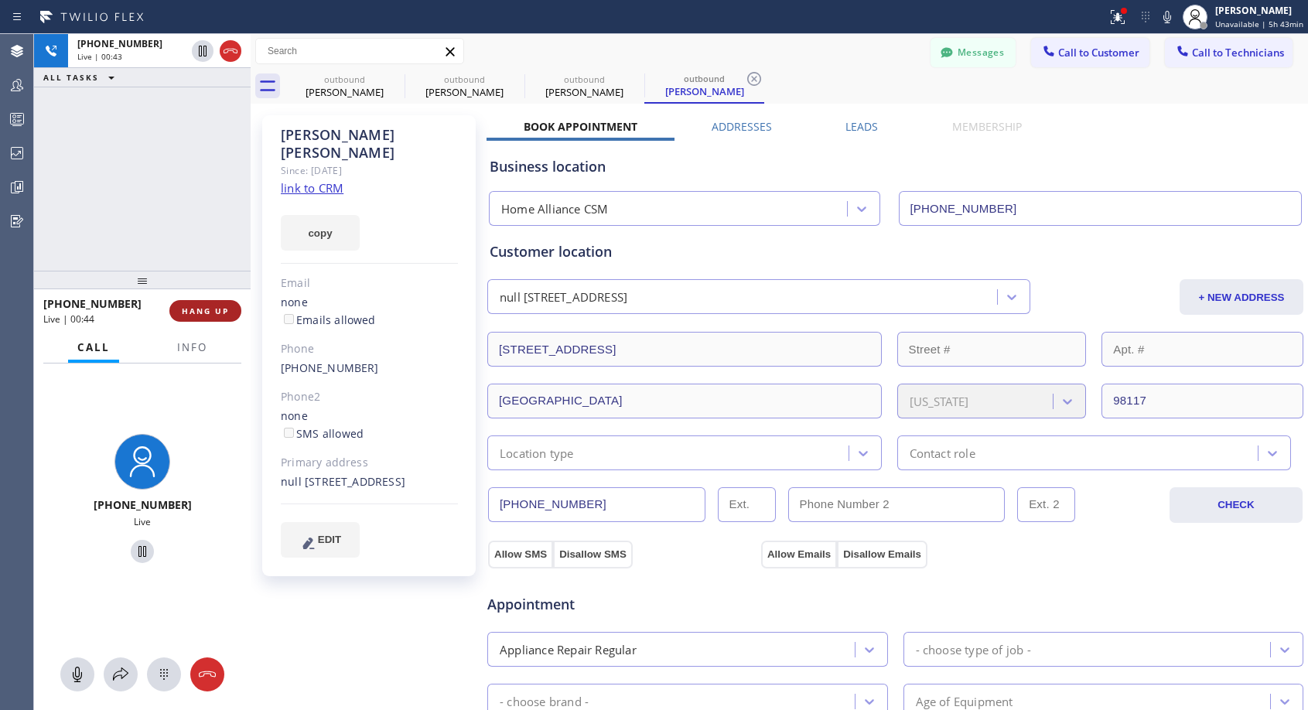
click at [207, 312] on span "HANG UP" at bounding box center [205, 310] width 47 height 11
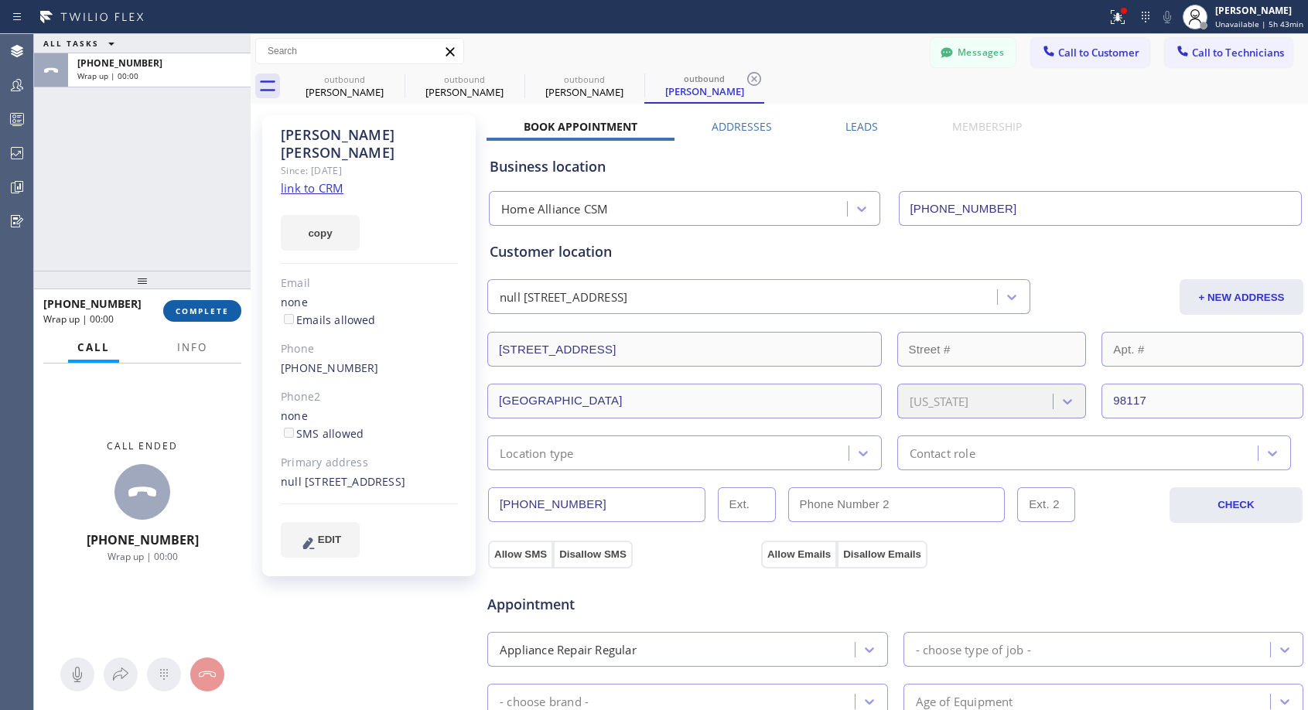
click at [207, 312] on span "COMPLETE" at bounding box center [202, 310] width 53 height 11
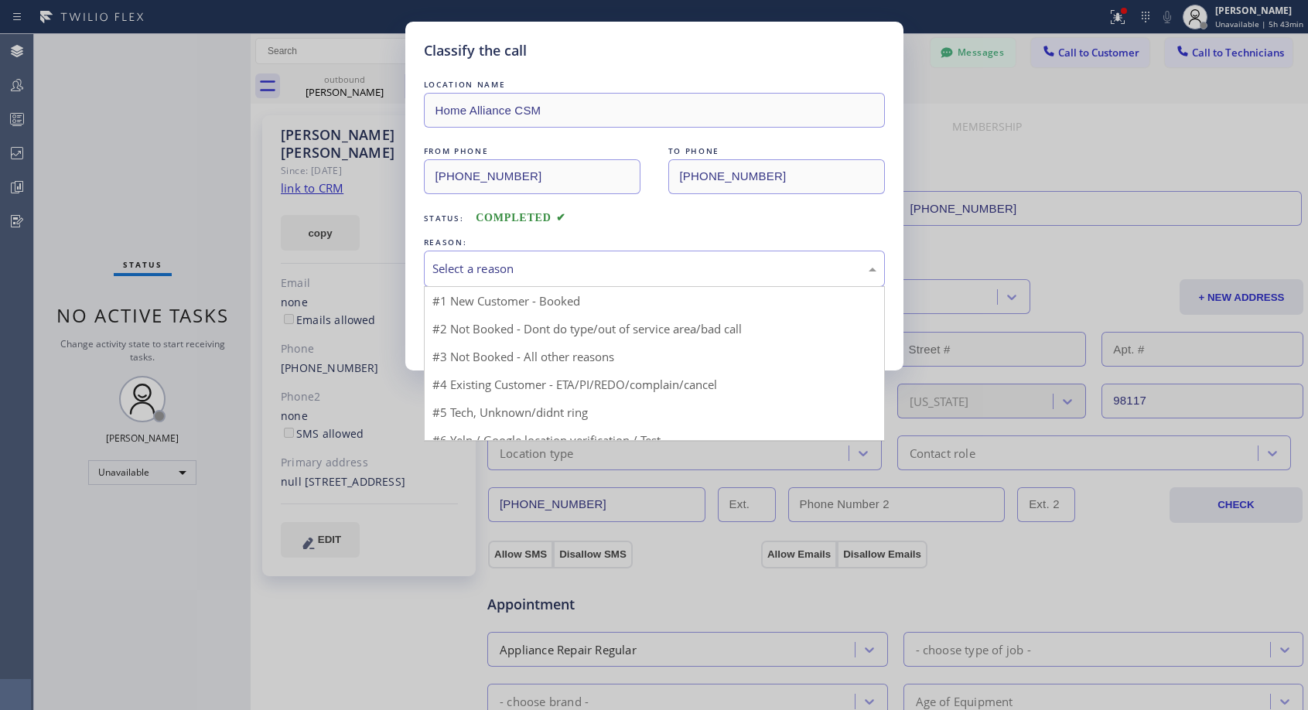
click at [506, 264] on div "Select a reason" at bounding box center [654, 269] width 444 height 18
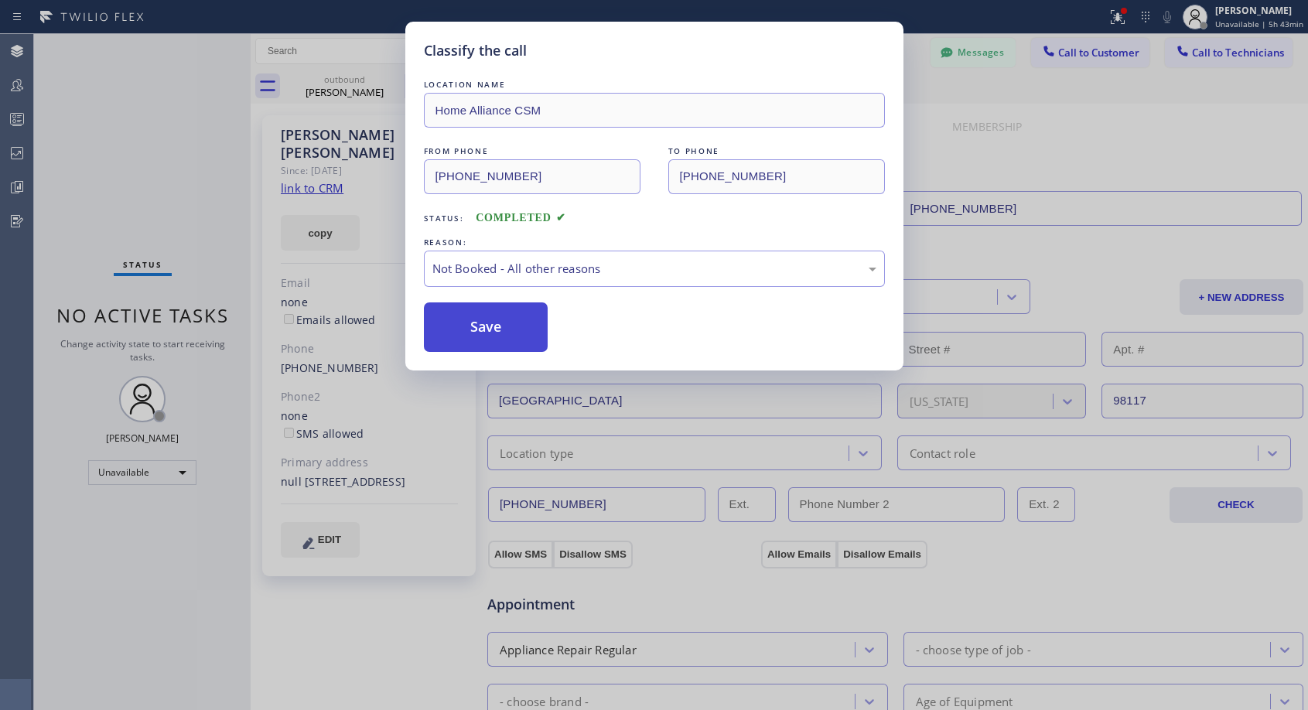
click at [474, 326] on button "Save" at bounding box center [486, 326] width 124 height 49
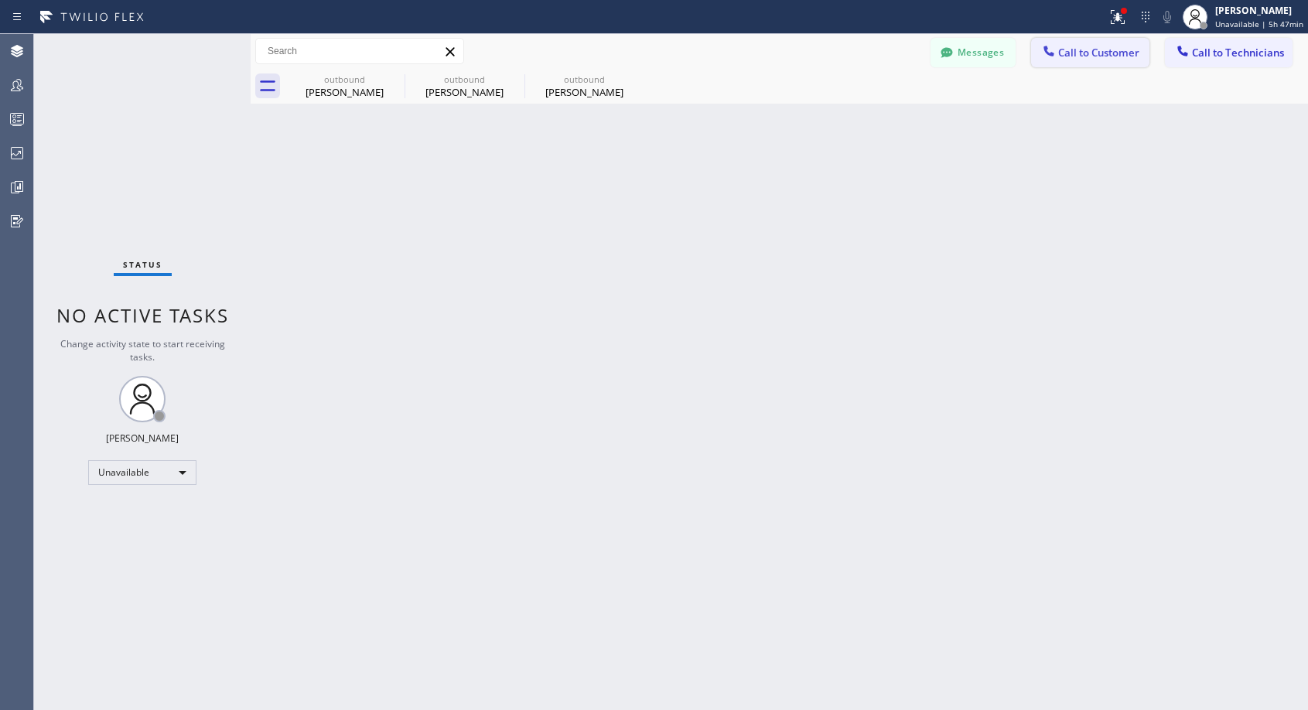
click at [1082, 52] on span "Call to Customer" at bounding box center [1098, 53] width 81 height 14
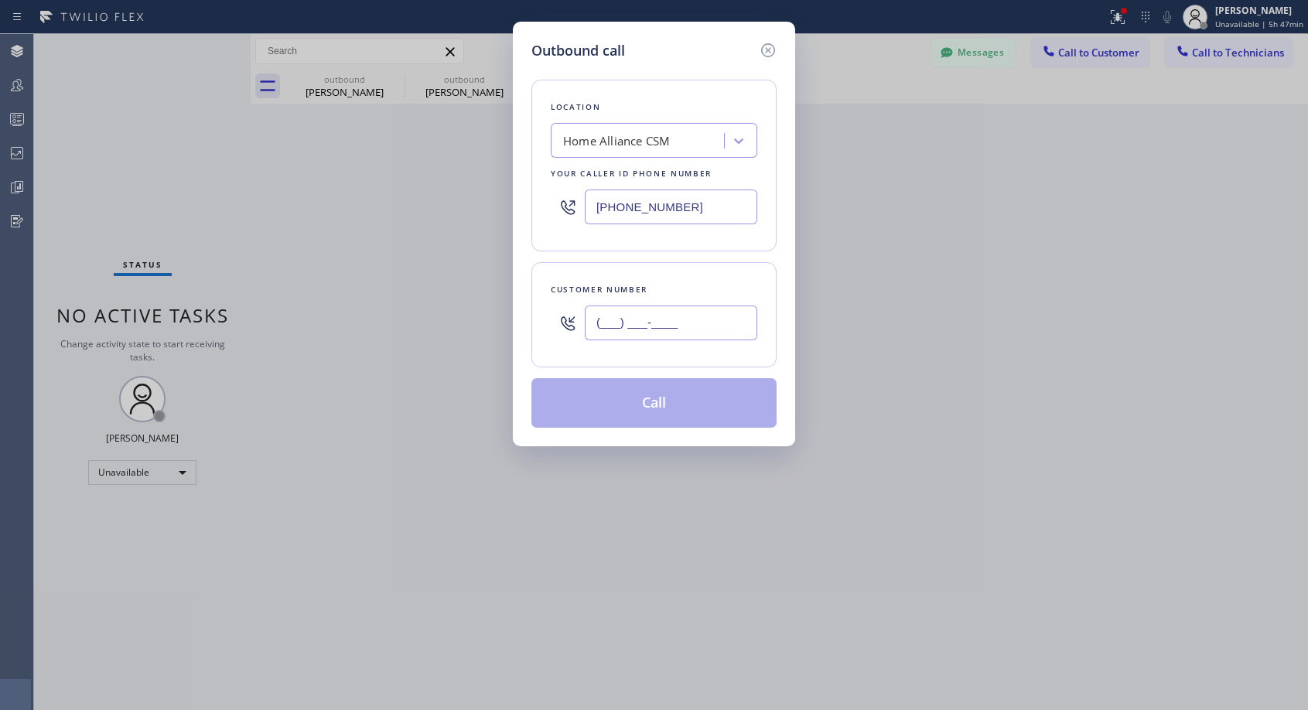
click at [729, 338] on input "(___) ___-____" at bounding box center [671, 322] width 172 height 35
paste input "202) 841-7268"
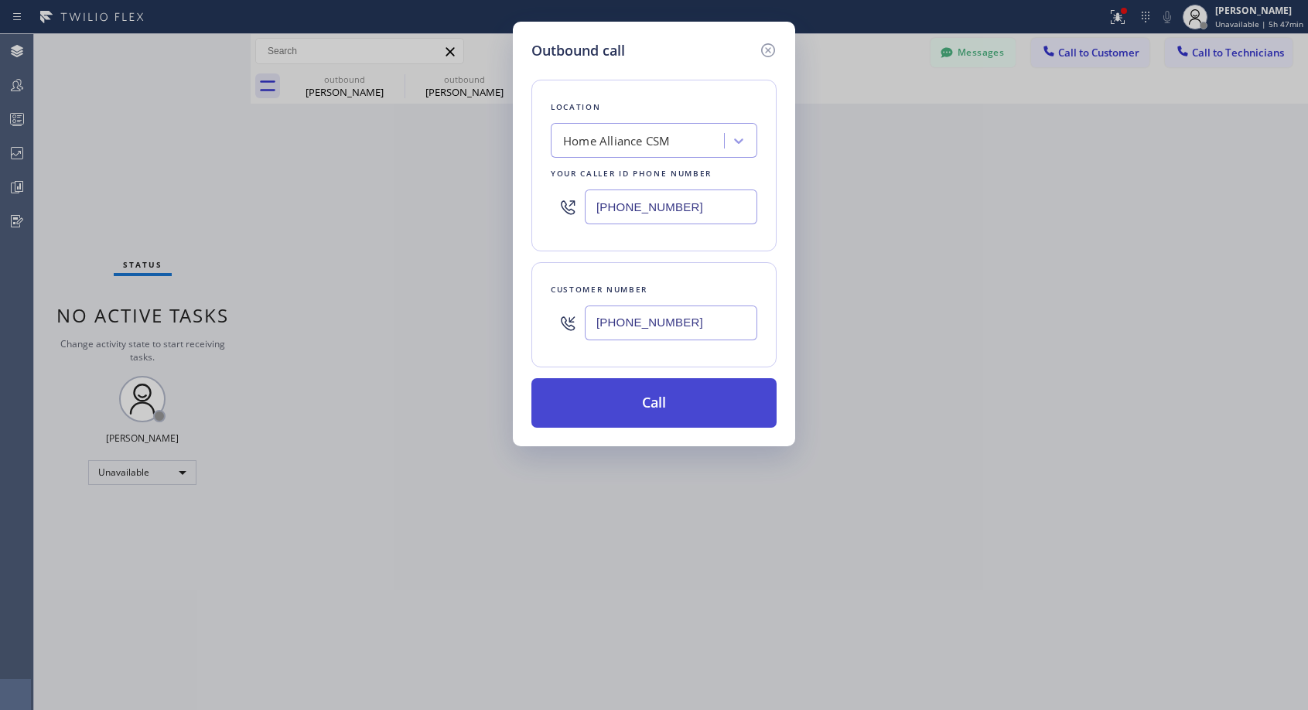
type input "[PHONE_NUMBER]"
click at [652, 398] on button "Call" at bounding box center [653, 402] width 245 height 49
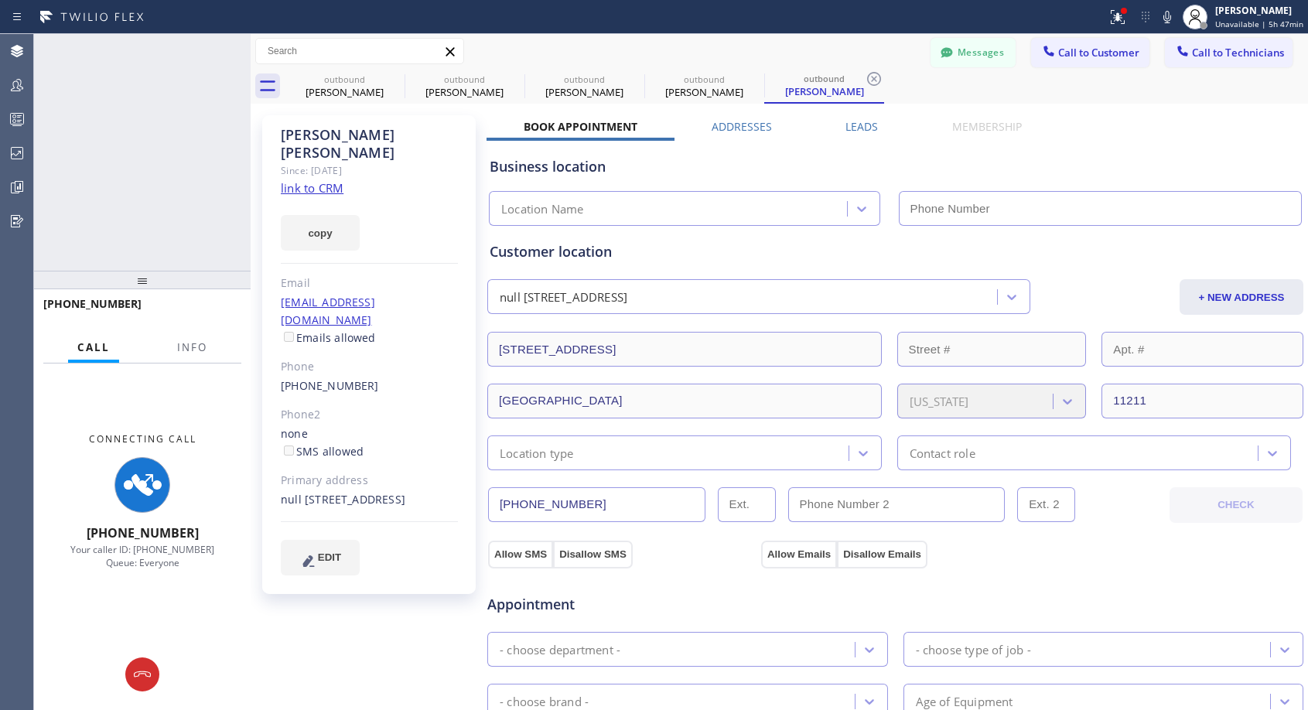
type input "[PHONE_NUMBER]"
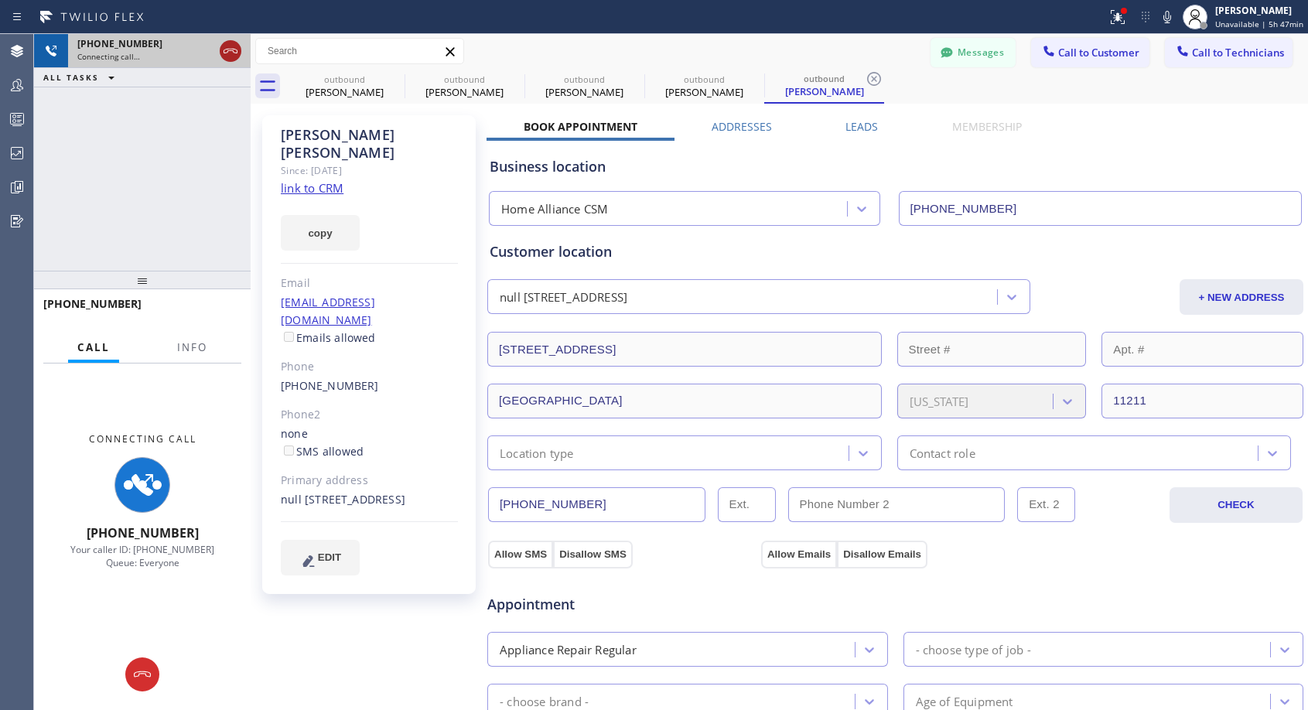
click at [221, 49] on icon at bounding box center [230, 51] width 19 height 19
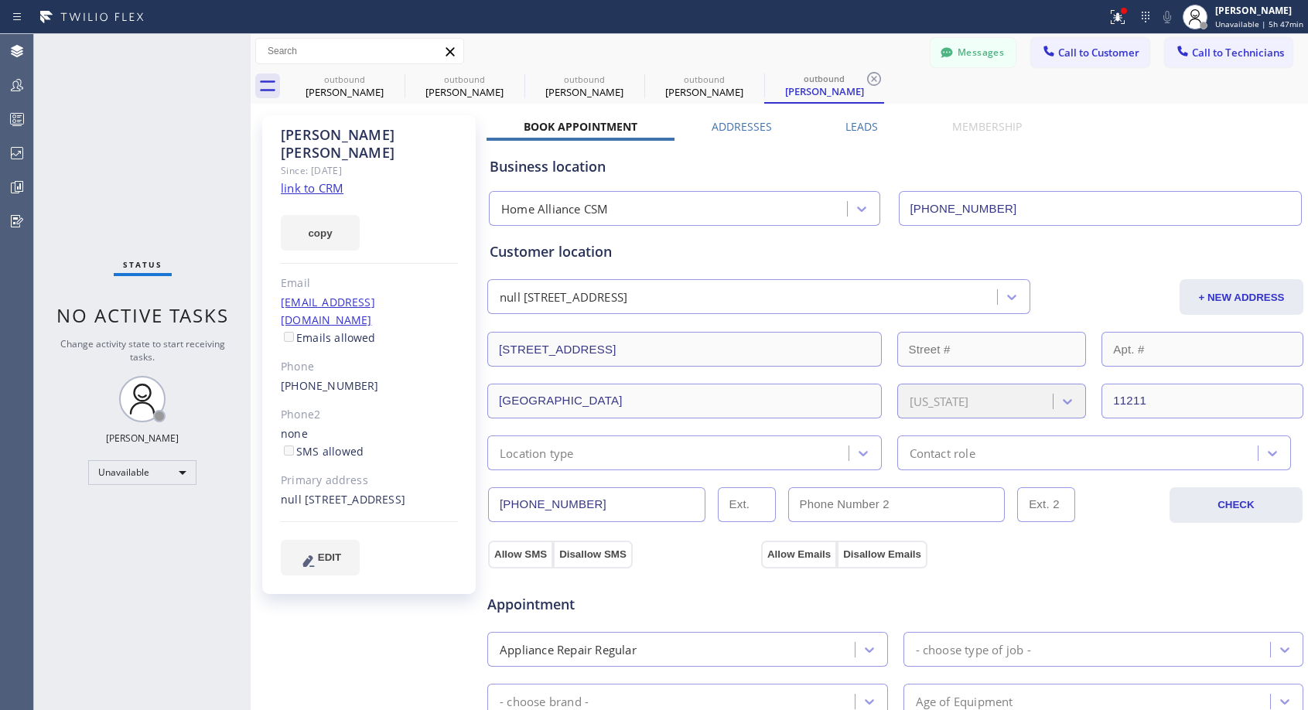
click at [221, 49] on div "Status No active tasks Change activity state to start receiving tasks. [PERSON_…" at bounding box center [142, 372] width 217 height 676
click at [348, 378] on link "[PHONE_NUMBER]" at bounding box center [330, 385] width 98 height 15
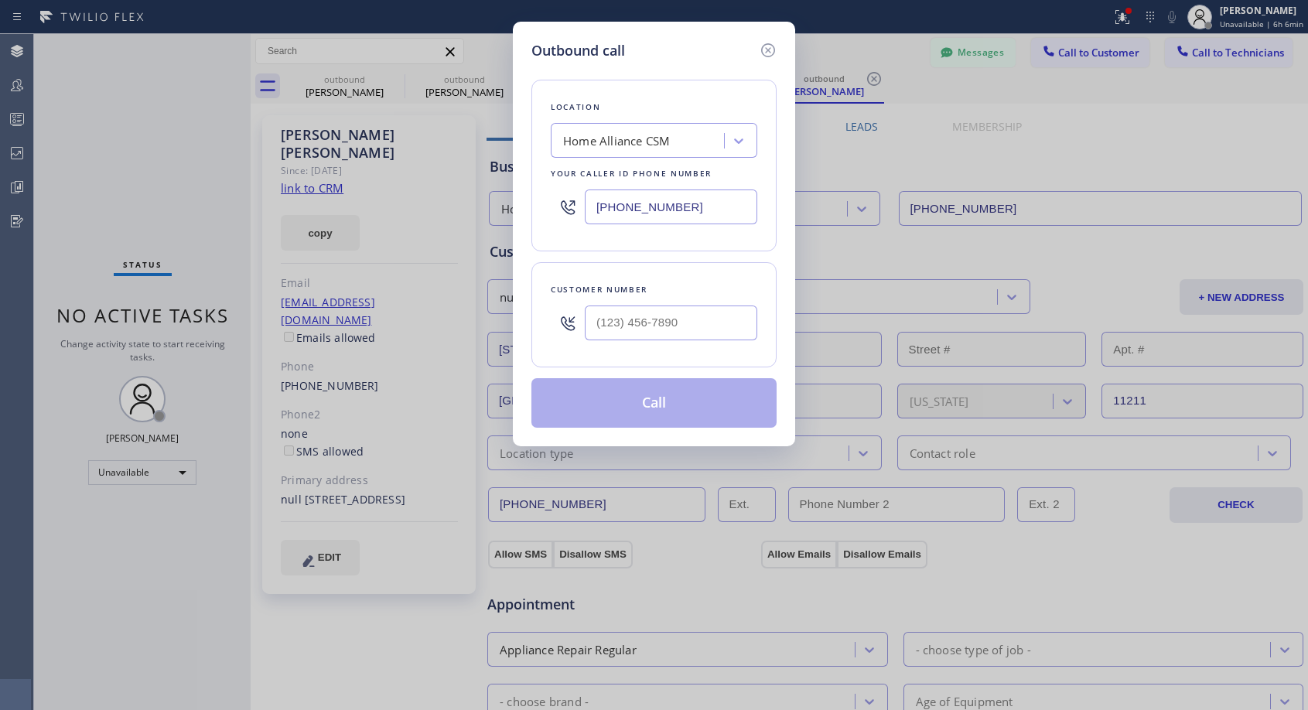
type input "[PHONE_NUMBER]"
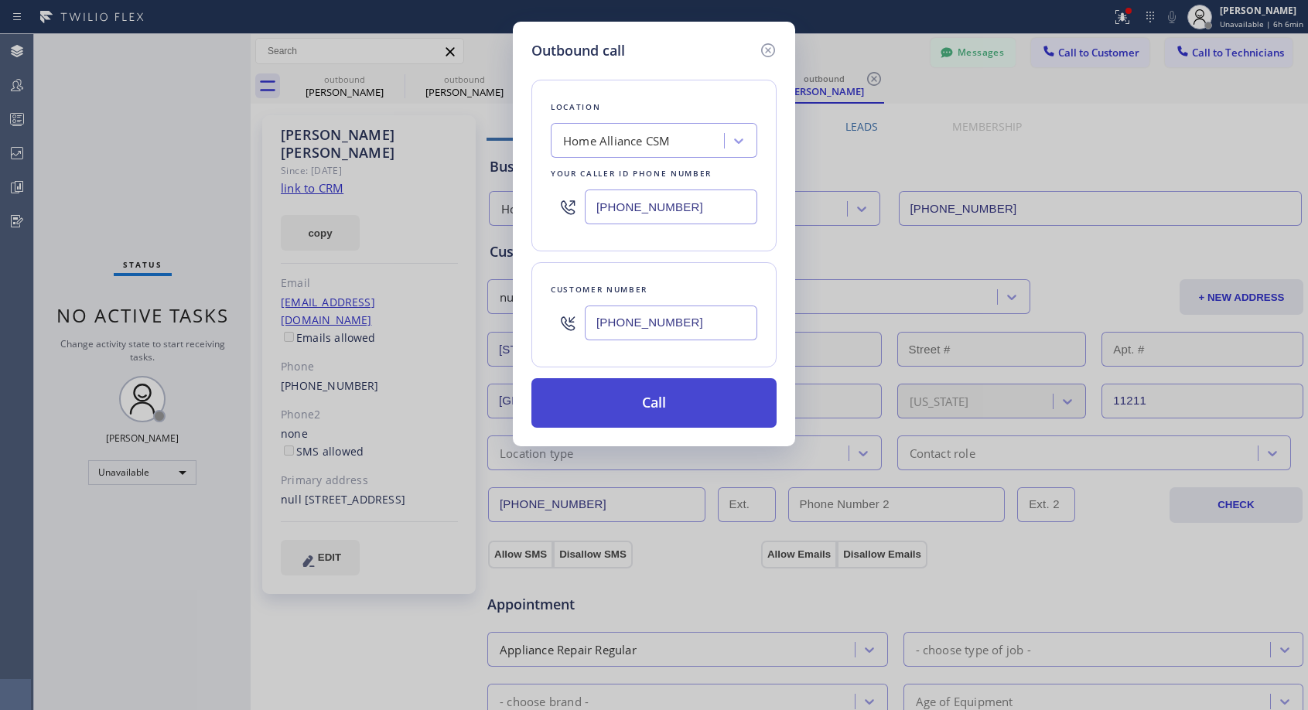
click at [631, 401] on button "Call" at bounding box center [653, 402] width 245 height 49
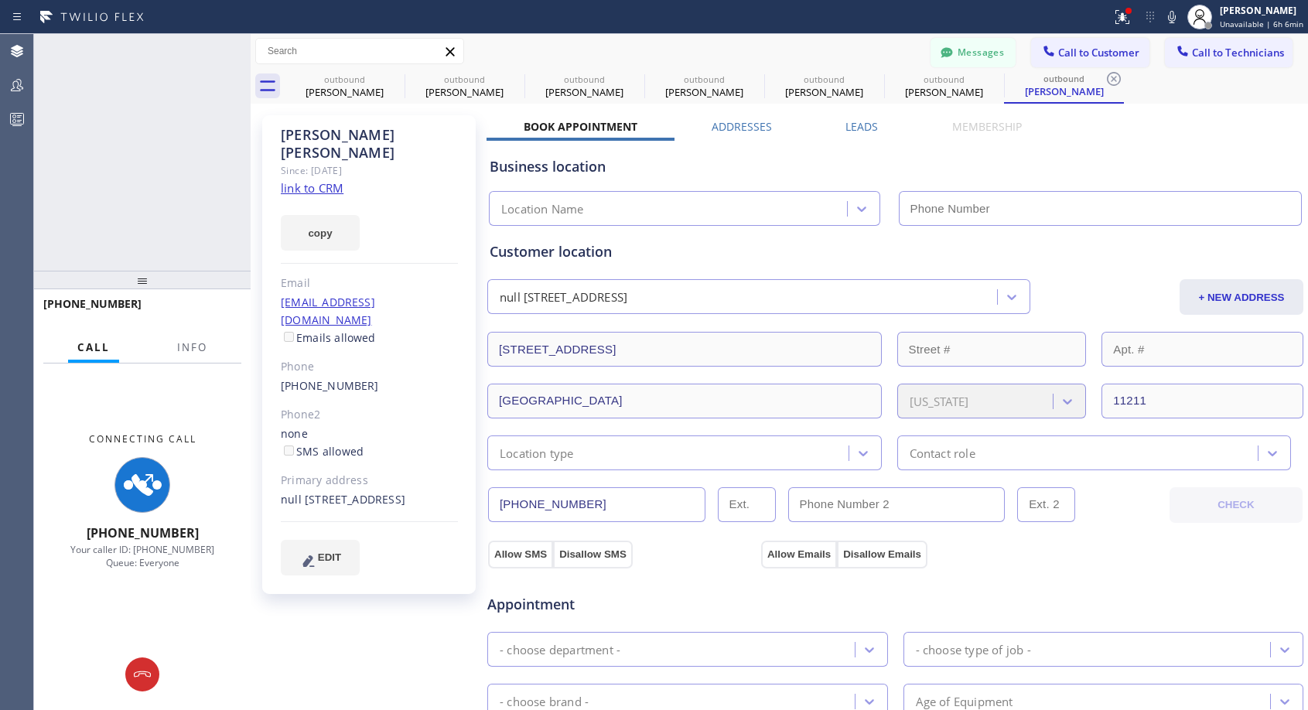
type input "[PHONE_NUMBER]"
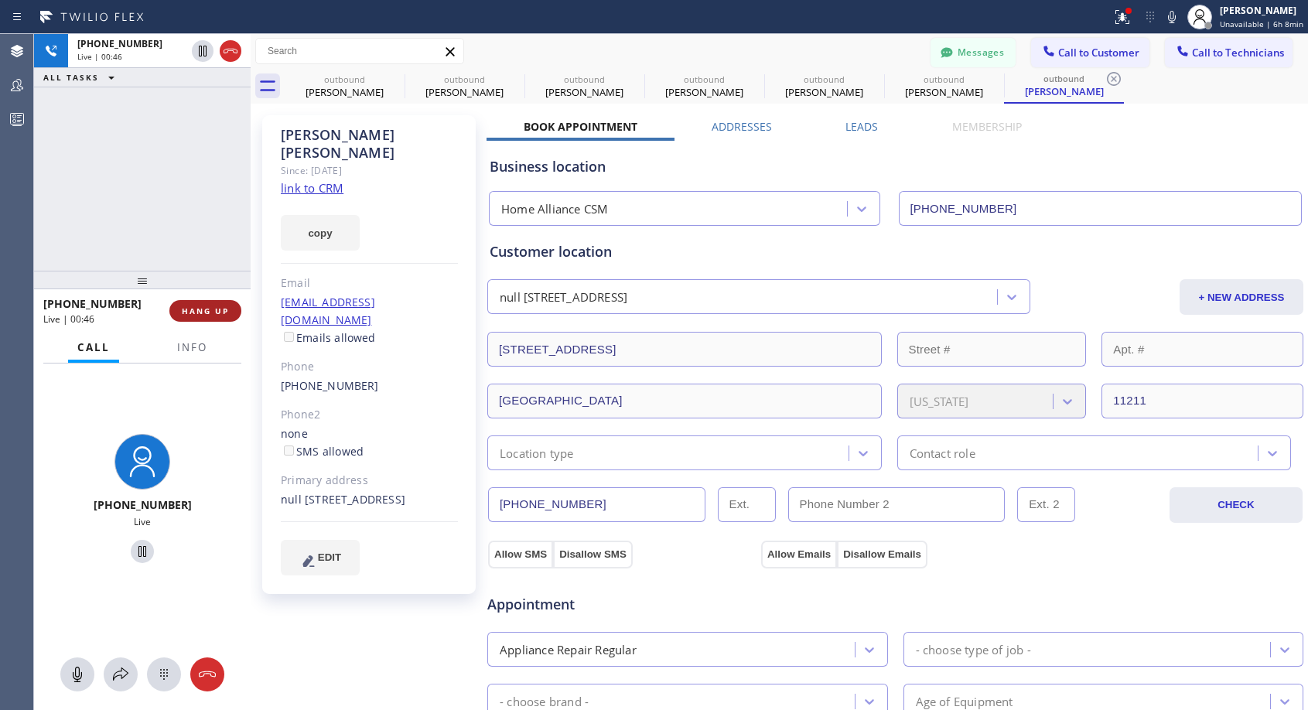
click at [229, 305] on button "HANG UP" at bounding box center [205, 311] width 72 height 22
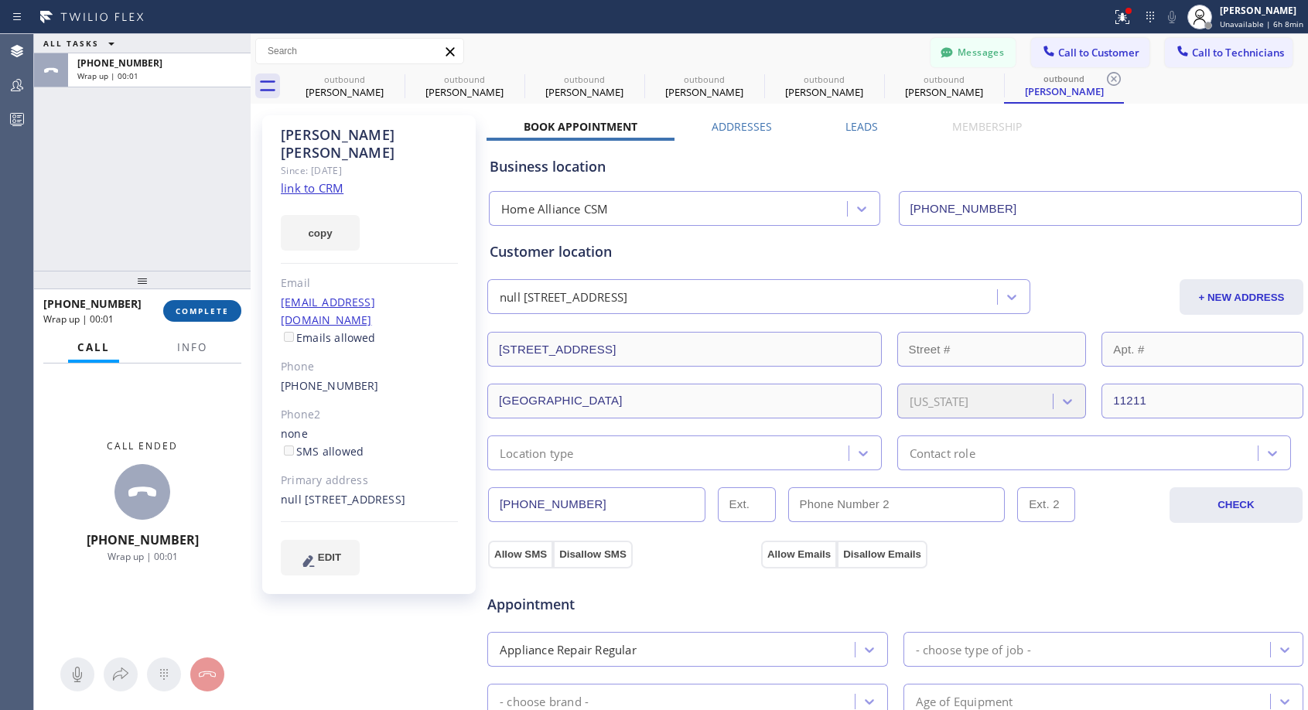
click at [238, 305] on button "COMPLETE" at bounding box center [202, 311] width 78 height 22
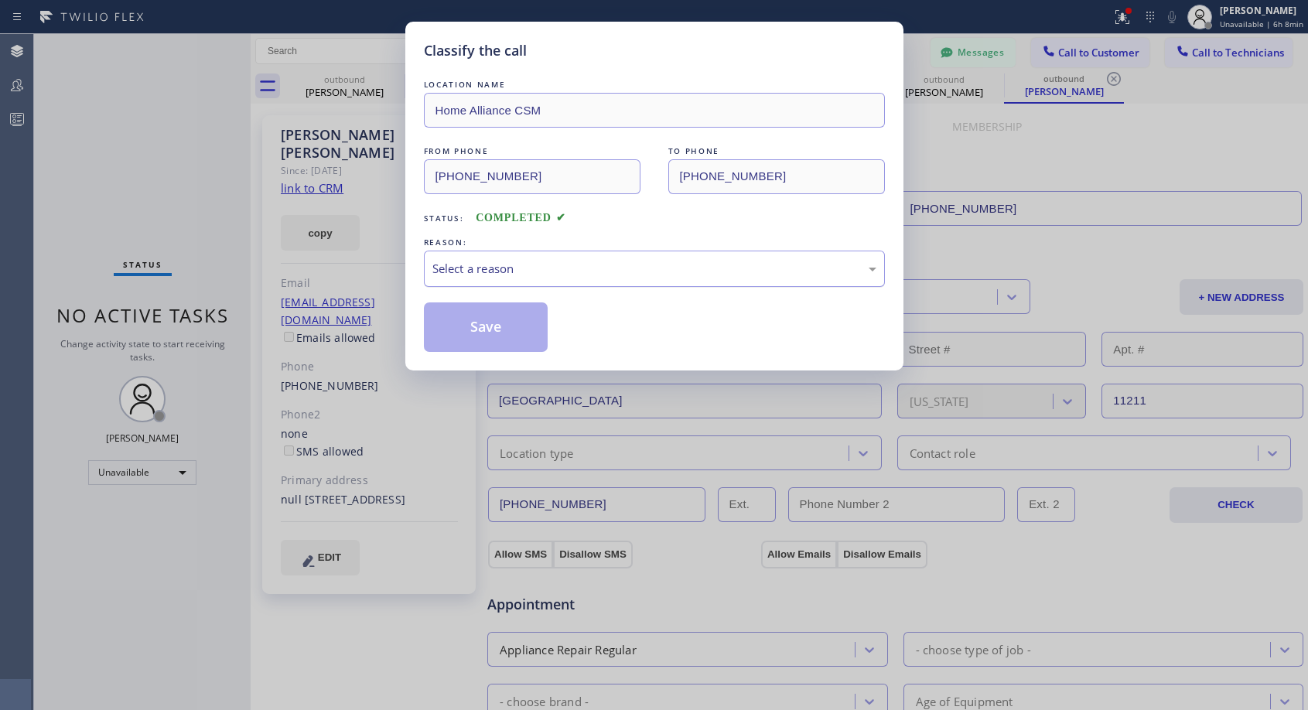
click at [500, 255] on div "Select a reason" at bounding box center [654, 269] width 461 height 36
click at [481, 326] on button "Save" at bounding box center [486, 326] width 124 height 49
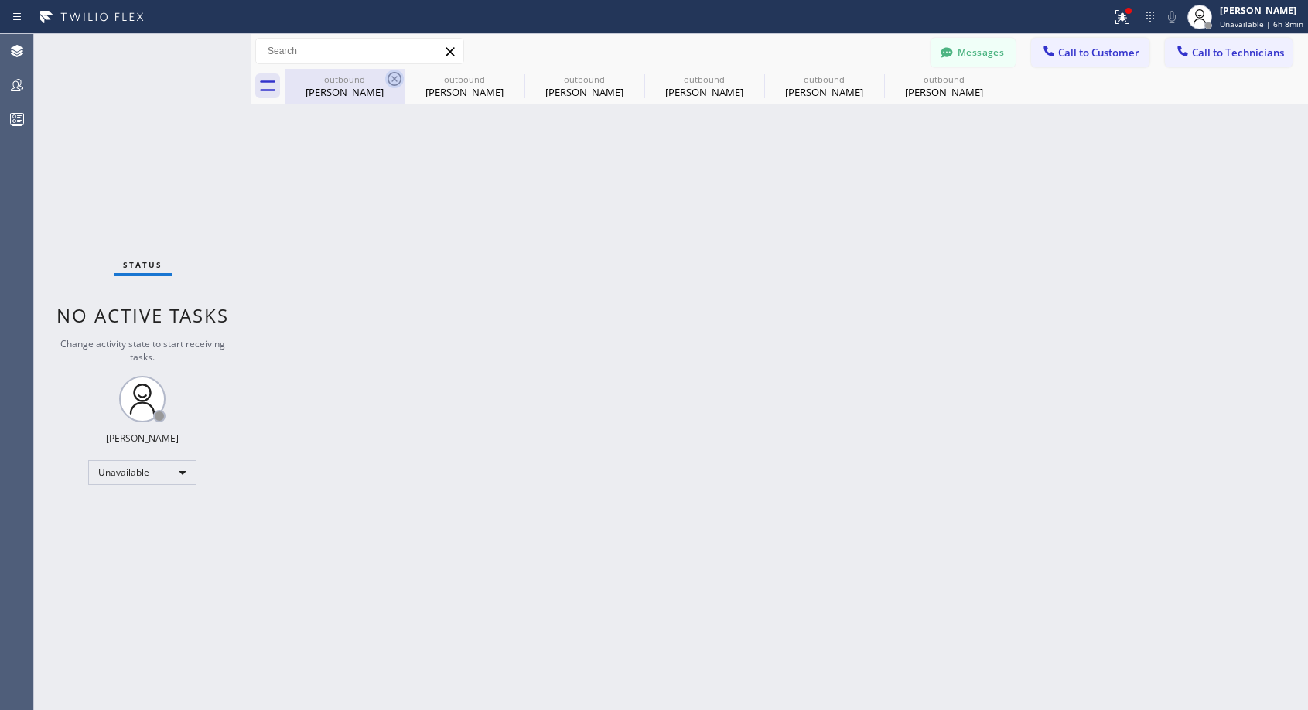
click at [395, 77] on icon at bounding box center [394, 79] width 14 height 14
click at [0, 0] on icon at bounding box center [0, 0] width 0 height 0
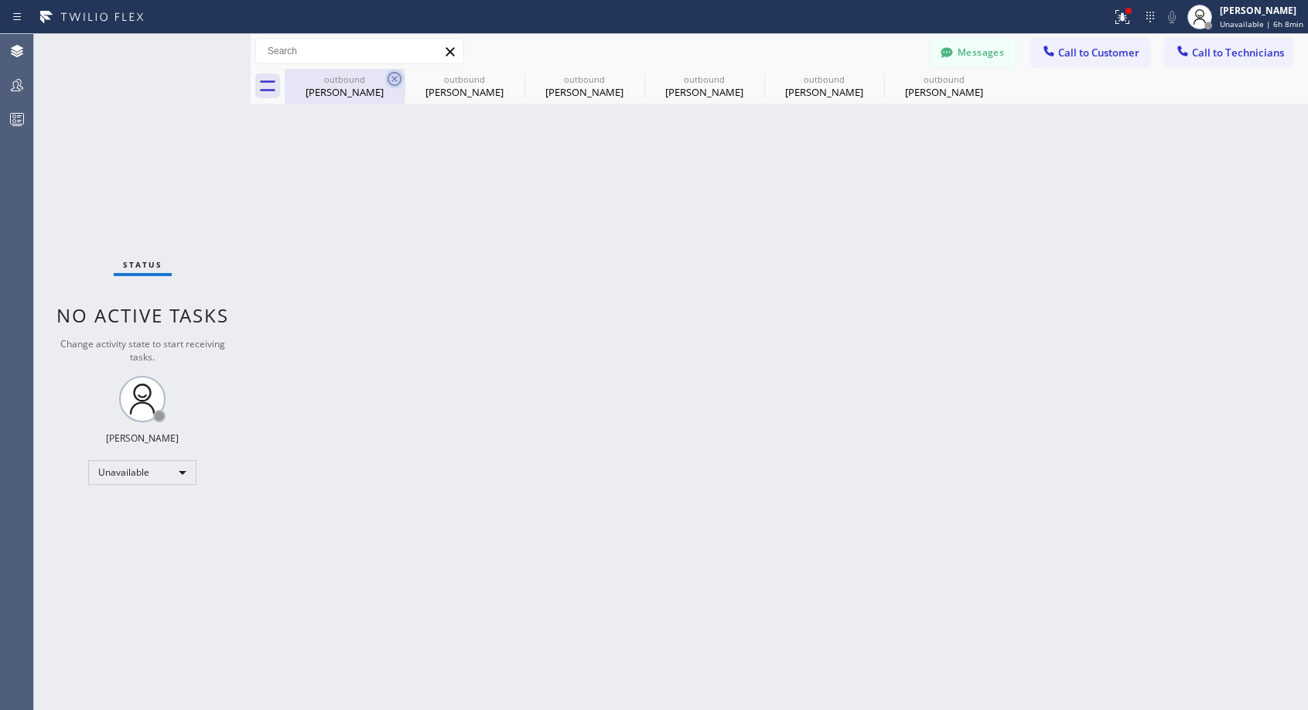
click at [0, 0] on icon at bounding box center [0, 0] width 0 height 0
click at [395, 77] on div "outbound [PERSON_NAME] outbound [PERSON_NAME] outbound [PERSON_NAME] outbound […" at bounding box center [796, 86] width 1023 height 35
click at [397, 79] on div "outbound [PERSON_NAME] outbound [PERSON_NAME] outbound [PERSON_NAME] outbound […" at bounding box center [796, 86] width 1023 height 35
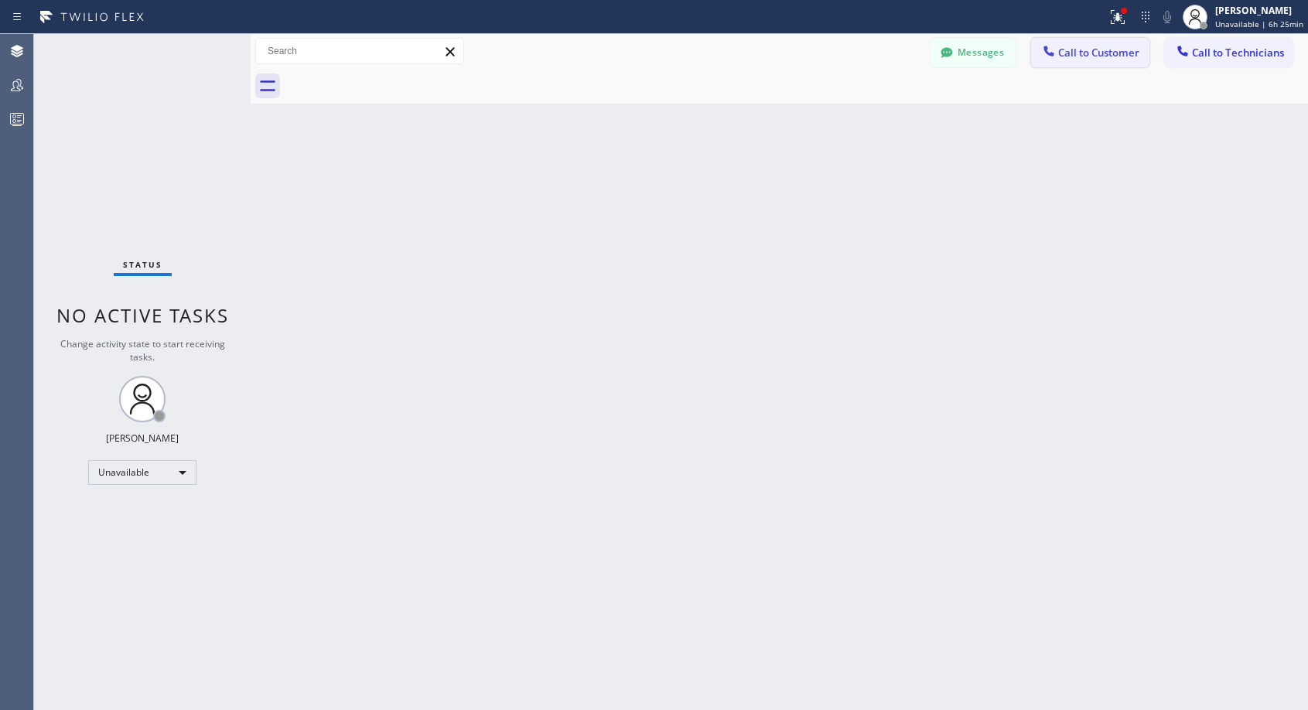
click at [1086, 53] on span "Call to Customer" at bounding box center [1098, 53] width 81 height 14
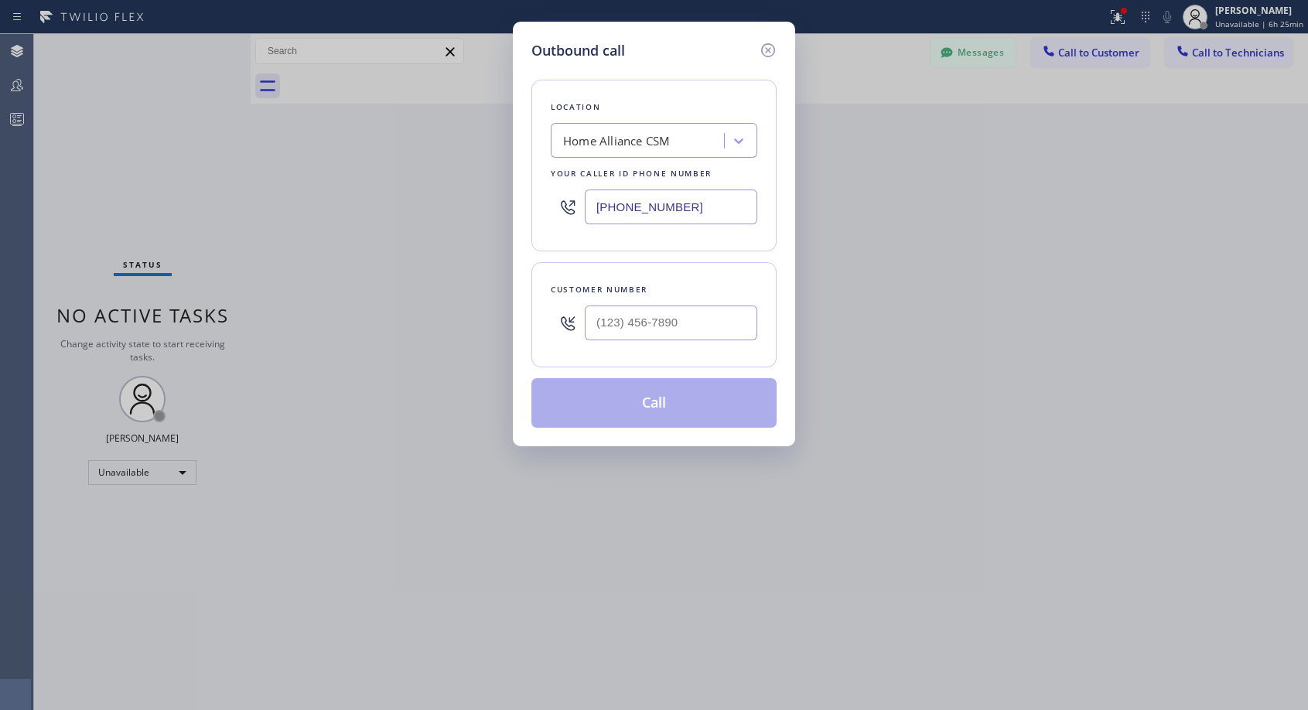
type input "(___) ___-____"
click at [622, 312] on input "(___) ___-____" at bounding box center [671, 322] width 172 height 35
click at [596, 323] on input "(___) ___-____" at bounding box center [671, 322] width 172 height 35
paste input "206) 854-6354"
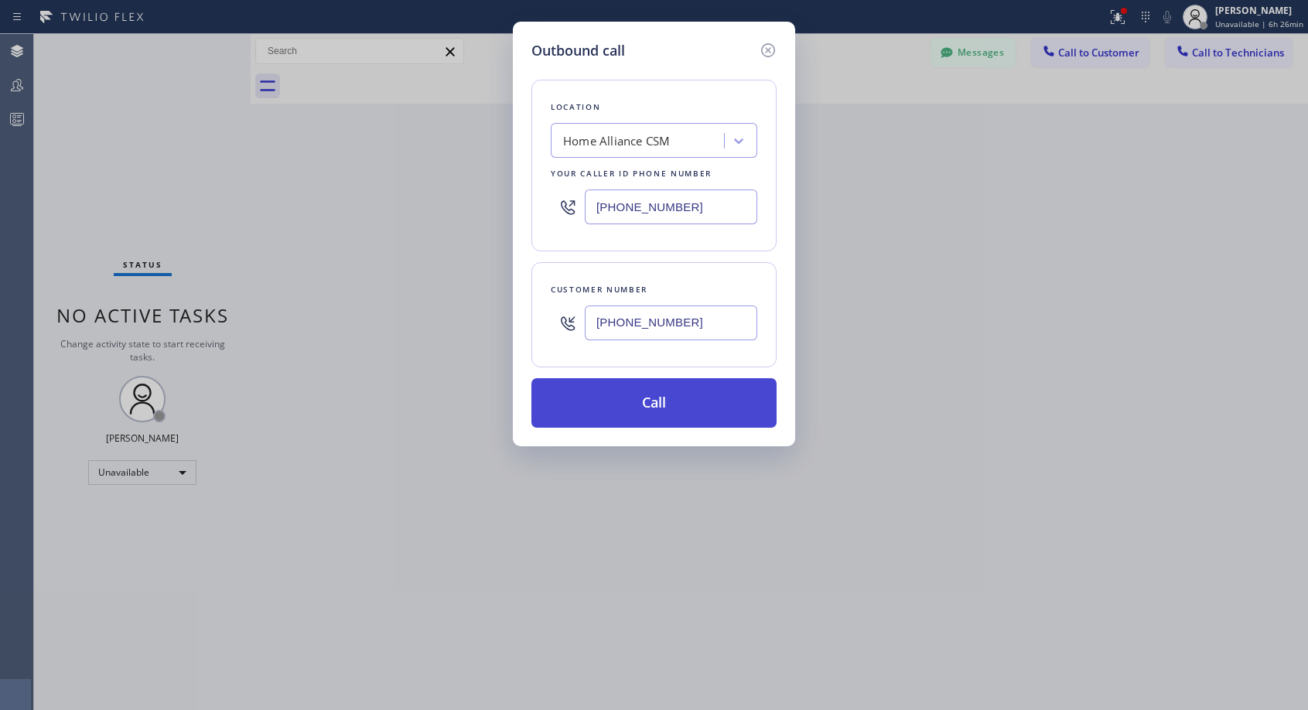
type input "[PHONE_NUMBER]"
click at [657, 396] on button "Call" at bounding box center [653, 402] width 245 height 49
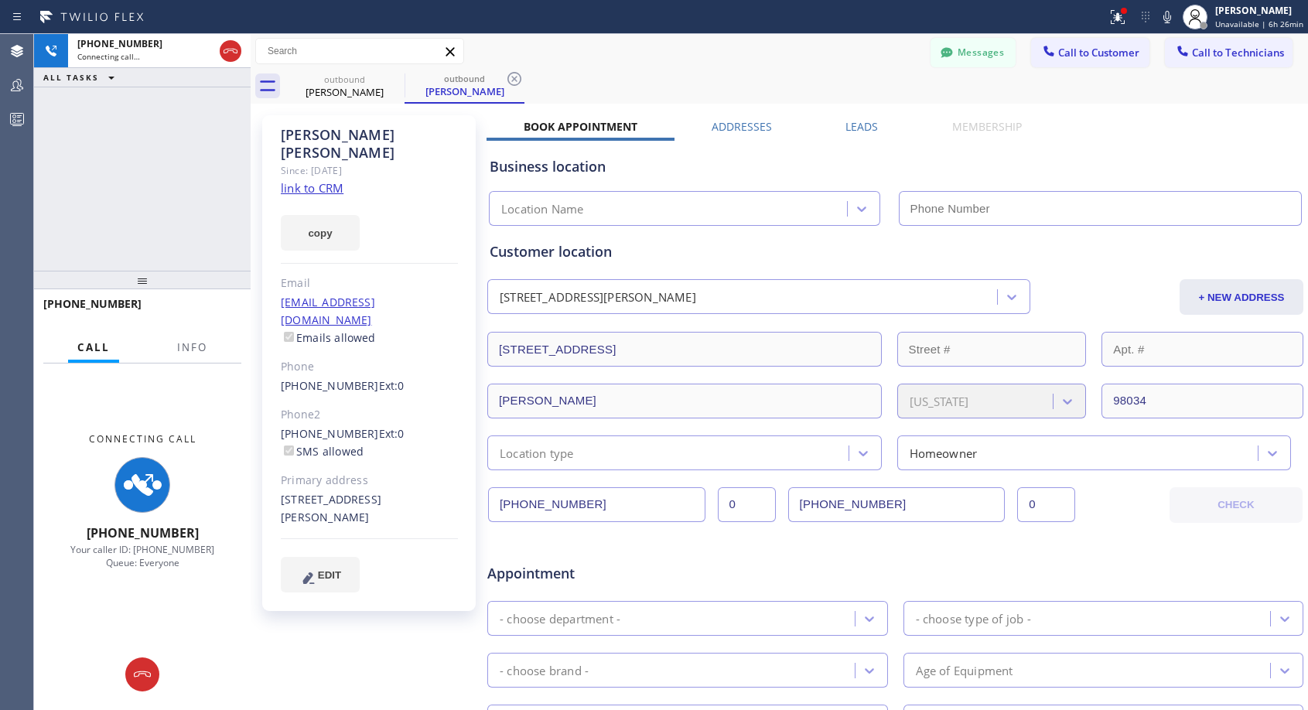
type input "[PHONE_NUMBER]"
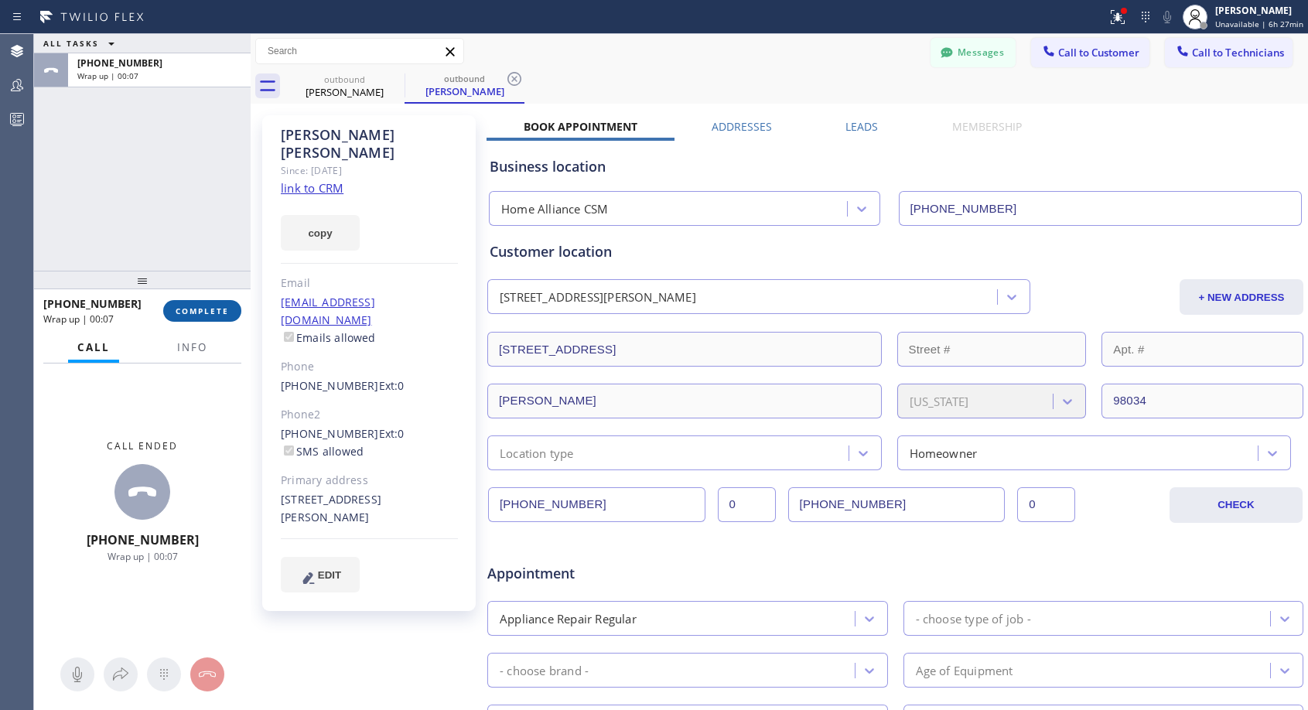
click at [212, 309] on span "COMPLETE" at bounding box center [202, 310] width 53 height 11
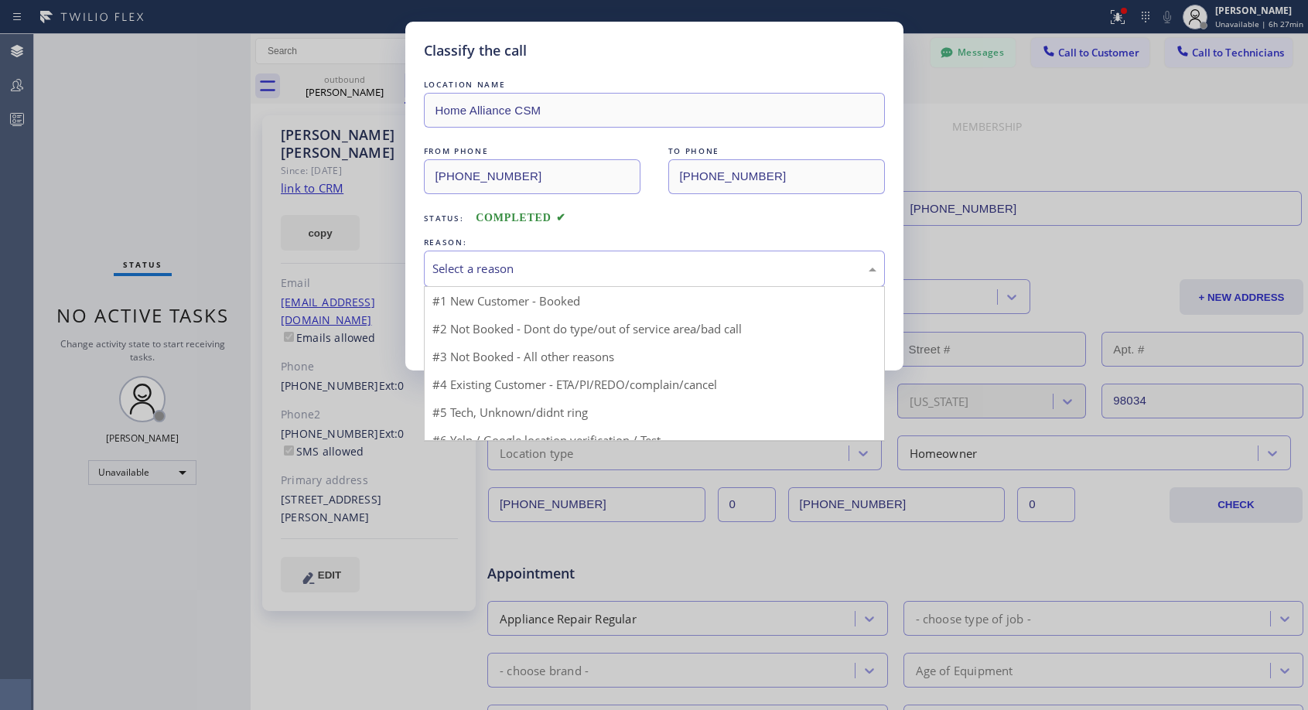
click at [524, 264] on div "Select a reason" at bounding box center [654, 269] width 444 height 18
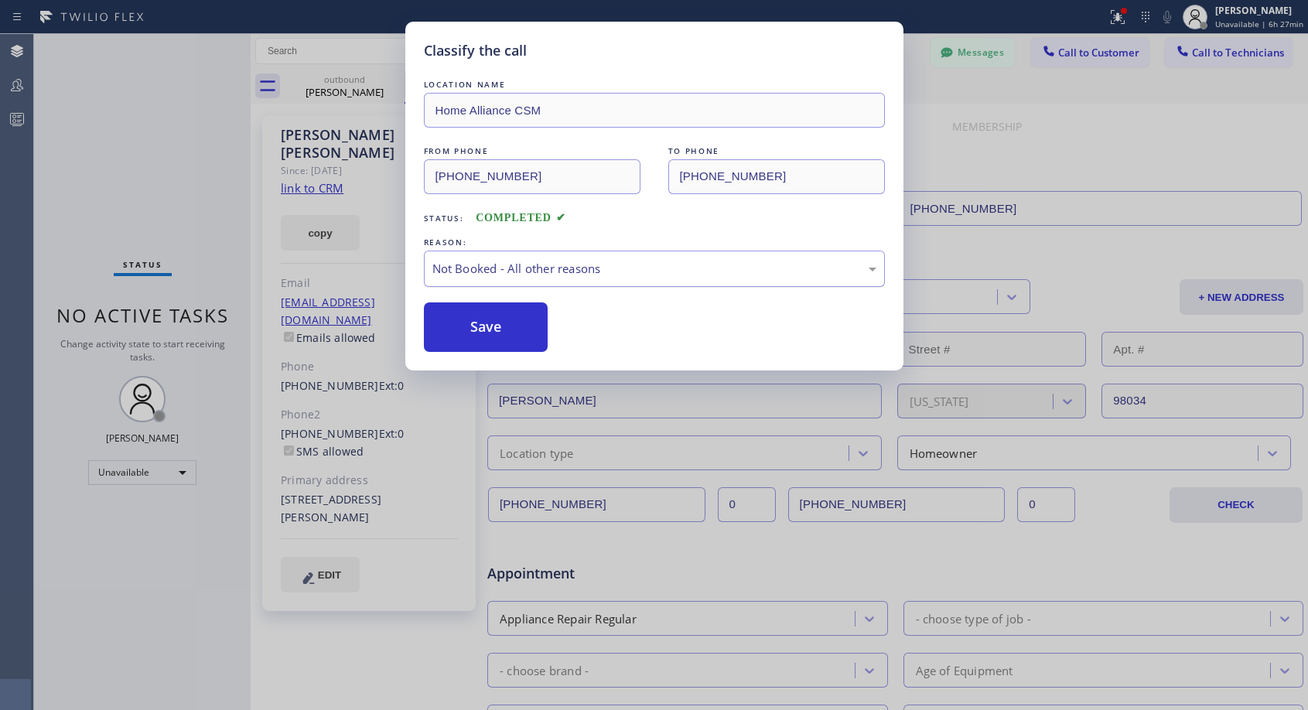
click at [534, 268] on div "Not Booked - All other reasons" at bounding box center [654, 269] width 444 height 18
click at [486, 319] on button "Save" at bounding box center [486, 326] width 124 height 49
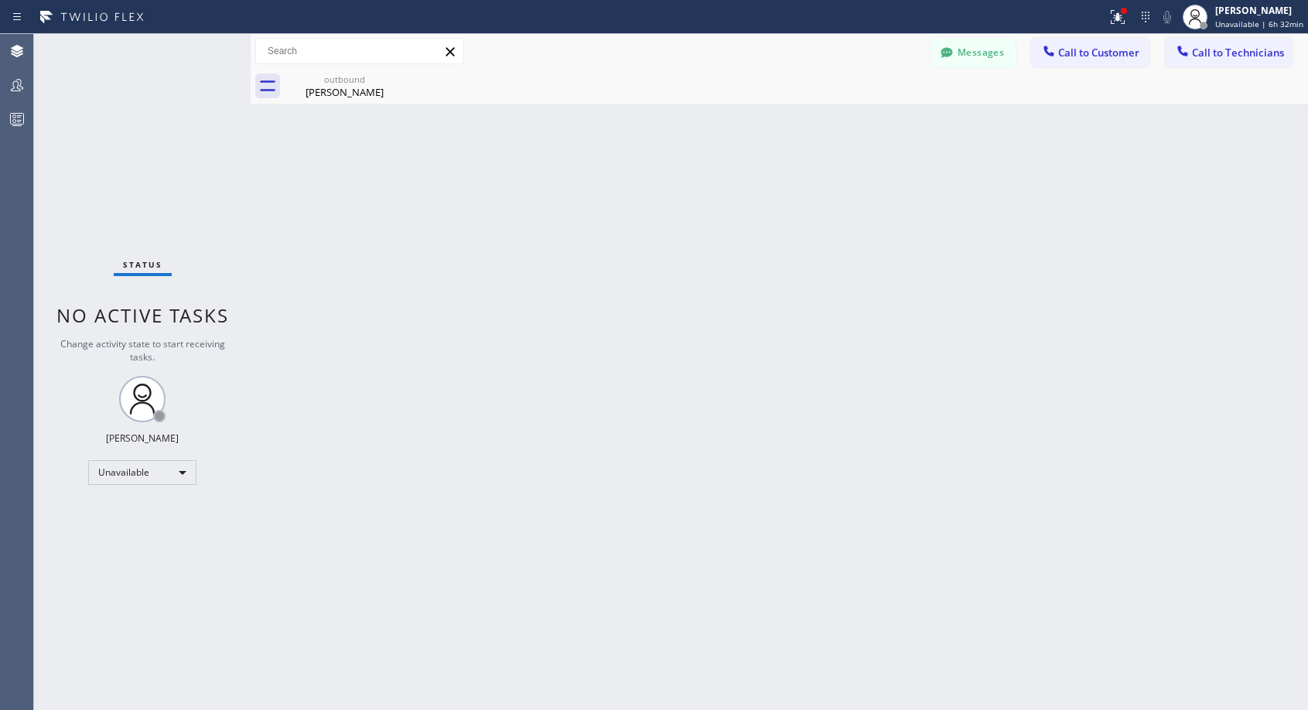
click at [1073, 53] on span "Call to Customer" at bounding box center [1098, 53] width 81 height 14
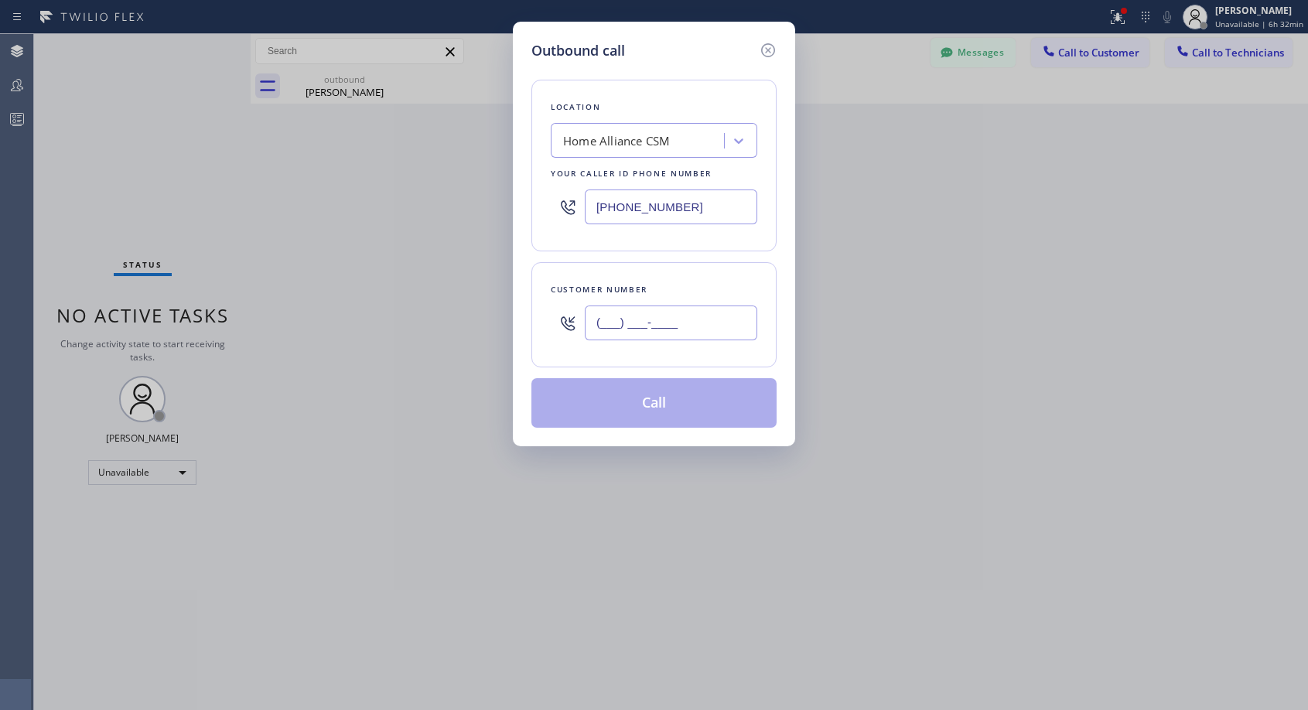
click at [682, 317] on input "(___) ___-____" at bounding box center [671, 322] width 172 height 35
paste input "206) 369-4315"
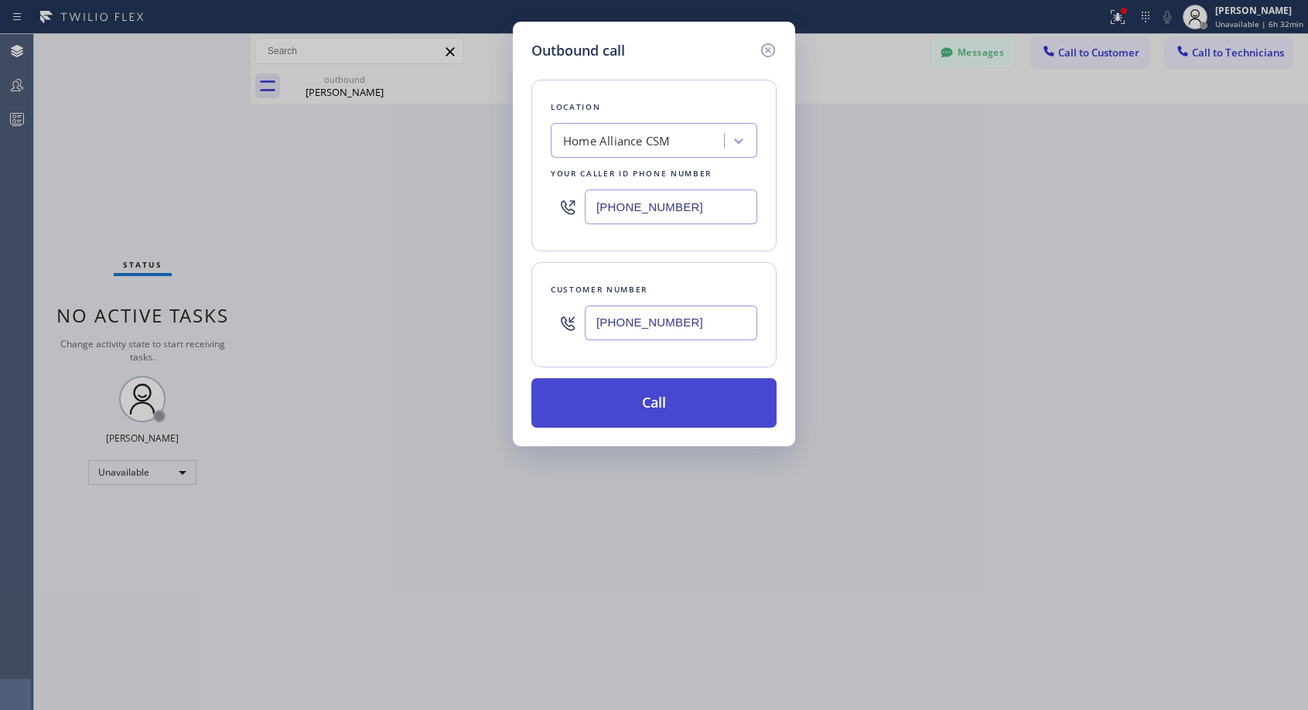
type input "[PHONE_NUMBER]"
click at [661, 404] on button "Call" at bounding box center [653, 402] width 245 height 49
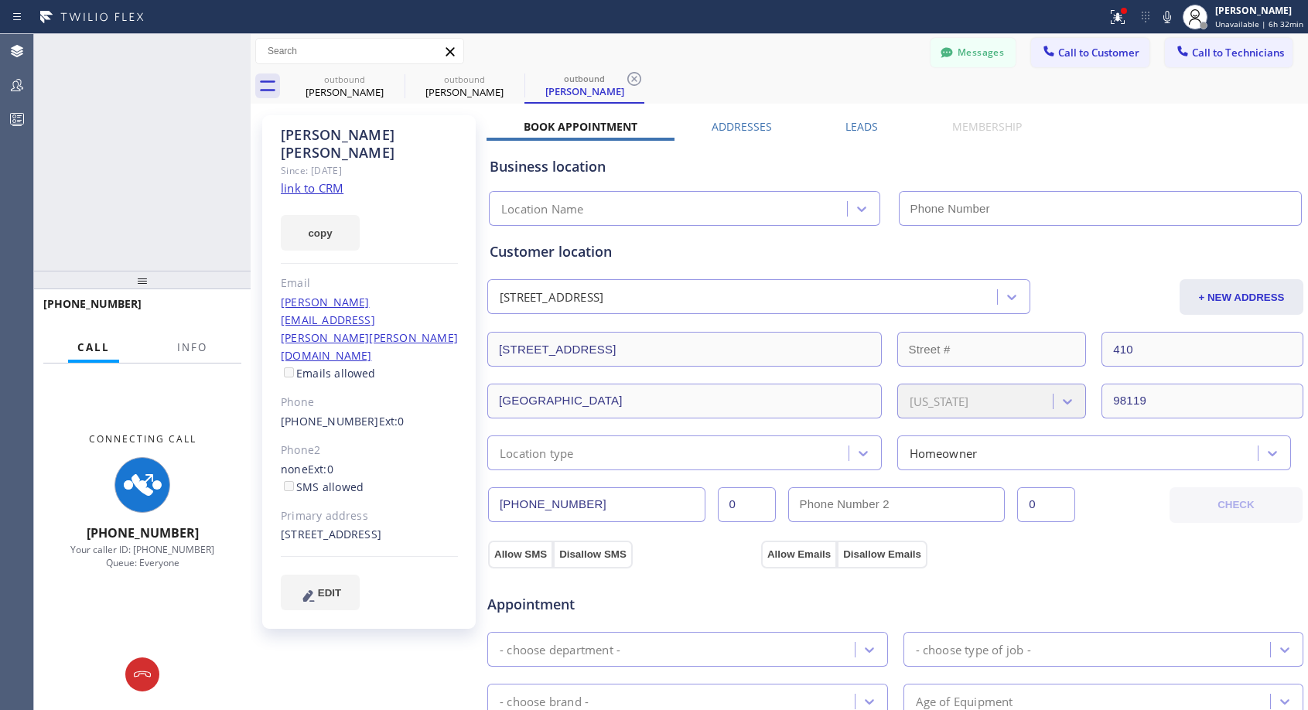
type input "[PHONE_NUMBER]"
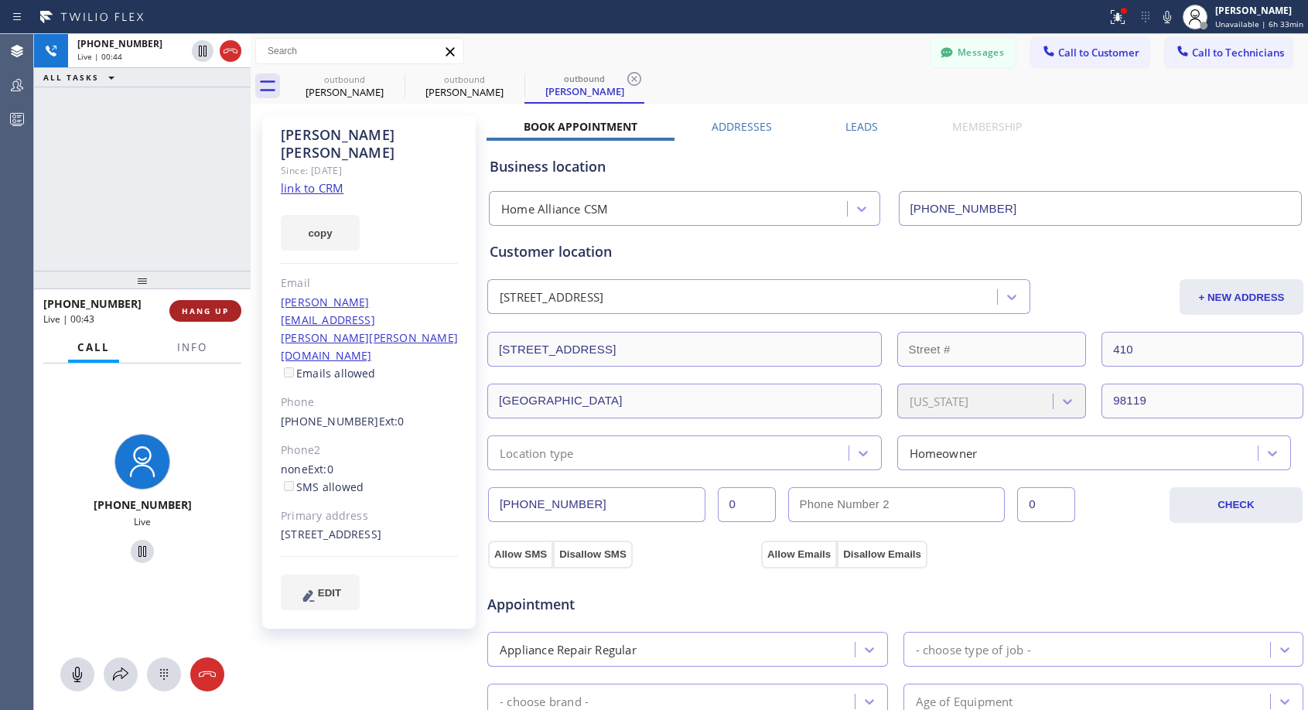
click at [224, 309] on span "HANG UP" at bounding box center [205, 310] width 47 height 11
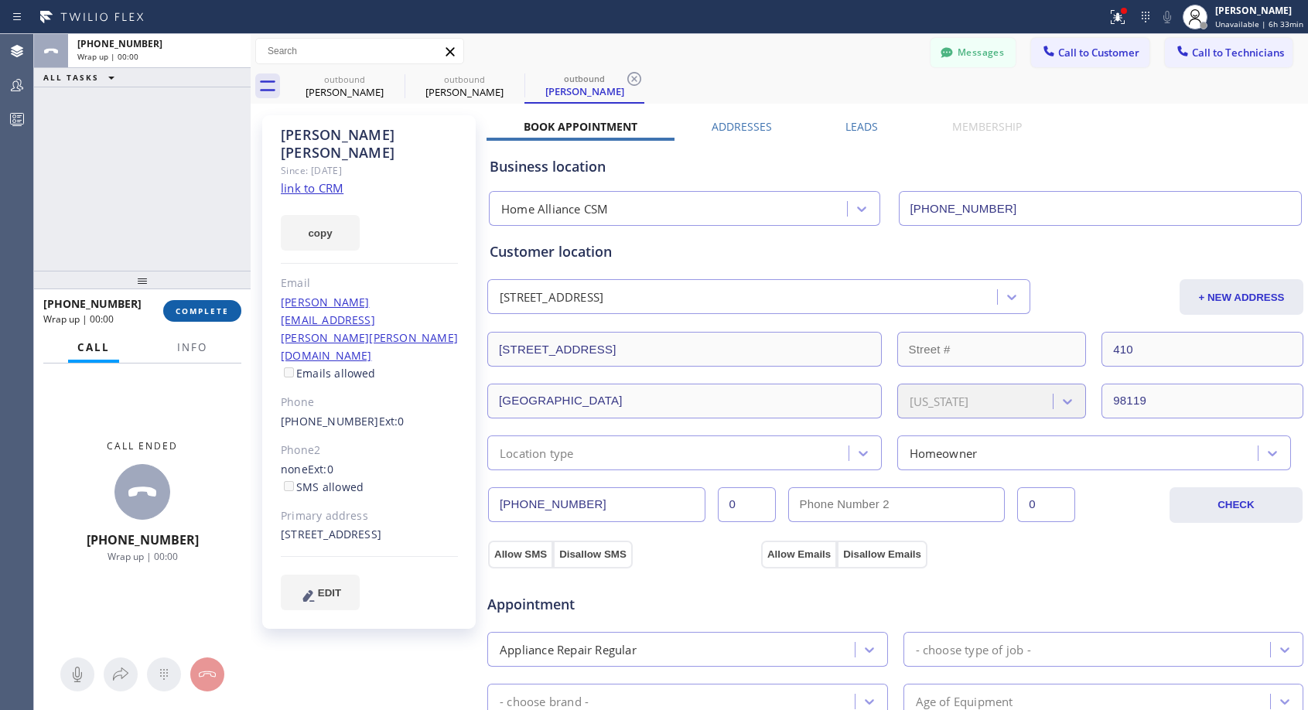
click at [224, 309] on span "COMPLETE" at bounding box center [202, 310] width 53 height 11
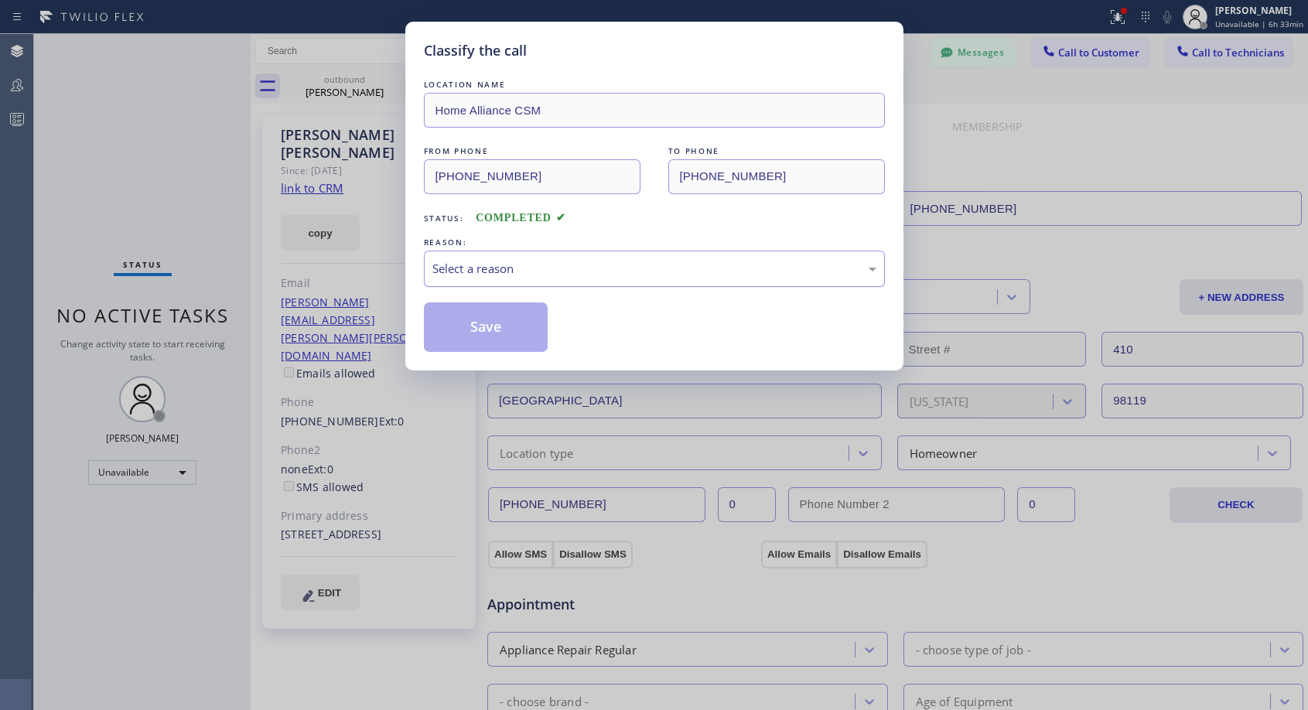
click at [505, 260] on div "Select a reason" at bounding box center [654, 269] width 444 height 18
drag, startPoint x: 485, startPoint y: 329, endPoint x: 565, endPoint y: 111, distance: 232.4
click at [485, 330] on button "Save" at bounding box center [486, 326] width 124 height 49
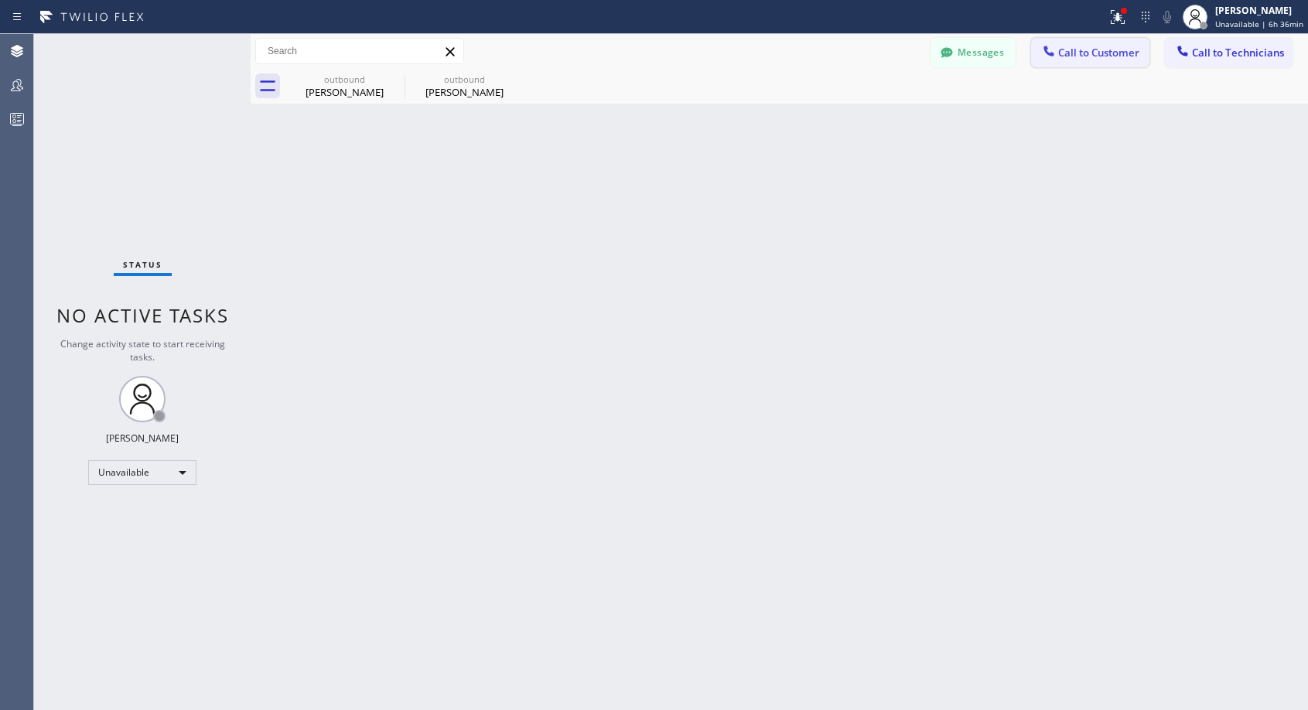
click at [1083, 55] on span "Call to Customer" at bounding box center [1098, 53] width 81 height 14
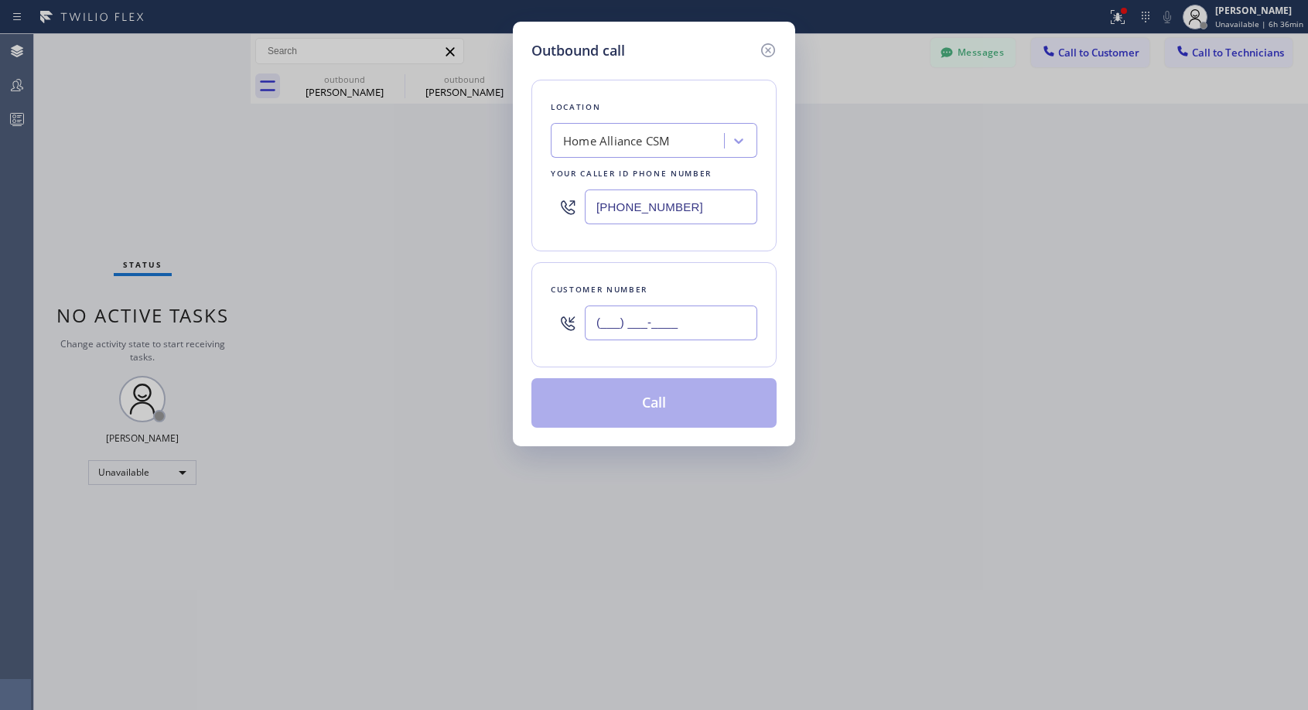
click at [615, 332] on input "(___) ___-____" at bounding box center [671, 322] width 172 height 35
paste input "928) 446-3107"
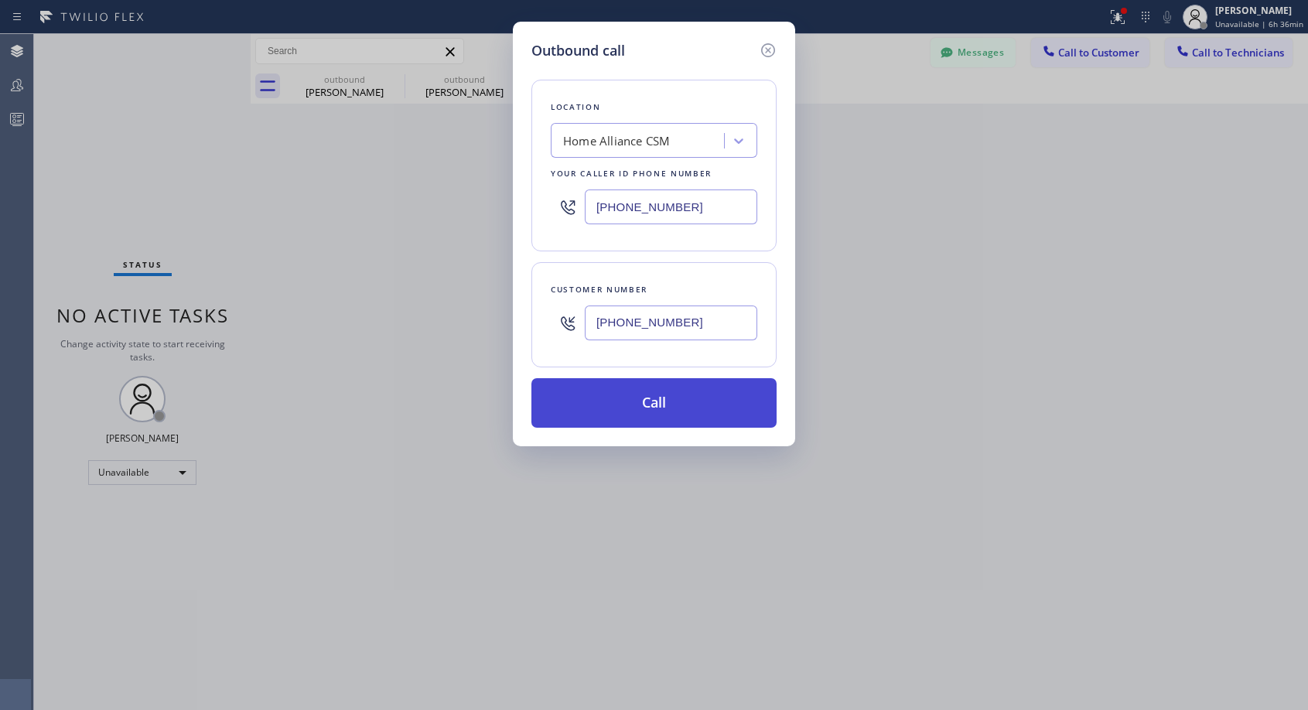
type input "[PHONE_NUMBER]"
click at [667, 409] on button "Call" at bounding box center [653, 402] width 245 height 49
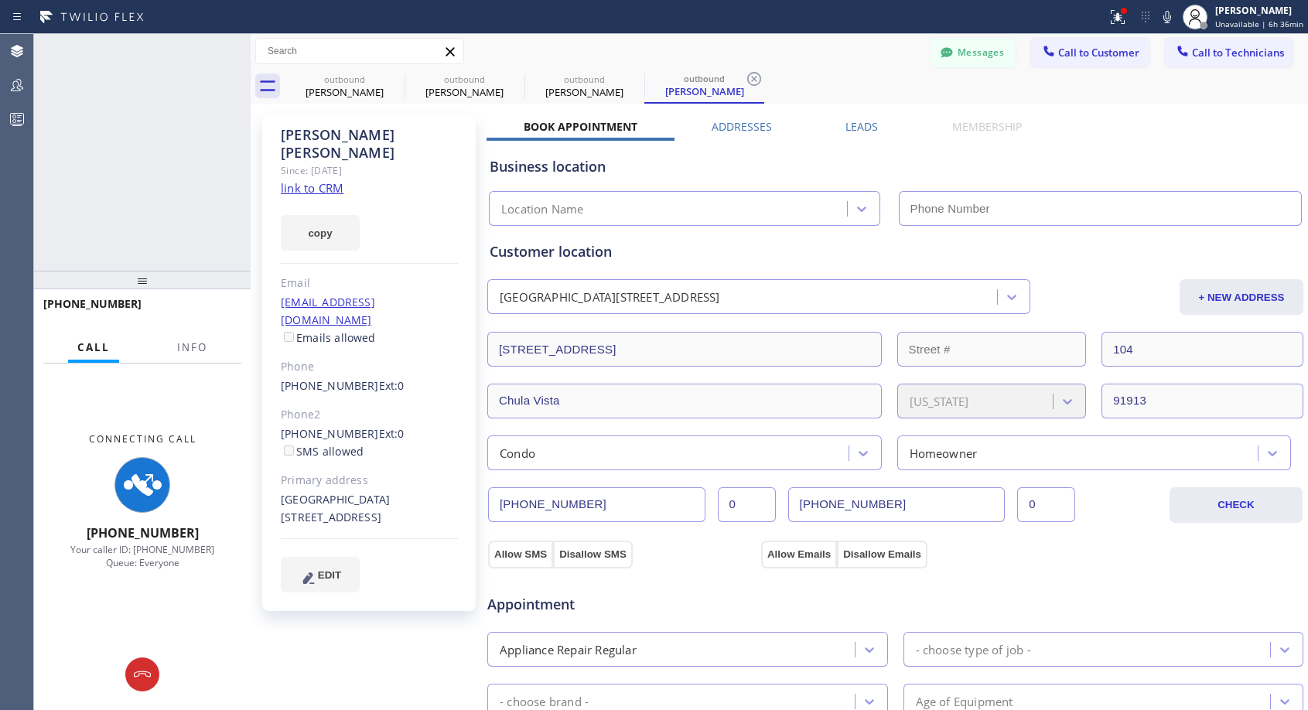
type input "[PHONE_NUMBER]"
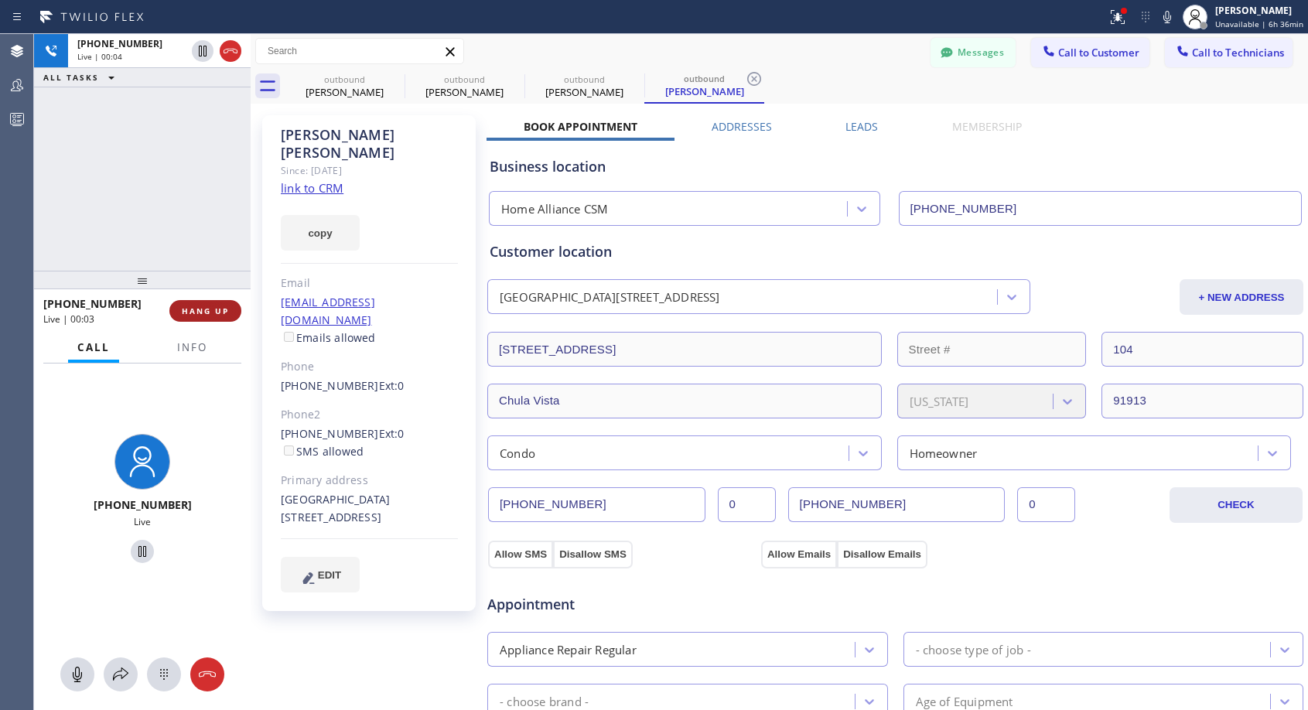
click at [203, 309] on span "HANG UP" at bounding box center [205, 310] width 47 height 11
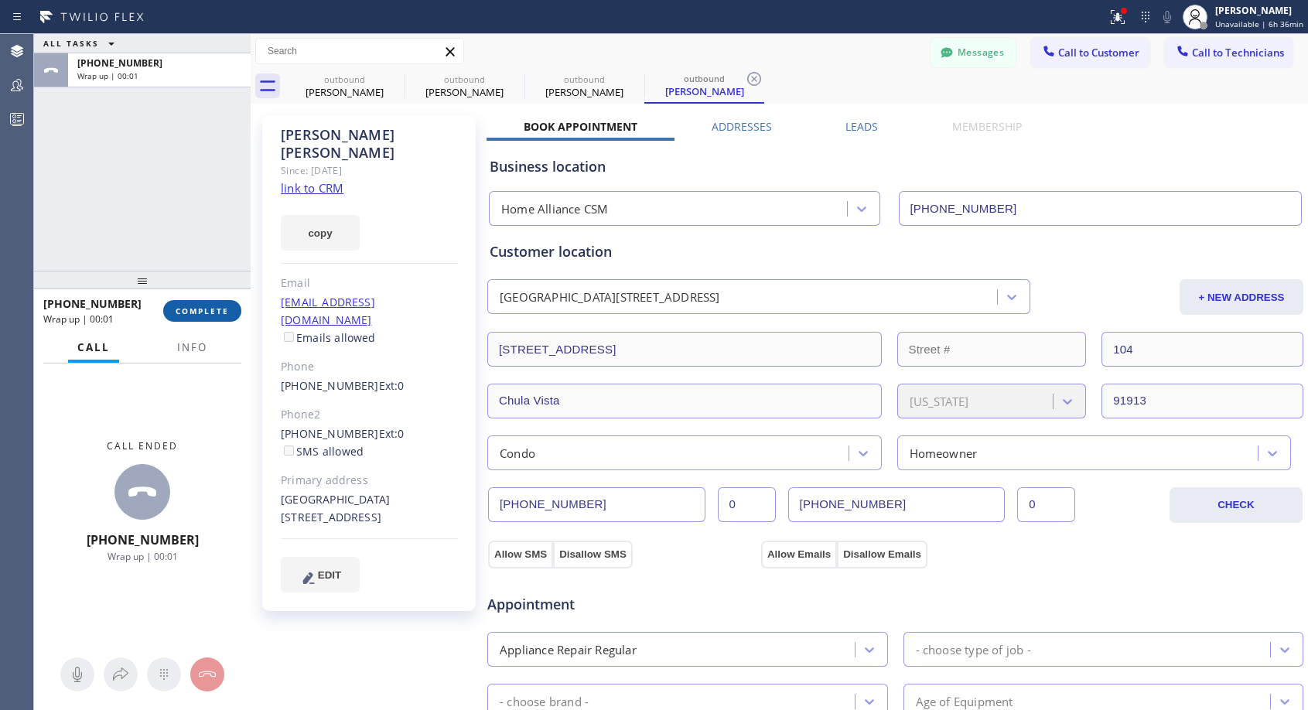
click at [189, 312] on span "COMPLETE" at bounding box center [202, 310] width 53 height 11
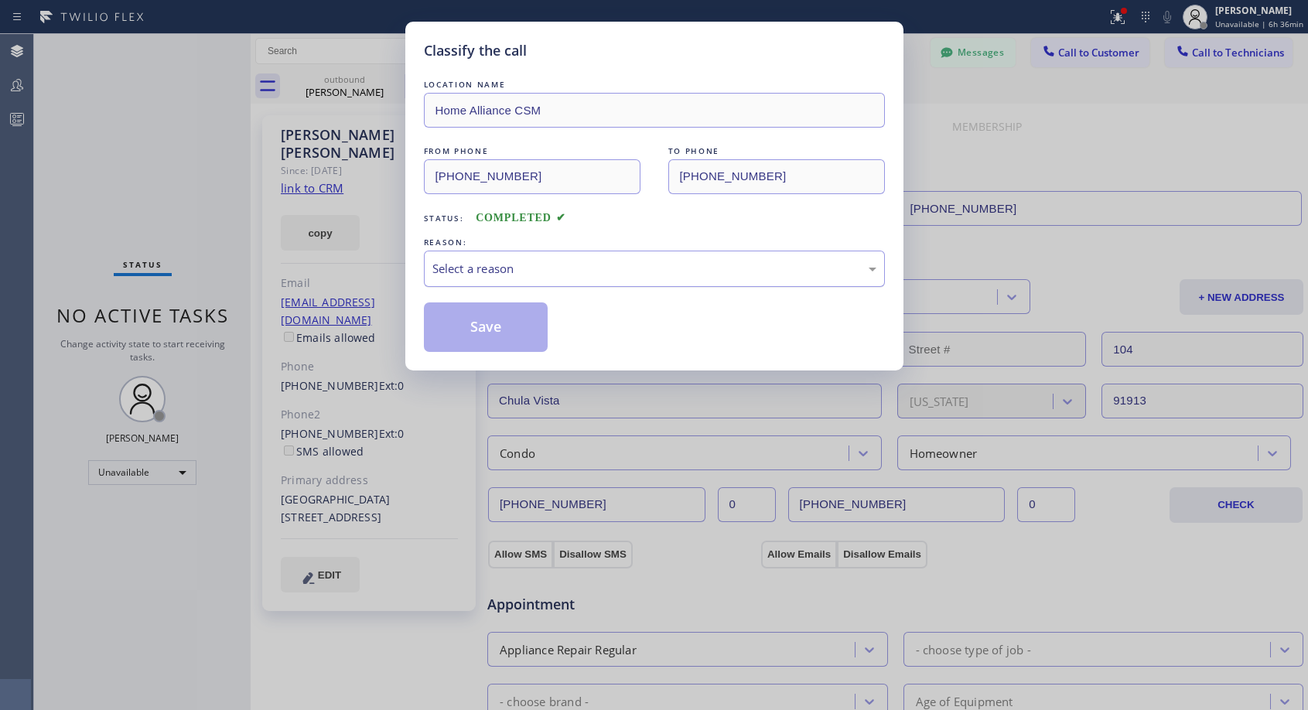
drag, startPoint x: 527, startPoint y: 271, endPoint x: 521, endPoint y: 284, distance: 13.5
click at [528, 271] on div "Select a reason" at bounding box center [654, 269] width 444 height 18
click at [489, 334] on button "Save" at bounding box center [486, 326] width 124 height 49
